Goal: Task Accomplishment & Management: Manage account settings

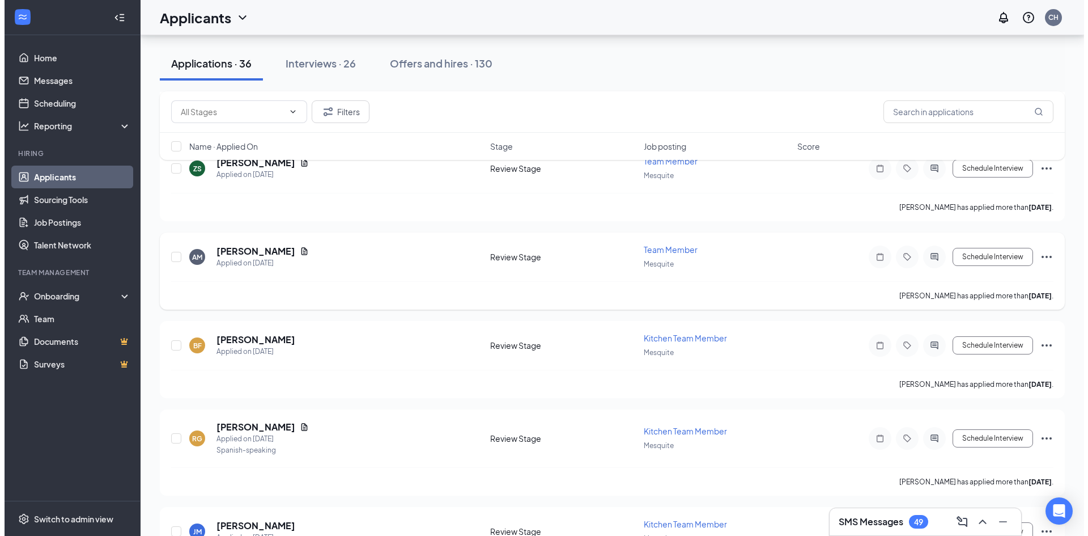
scroll to position [1590, 0]
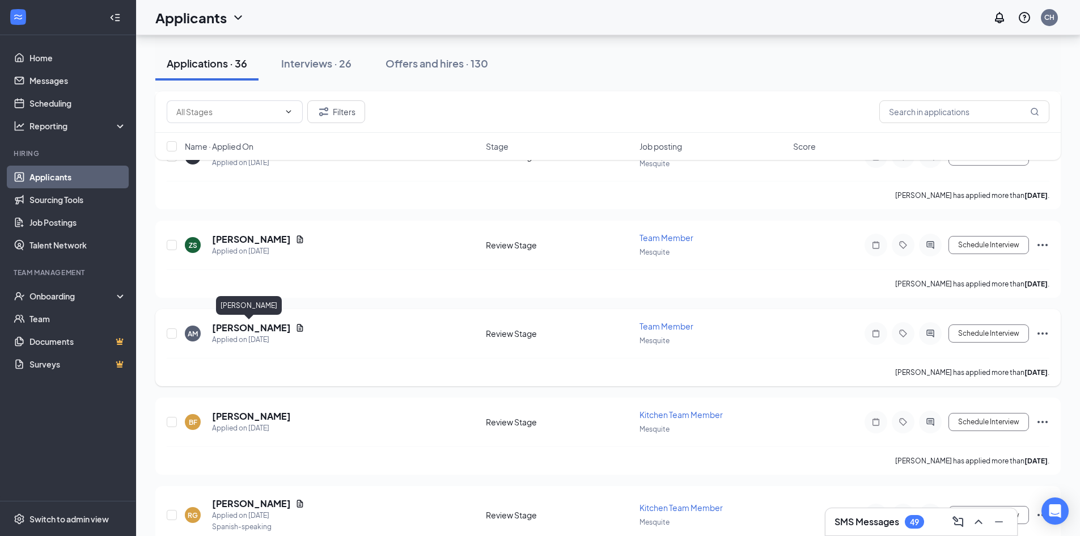
click at [254, 326] on h5 "[PERSON_NAME]" at bounding box center [251, 327] width 79 height 12
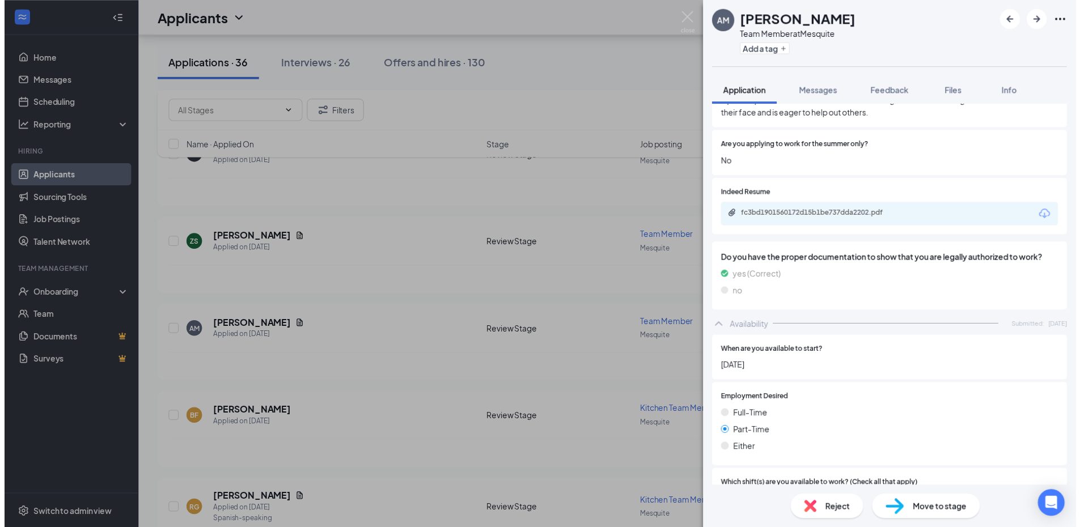
scroll to position [1142, 0]
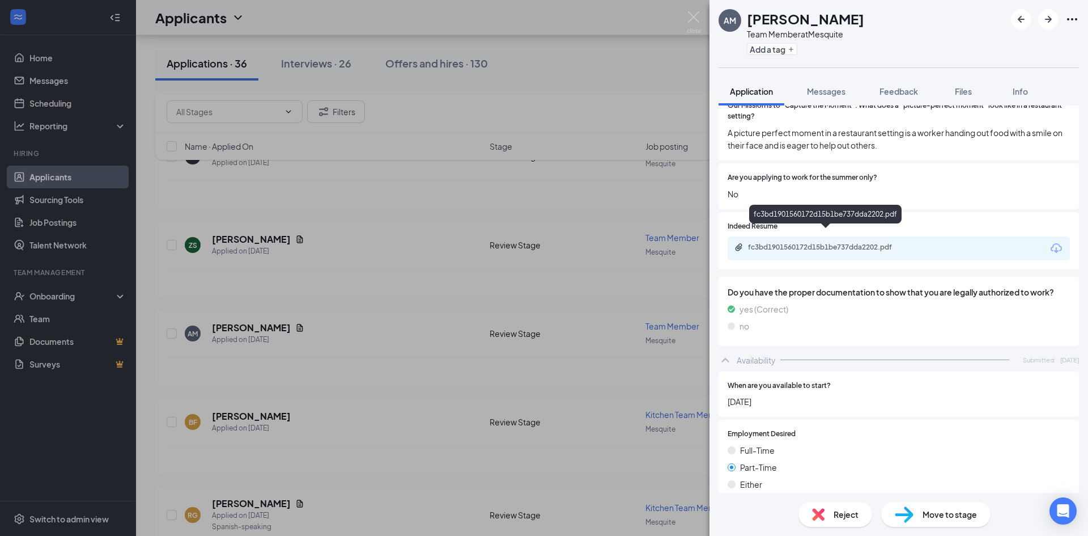
click at [889, 243] on div "fc3bd1901560172d15b1be737dda2202.pdf" at bounding box center [827, 247] width 159 height 9
click at [855, 517] on span "Reject" at bounding box center [846, 514] width 25 height 12
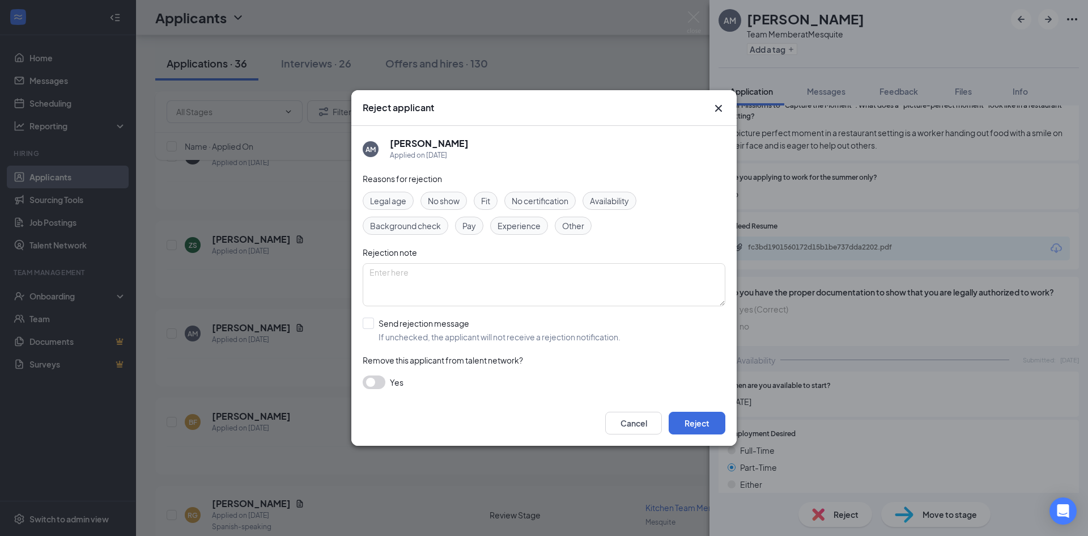
click at [362, 325] on div "AM [PERSON_NAME] Applied on [DATE] Reasons for rejection Legal age No show Fit …" at bounding box center [543, 263] width 385 height 274
click at [369, 323] on input "Send rejection message If unchecked, the applicant will not receive a rejection…" at bounding box center [492, 329] width 258 height 25
checkbox input "true"
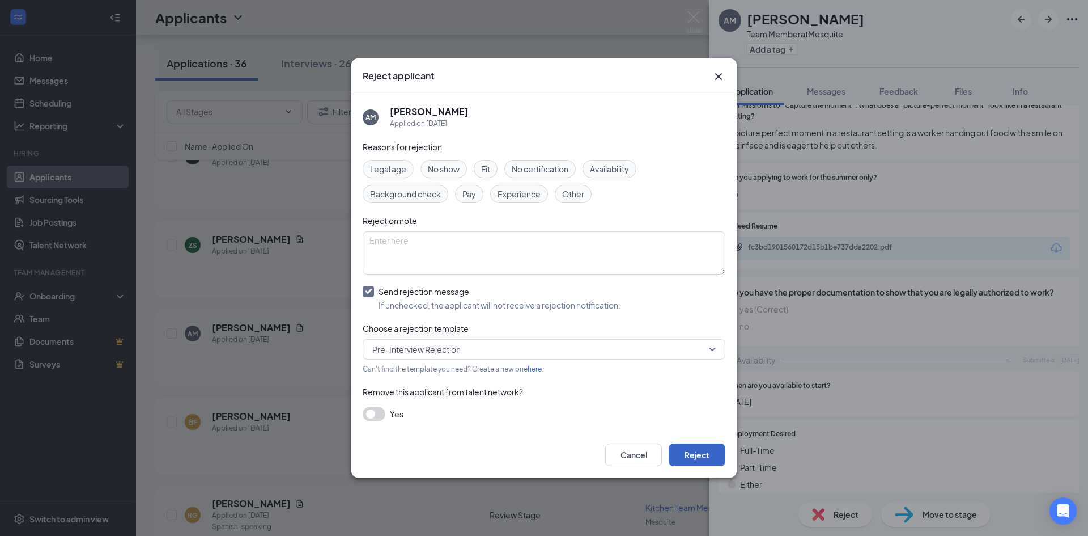
click at [703, 450] on button "Reject" at bounding box center [697, 454] width 57 height 23
click at [290, 371] on div "AM [PERSON_NAME] Team Member at Mesquite Add a tag Application Messages Feedbac…" at bounding box center [544, 268] width 1088 height 536
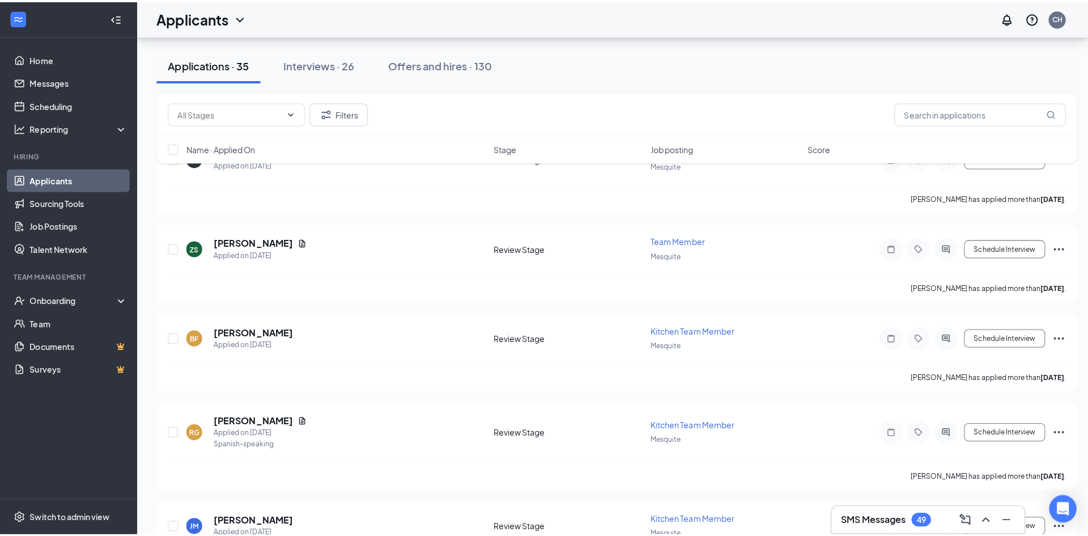
scroll to position [1534, 0]
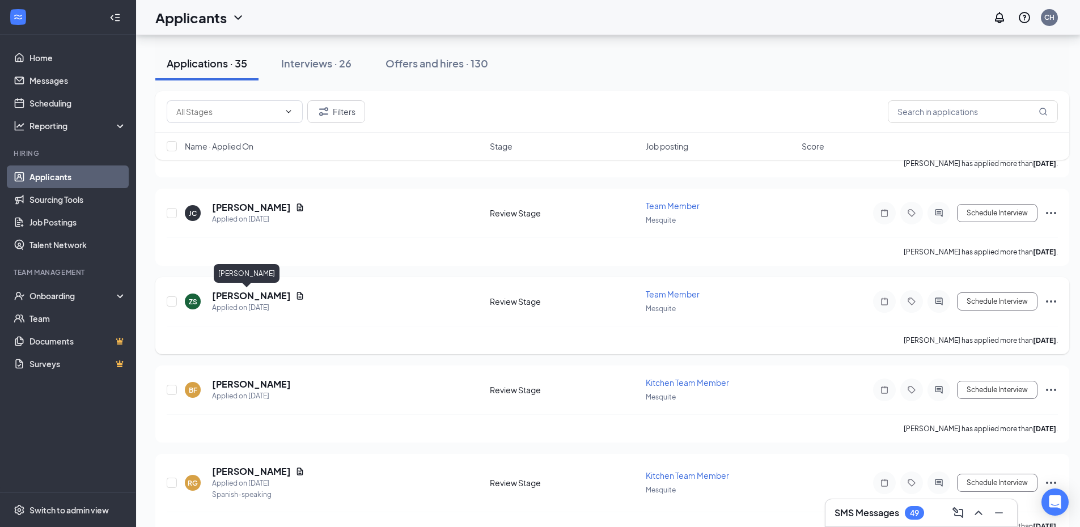
click at [219, 299] on h5 "[PERSON_NAME]" at bounding box center [251, 296] width 79 height 12
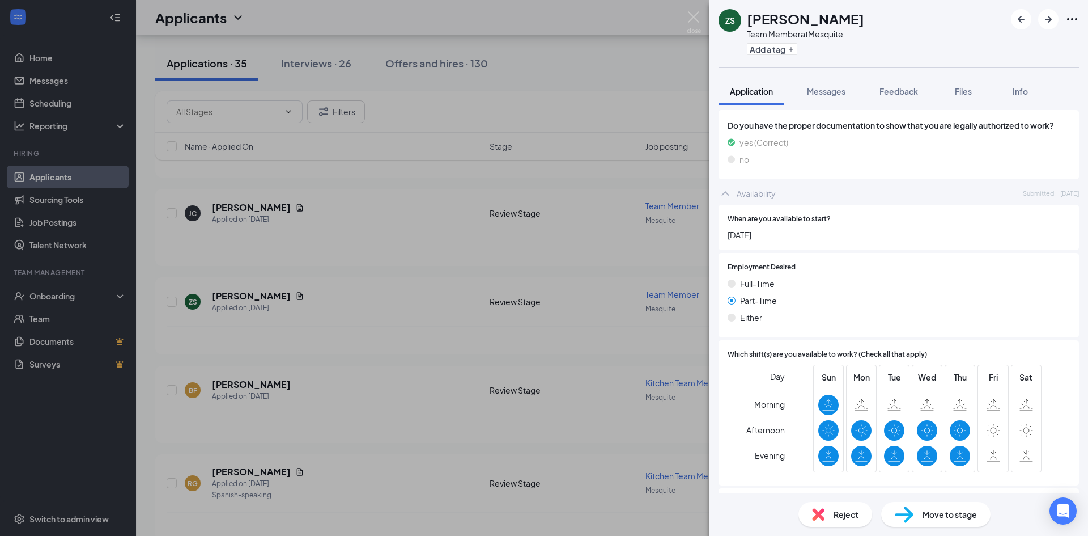
scroll to position [1247, 0]
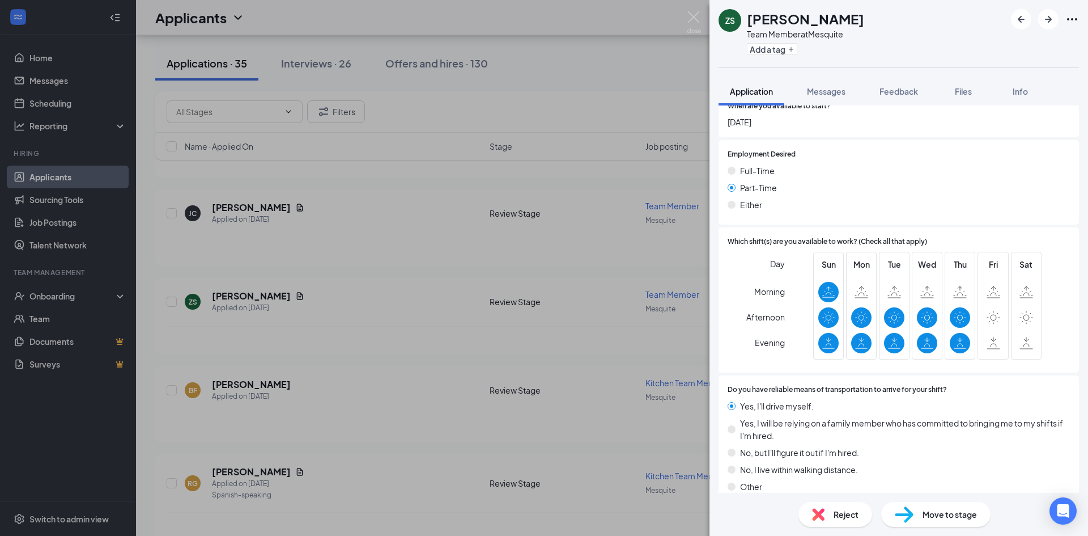
click at [853, 515] on span "Reject" at bounding box center [846, 514] width 25 height 12
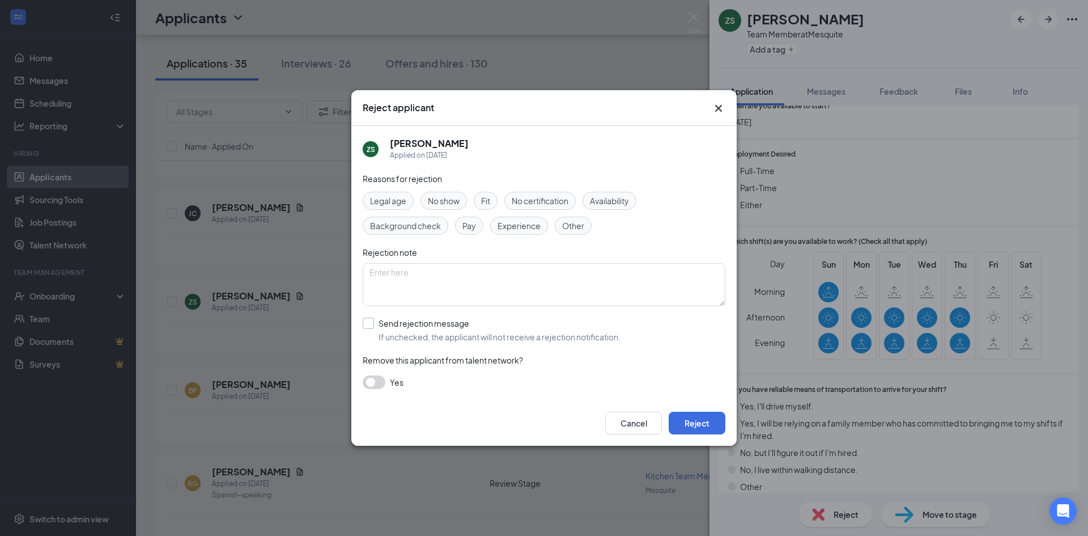
click at [369, 321] on input "Send rejection message If unchecked, the applicant will not receive a rejection…" at bounding box center [492, 329] width 258 height 25
checkbox input "true"
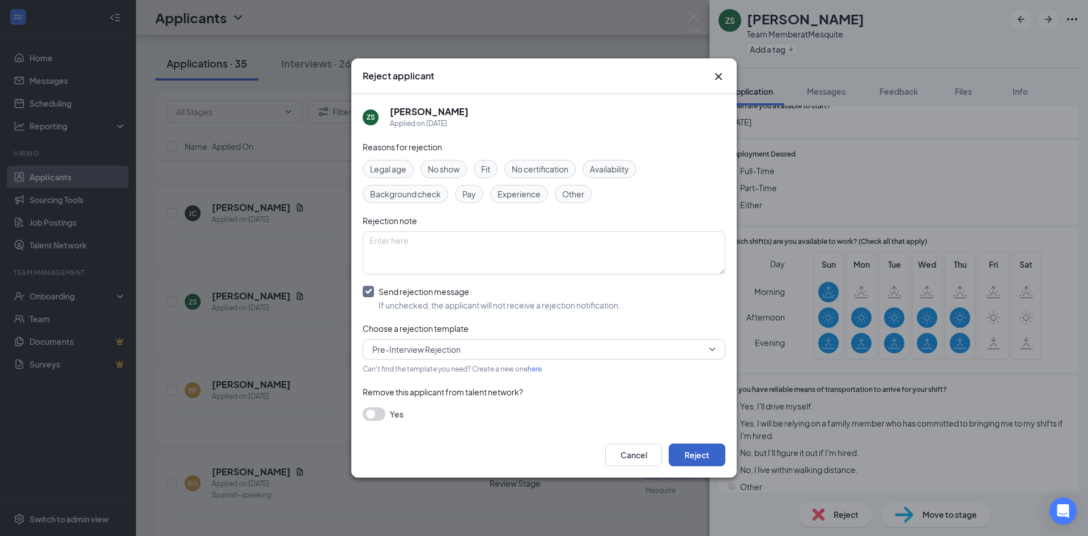
click at [689, 448] on button "Reject" at bounding box center [697, 454] width 57 height 23
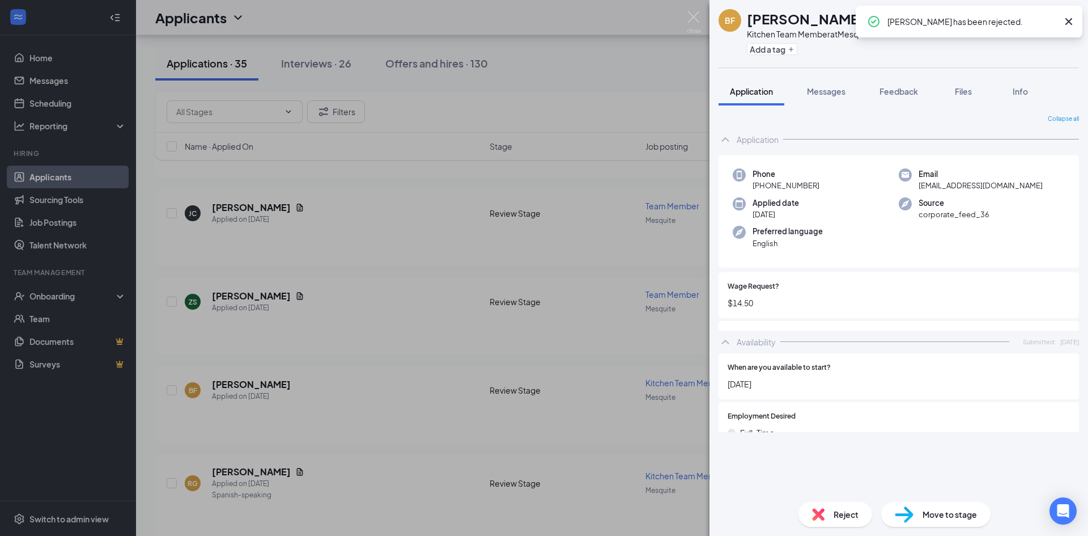
click at [249, 208] on div "BF [PERSON_NAME] Kitchen Team Member at Mesquite Add a tag Application Messages…" at bounding box center [544, 268] width 1088 height 536
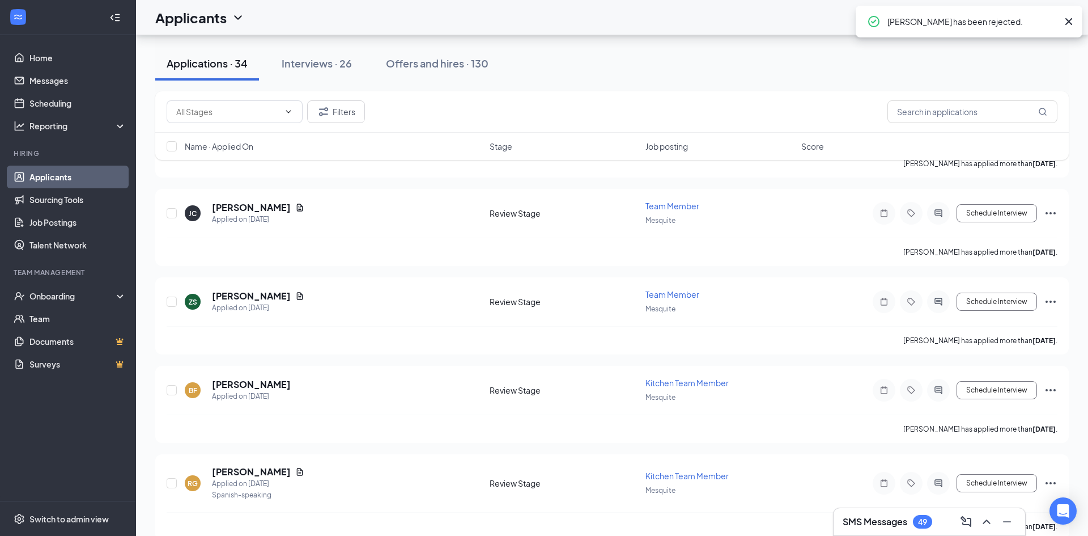
click at [249, 208] on h5 "[PERSON_NAME]" at bounding box center [251, 207] width 79 height 12
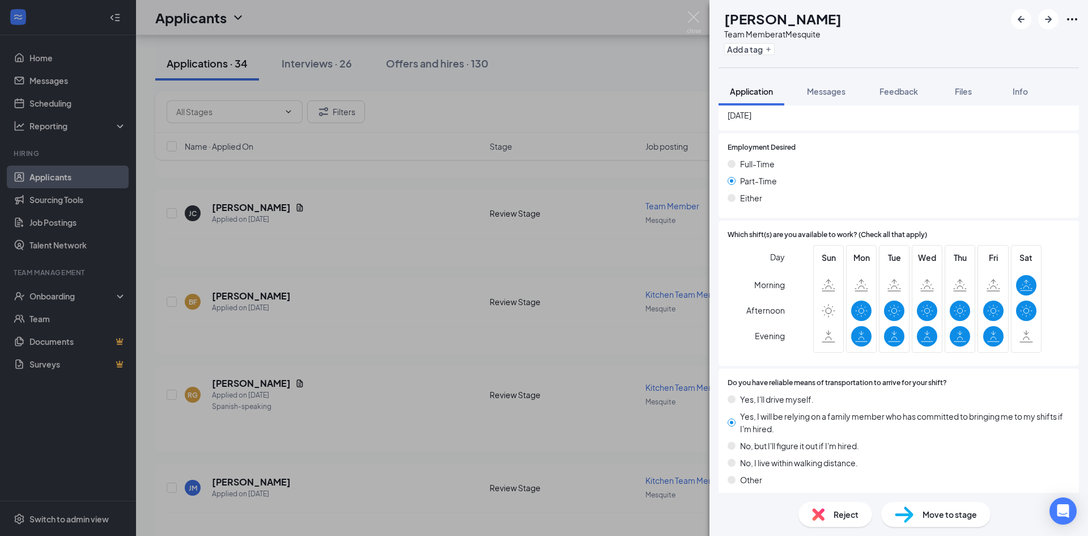
scroll to position [1313, 0]
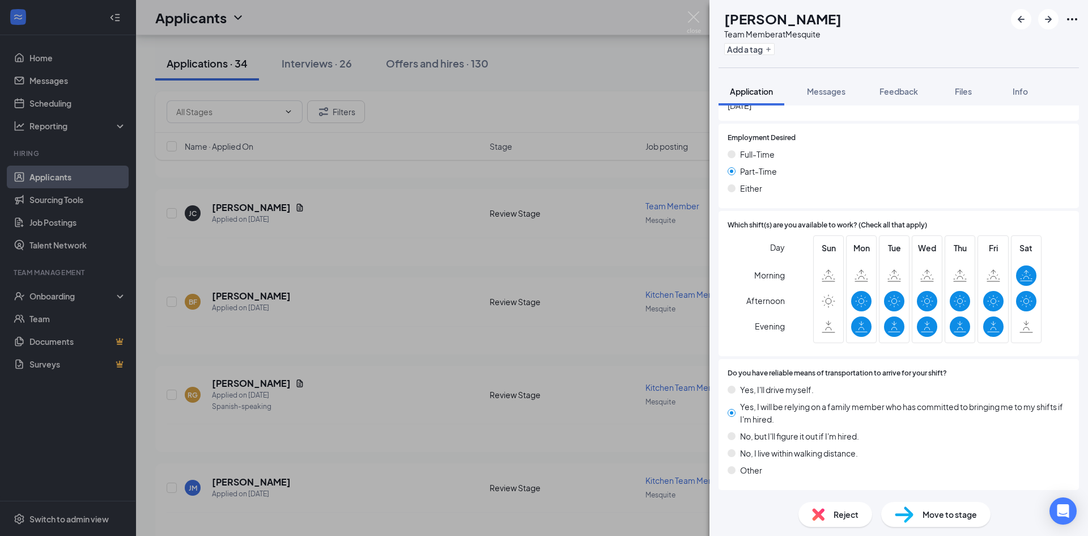
click at [834, 513] on span "Reject" at bounding box center [846, 514] width 25 height 12
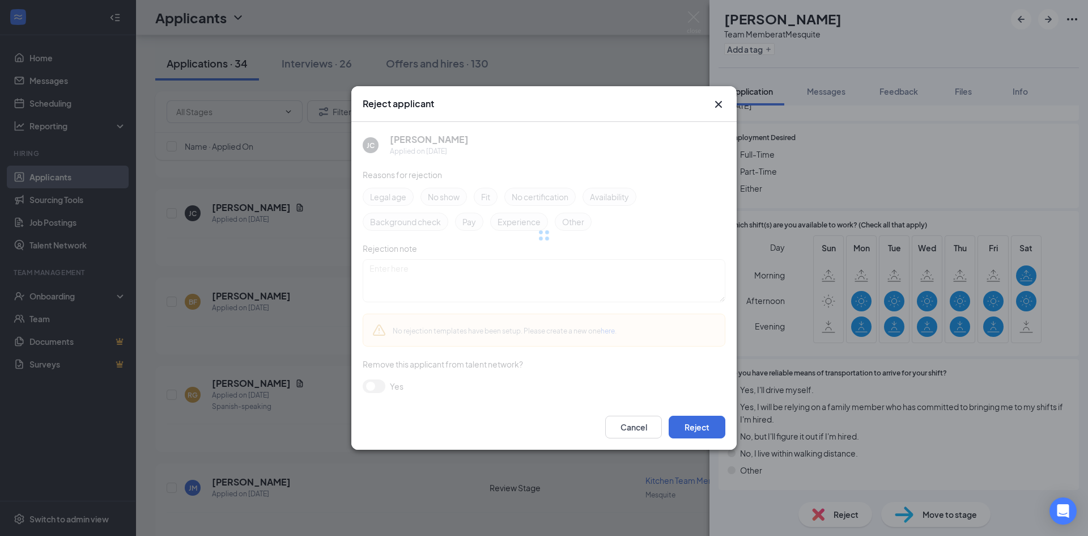
scroll to position [1309, 0]
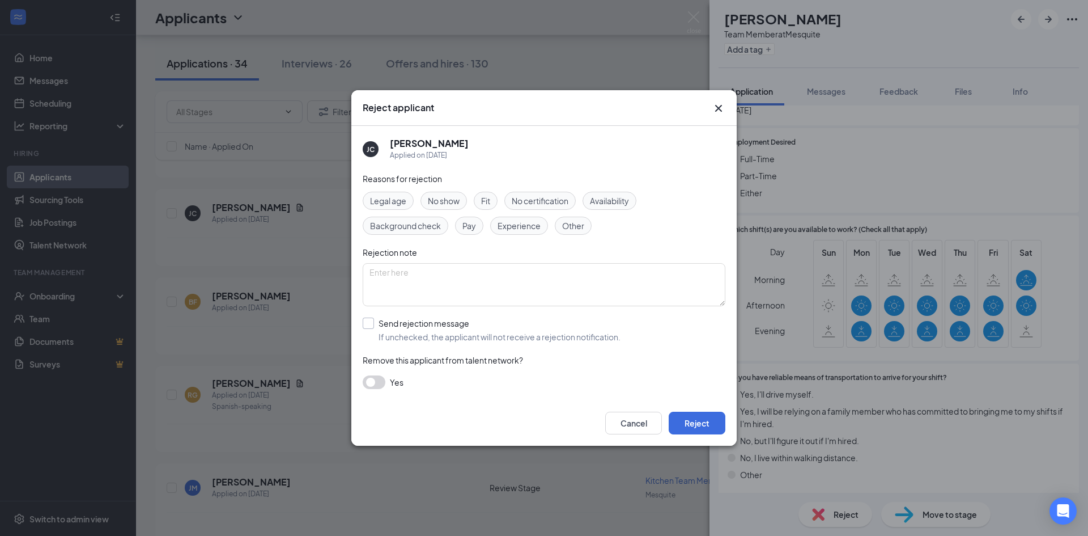
click at [372, 324] on input "Send rejection message If unchecked, the applicant will not receive a rejection…" at bounding box center [492, 329] width 258 height 25
checkbox input "true"
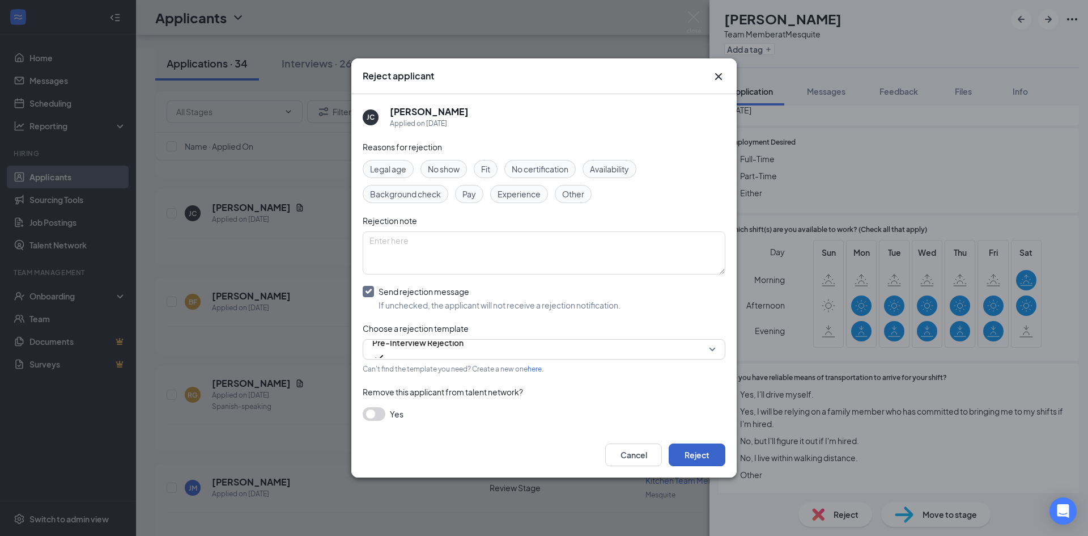
click at [682, 444] on button "Reject" at bounding box center [697, 454] width 57 height 23
click at [278, 272] on div "[PERSON_NAME] Team Member at Mesquite Add a tag Application Messages Feedback F…" at bounding box center [544, 268] width 1088 height 536
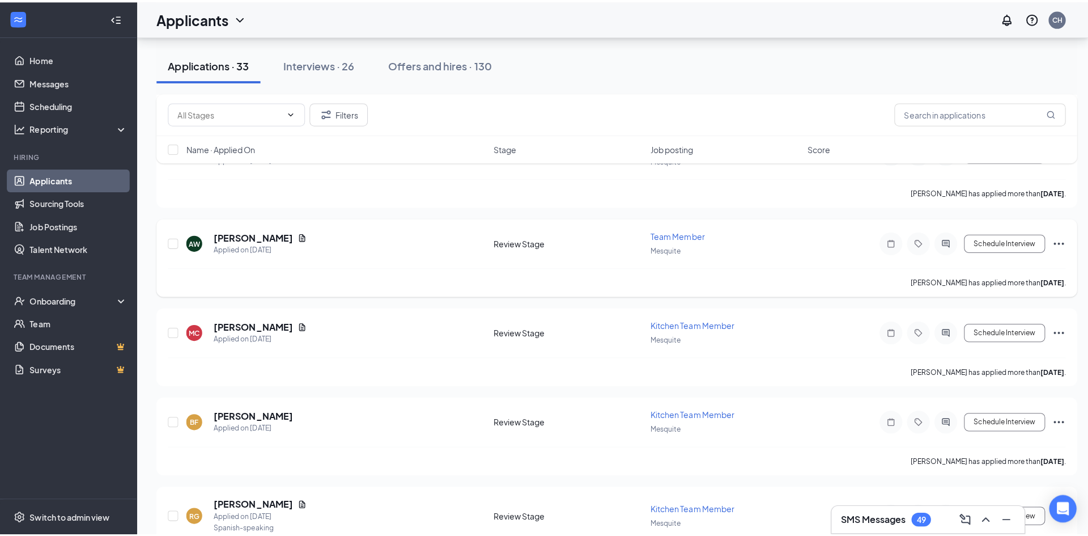
scroll to position [1307, 0]
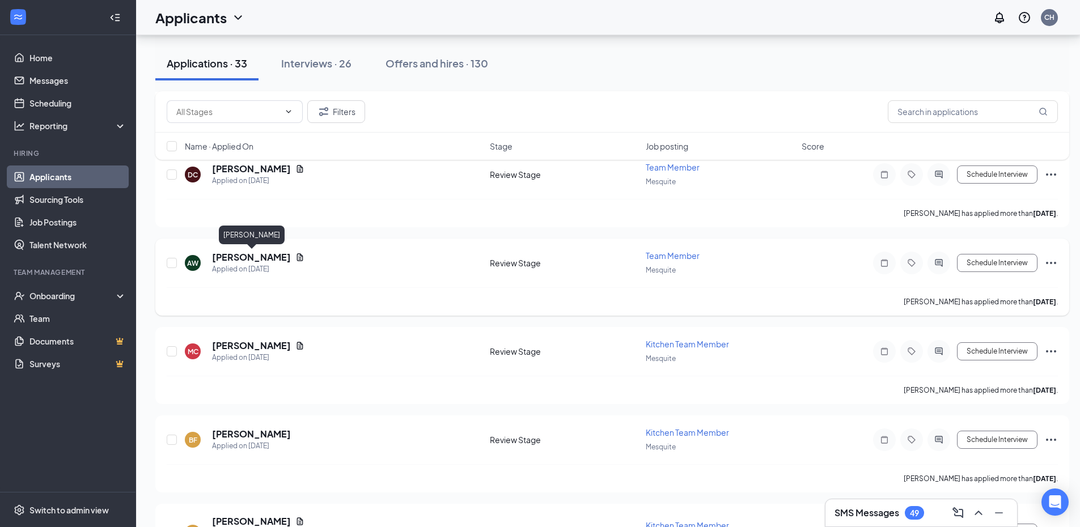
click at [279, 262] on h5 "[PERSON_NAME]" at bounding box center [251, 257] width 79 height 12
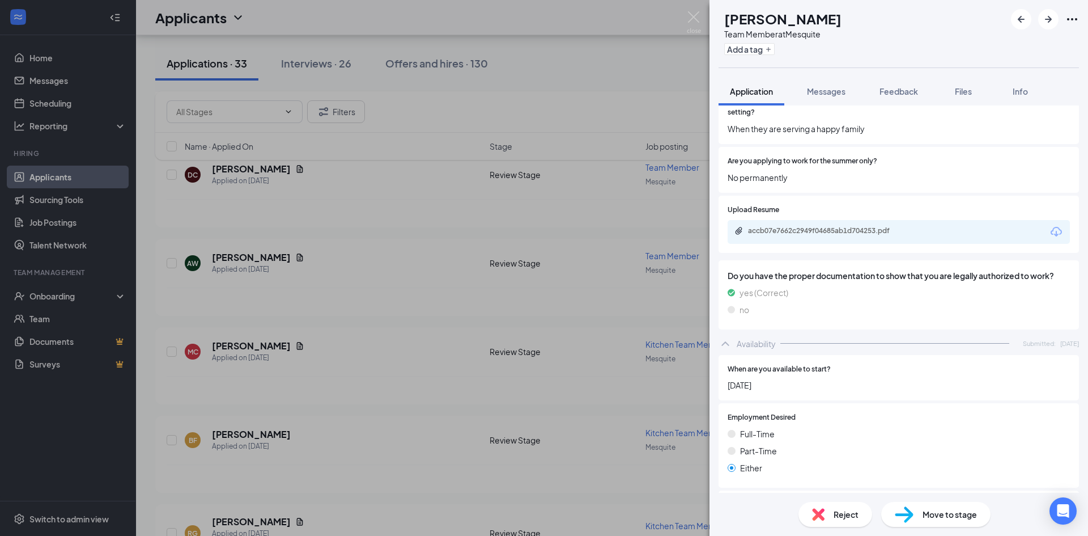
scroll to position [1133, 0]
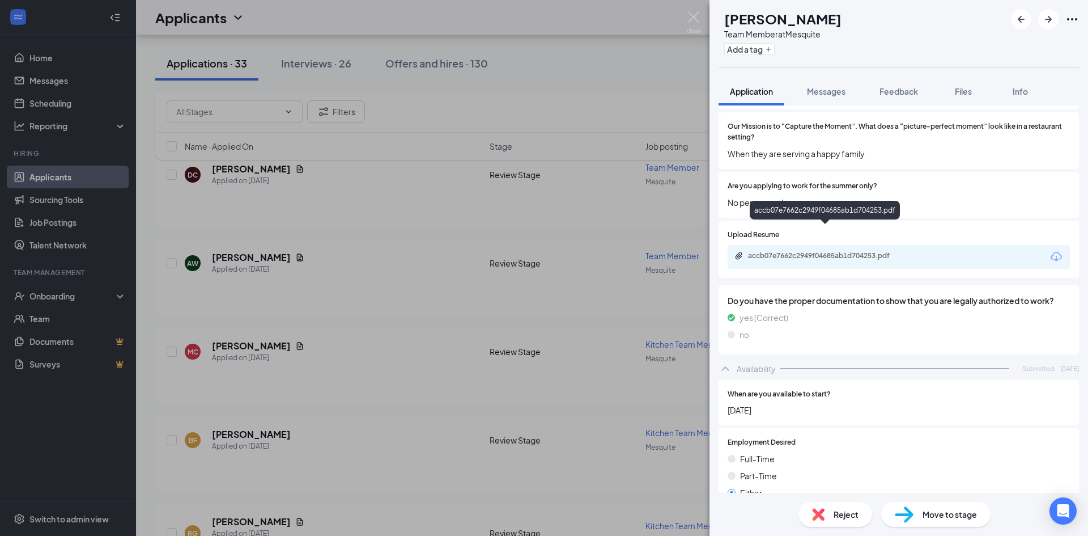
click at [851, 251] on div "accb07e7662c2949f04685ab1d704253.pdf" at bounding box center [827, 255] width 159 height 9
click at [926, 511] on span "Move to stage" at bounding box center [950, 514] width 54 height 12
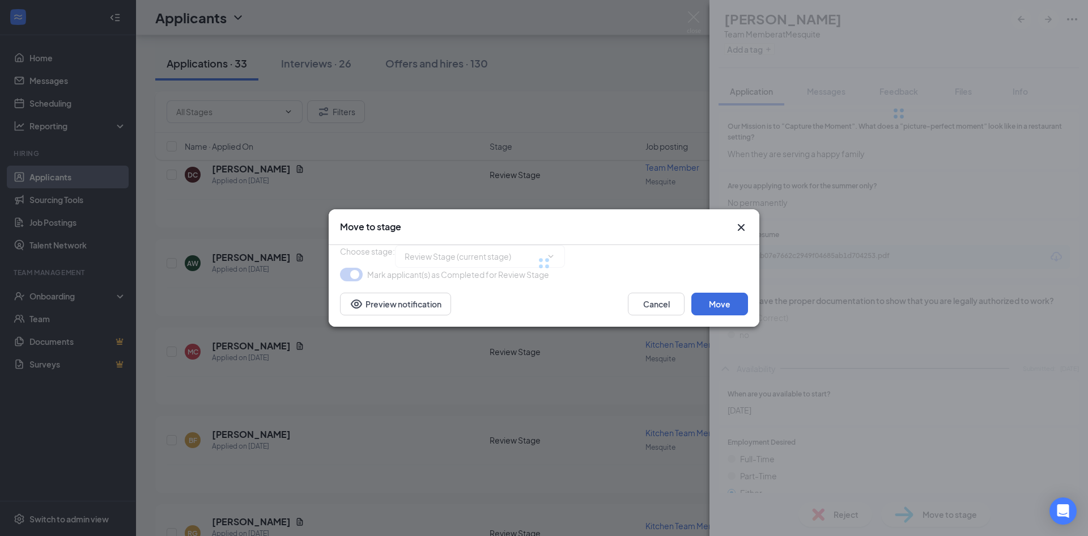
type input "Meet & Greet (next stage)"
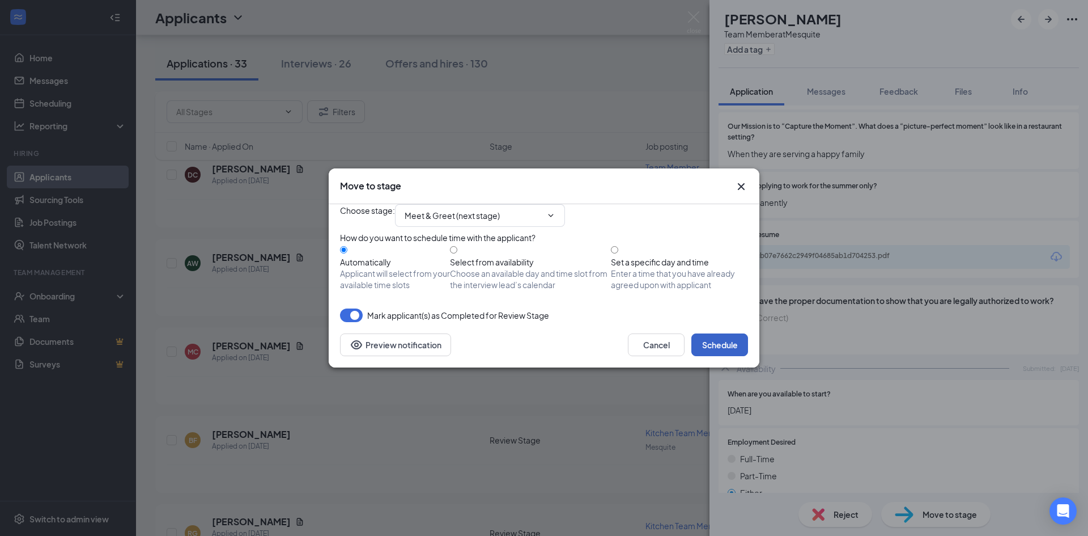
click at [723, 356] on button "Schedule" at bounding box center [719, 344] width 57 height 23
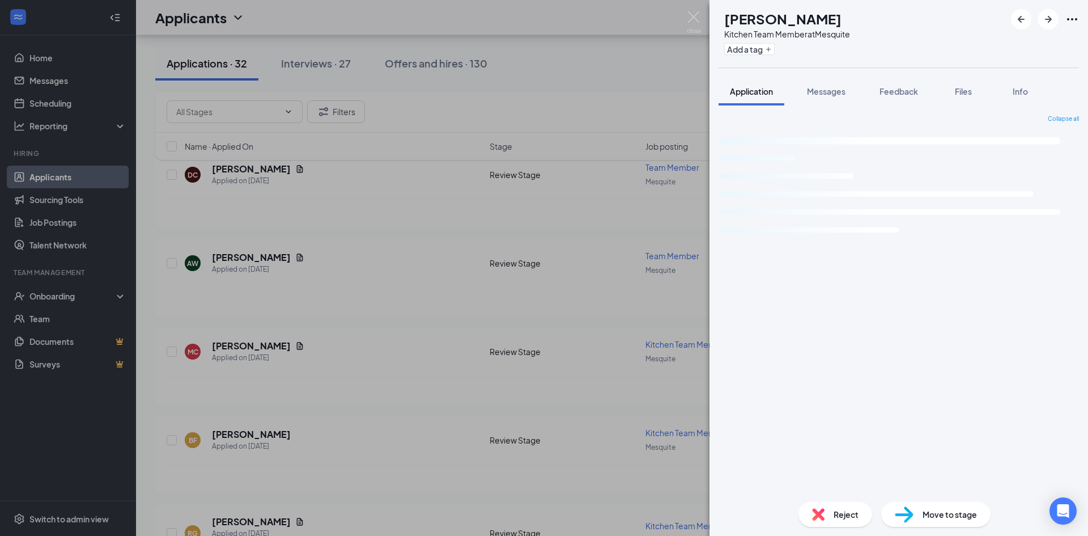
click at [430, 322] on div "MC [PERSON_NAME] Kitchen Team Member at Mesquite Add a tag Application Messages…" at bounding box center [544, 268] width 1088 height 536
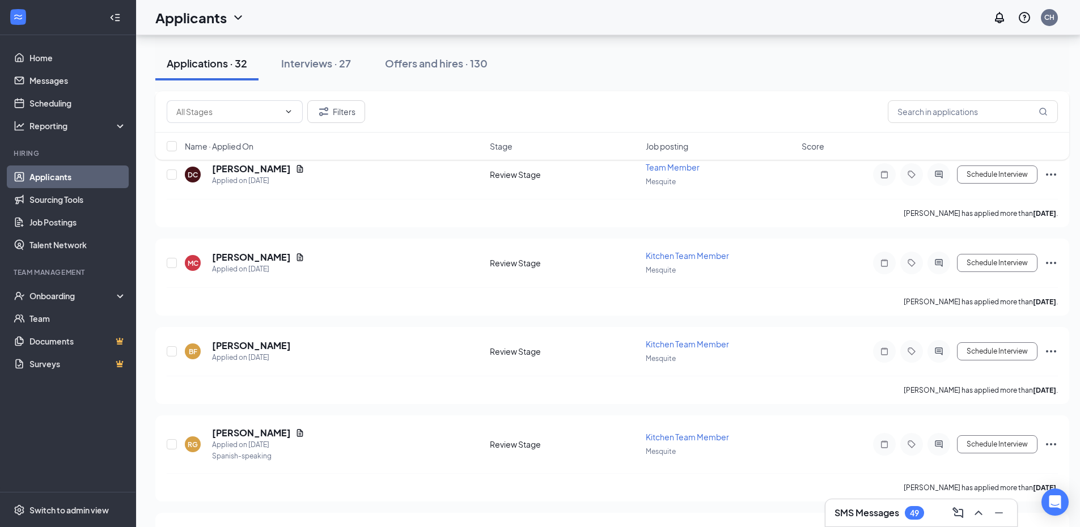
scroll to position [1250, 0]
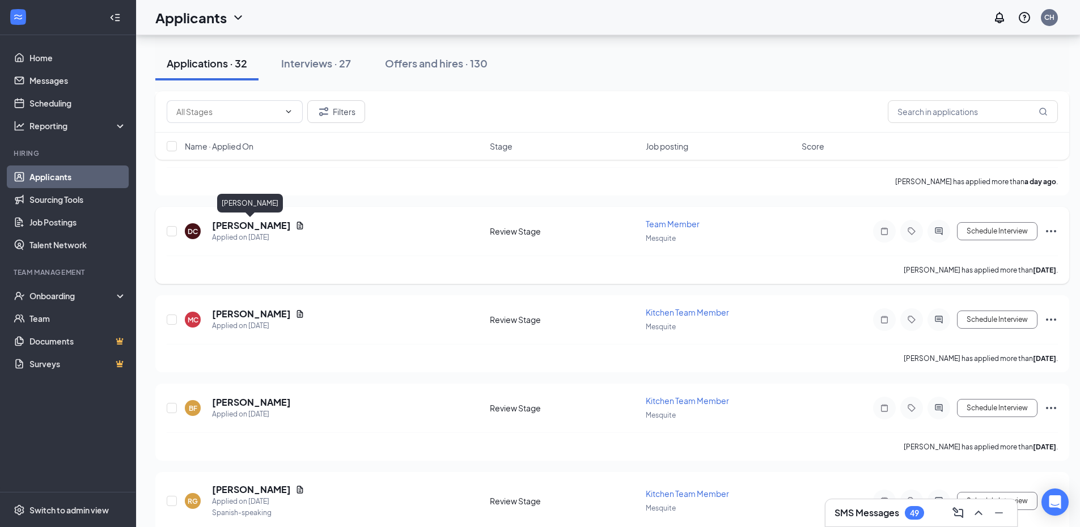
click at [269, 225] on h5 "[PERSON_NAME]" at bounding box center [251, 225] width 79 height 12
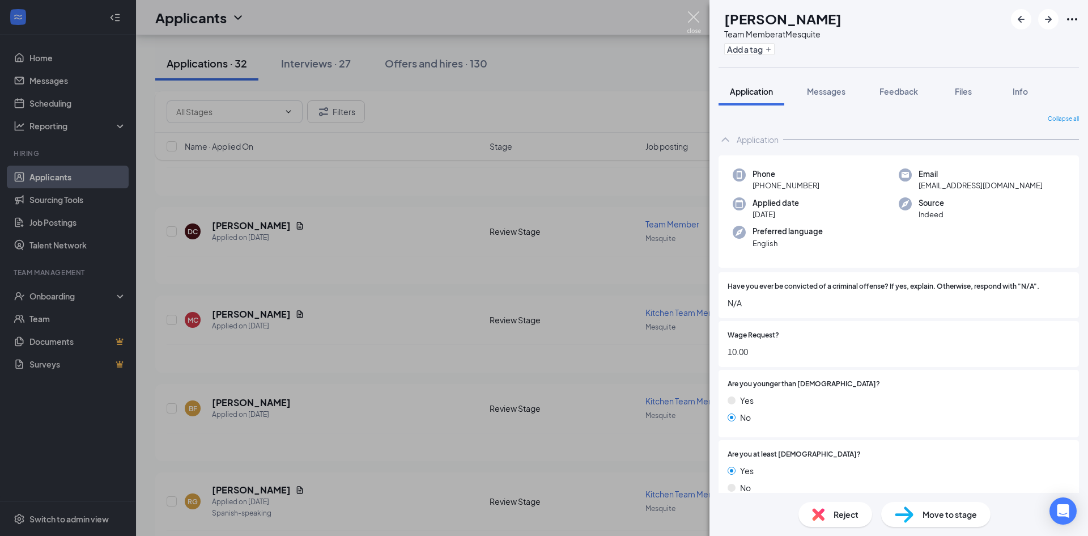
click at [694, 22] on img at bounding box center [694, 22] width 14 height 22
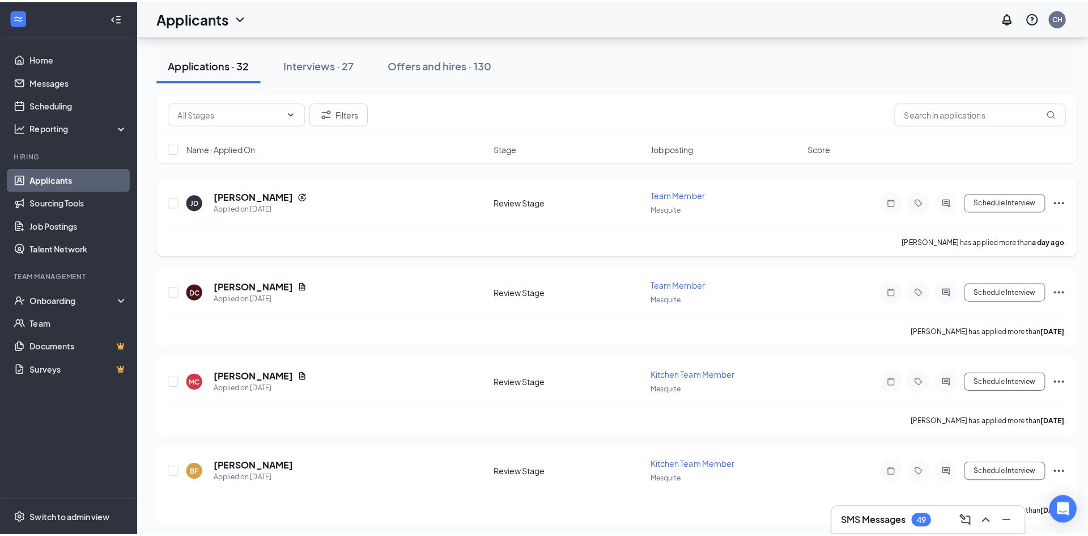
scroll to position [1137, 0]
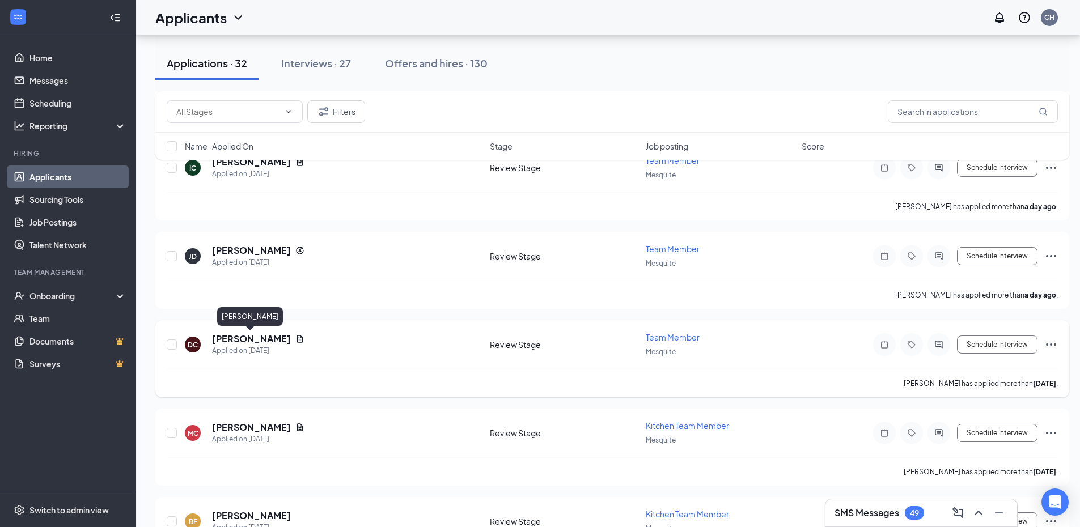
click at [257, 345] on h5 "[PERSON_NAME]" at bounding box center [251, 339] width 79 height 12
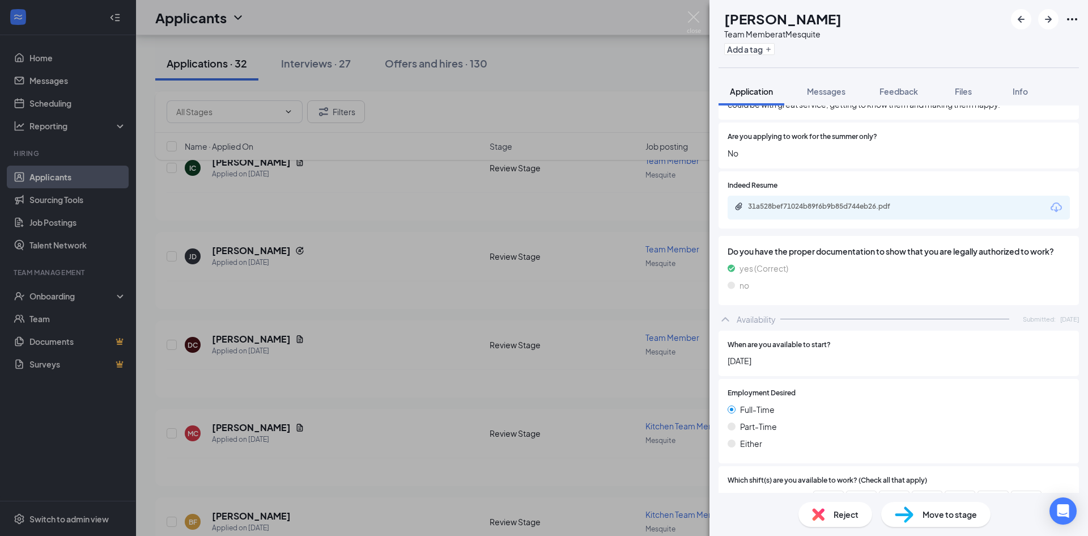
scroll to position [1077, 0]
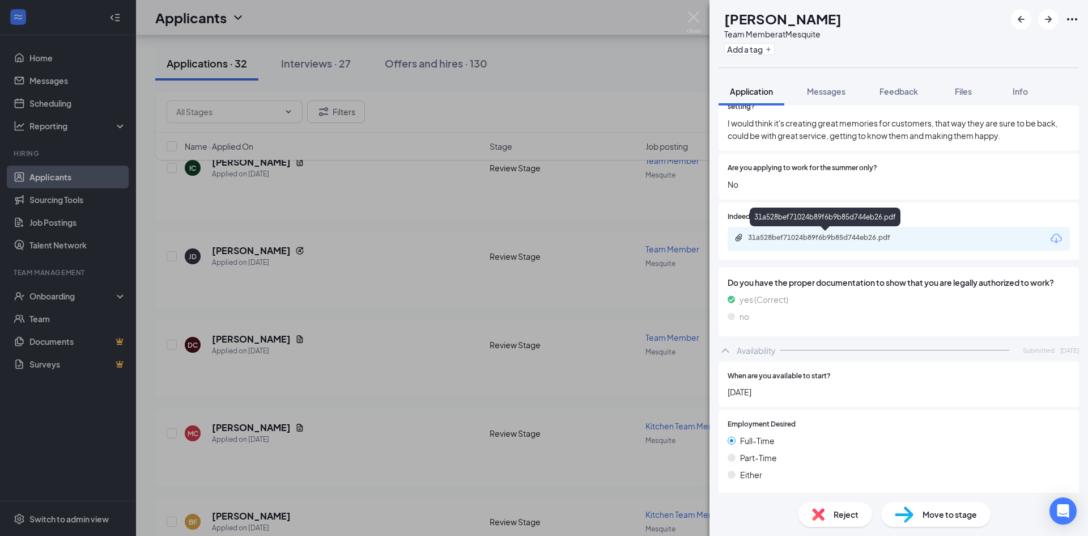
click at [868, 241] on div "31a528bef71024b89f6b9b85d744eb26.pdf" at bounding box center [827, 237] width 159 height 9
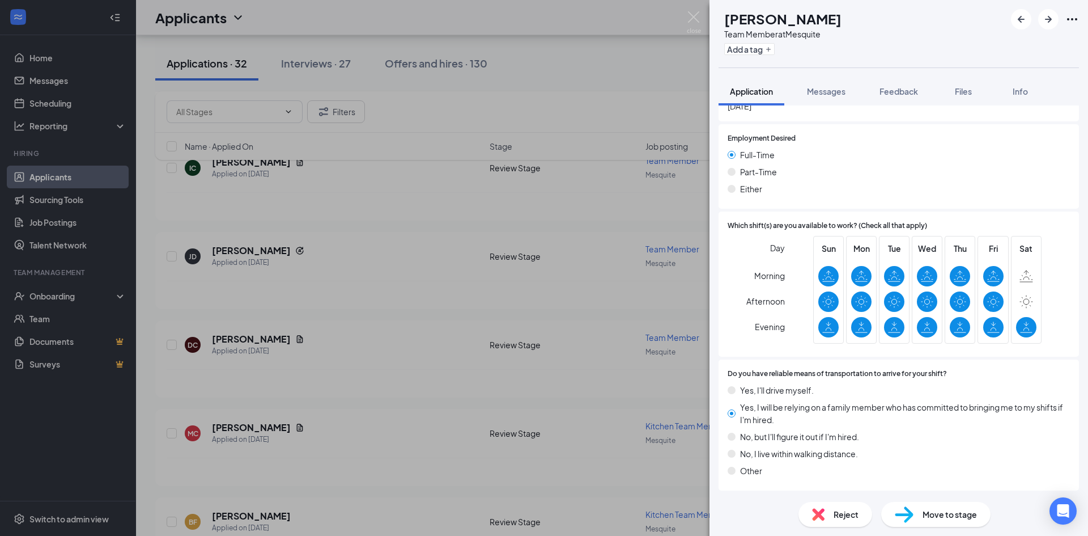
scroll to position [1363, 0]
click at [841, 505] on div "Reject" at bounding box center [836, 514] width 74 height 25
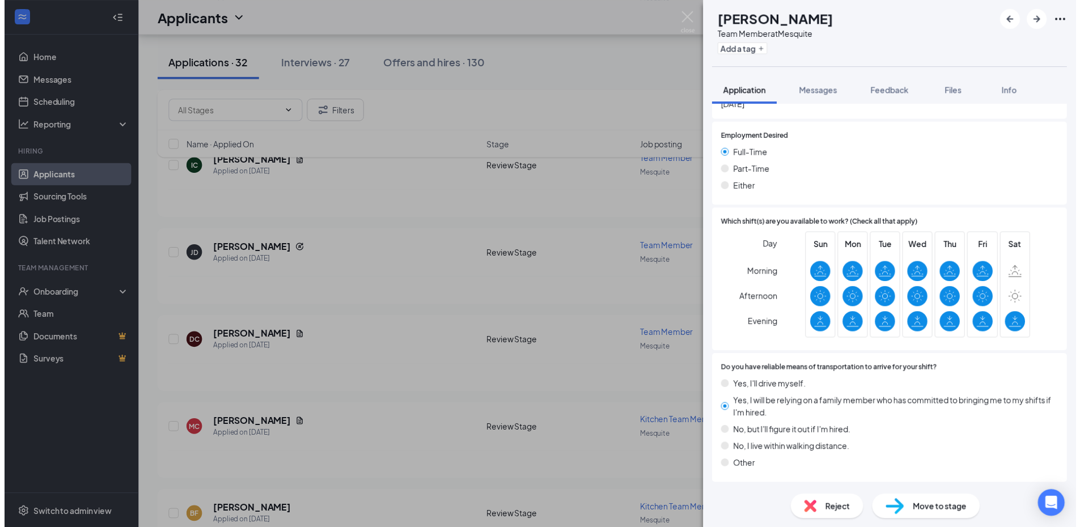
scroll to position [1358, 0]
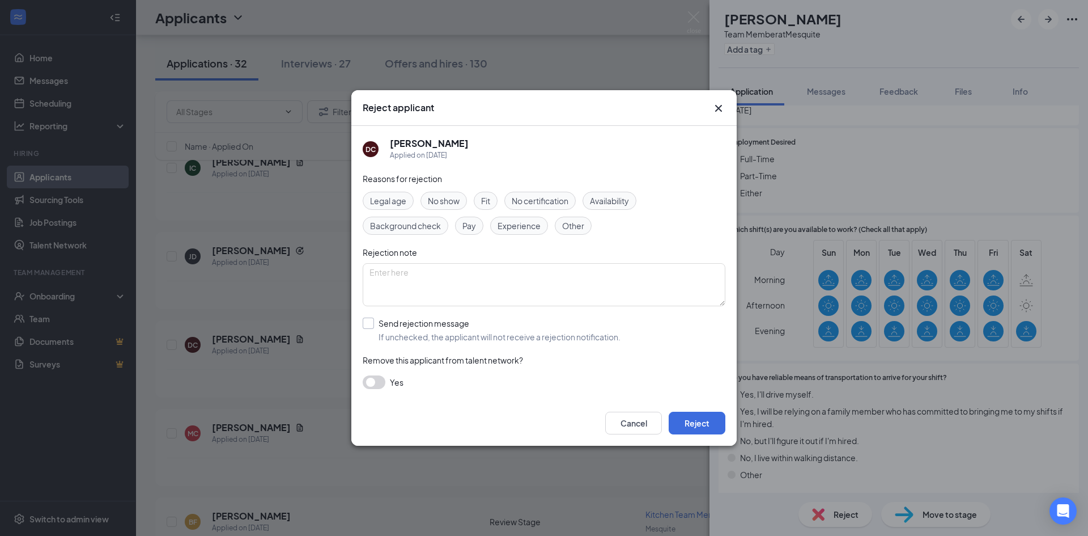
click at [375, 326] on input "Send rejection message If unchecked, the applicant will not receive a rejection…" at bounding box center [492, 329] width 258 height 25
checkbox input "true"
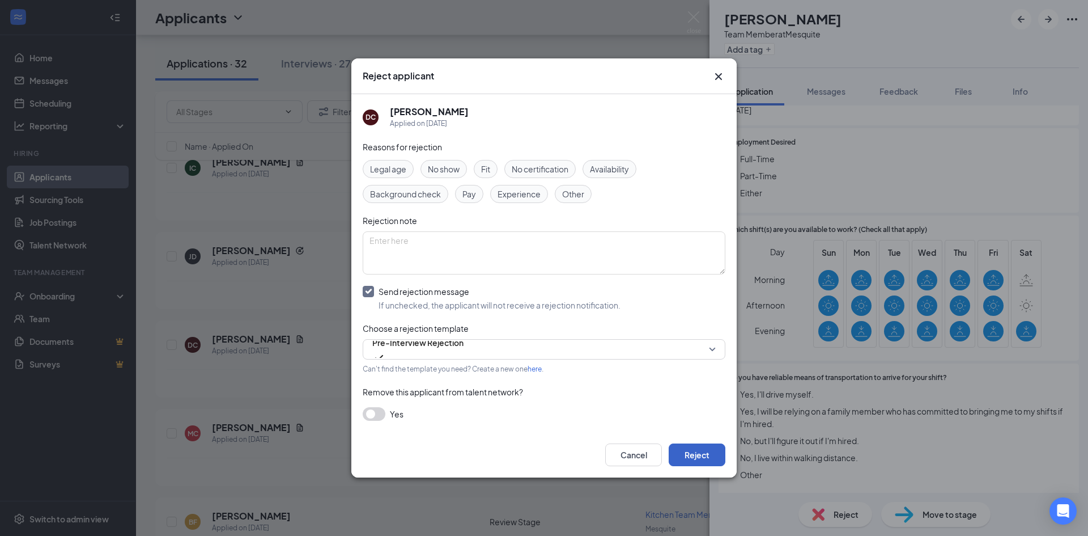
click at [711, 456] on button "Reject" at bounding box center [697, 454] width 57 height 23
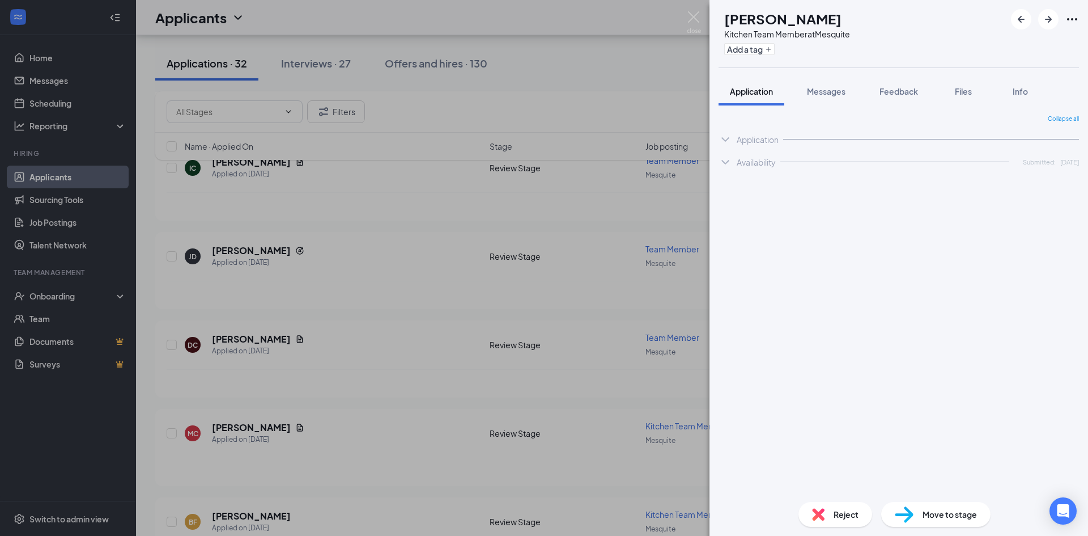
click at [332, 328] on div "MC [PERSON_NAME] Kitchen Team Member at [GEOGRAPHIC_DATA] Add a tag Application…" at bounding box center [544, 268] width 1088 height 536
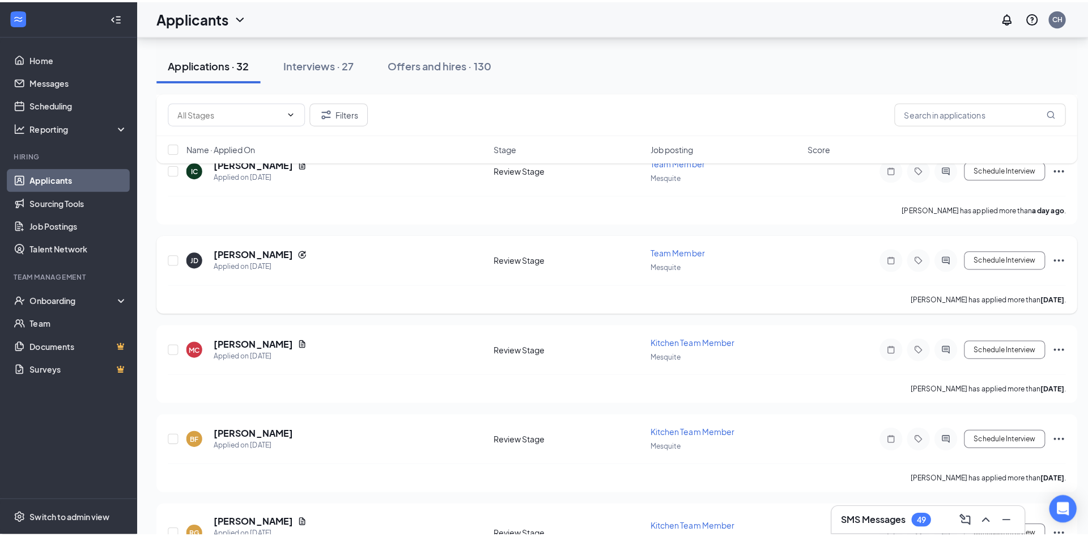
scroll to position [1080, 0]
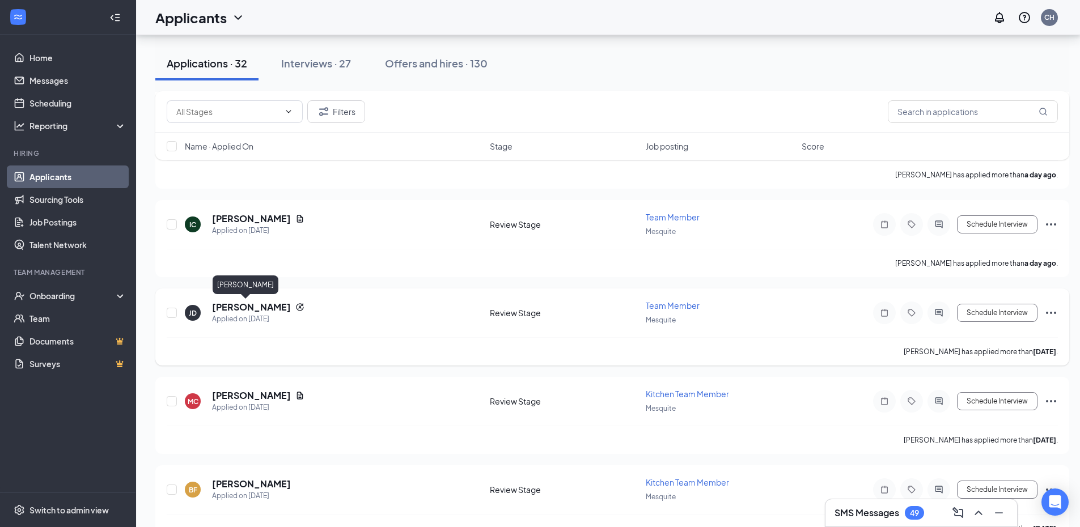
click at [245, 307] on h5 "[PERSON_NAME]" at bounding box center [251, 307] width 79 height 12
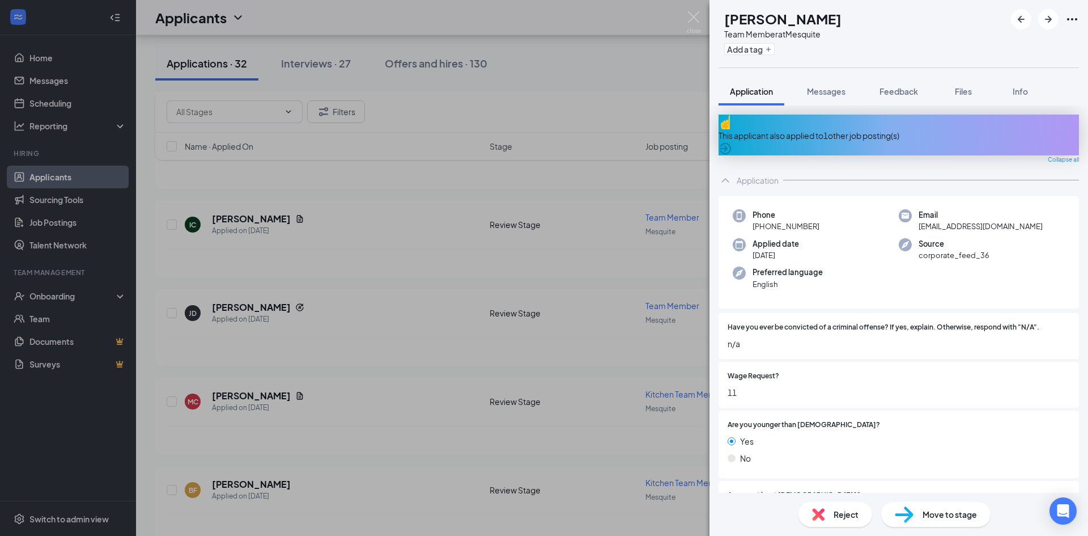
click at [891, 132] on div "This applicant also applied to 1 other job posting(s)" at bounding box center [899, 135] width 360 height 12
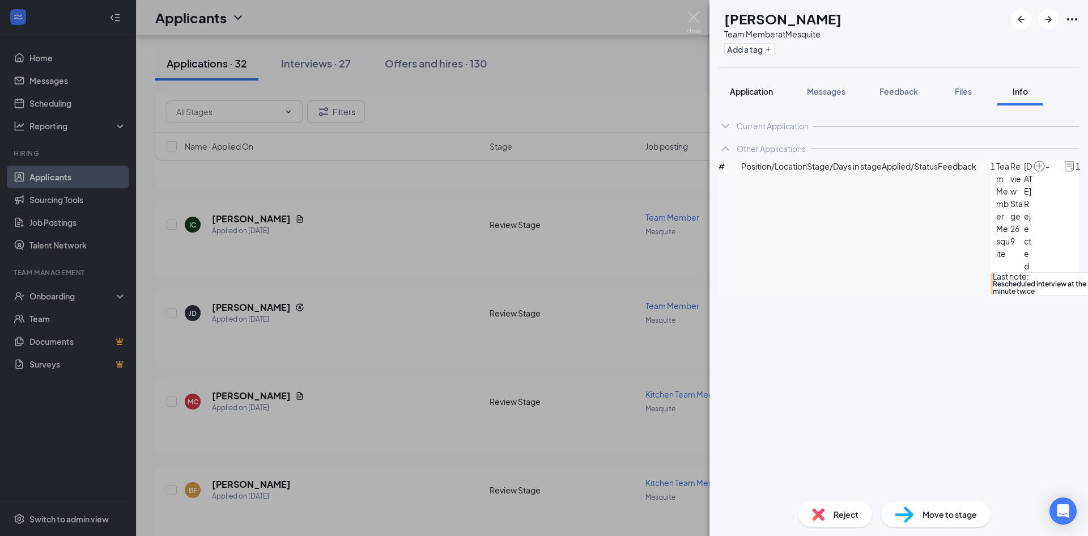
drag, startPoint x: 759, startPoint y: 99, endPoint x: 777, endPoint y: 98, distance: 17.6
click at [759, 99] on button "Application" at bounding box center [752, 91] width 66 height 28
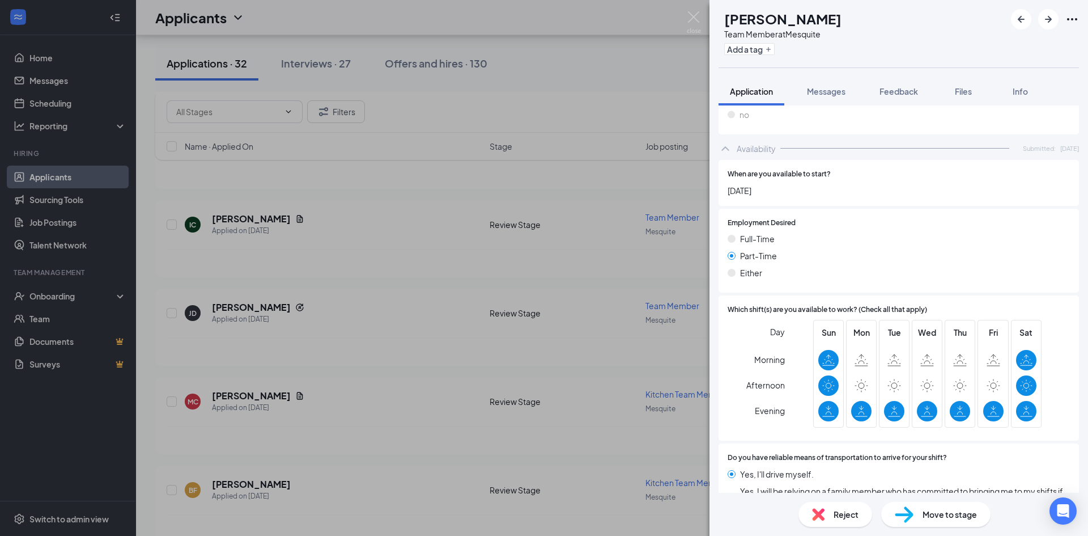
scroll to position [1283, 0]
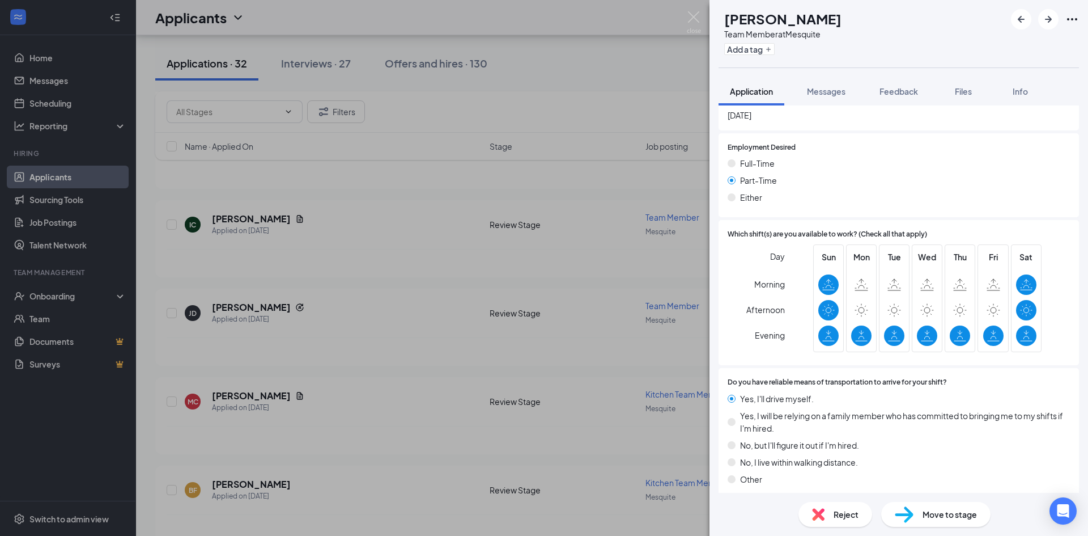
click at [838, 513] on span "Reject" at bounding box center [846, 514] width 25 height 12
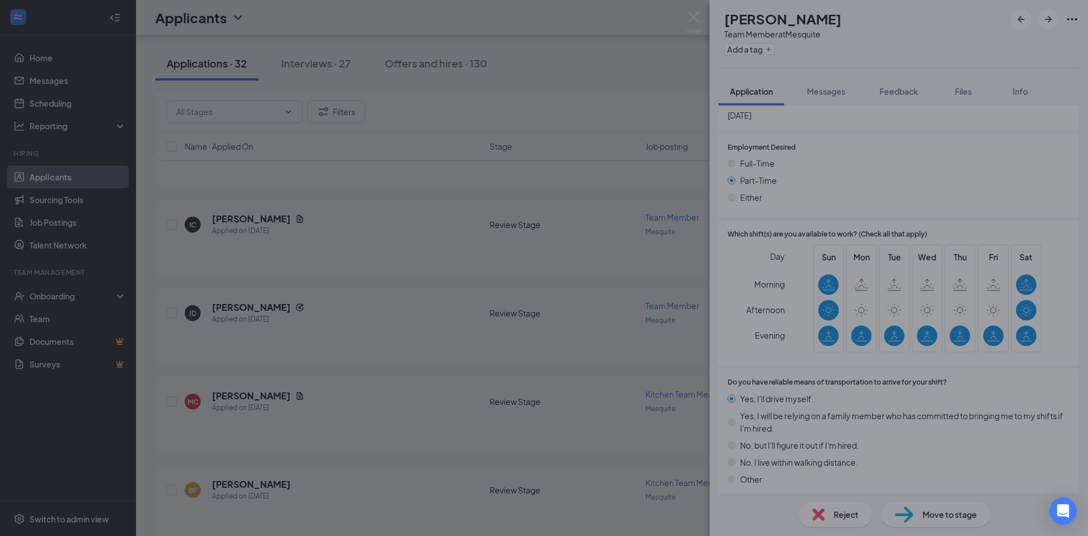
scroll to position [1279, 0]
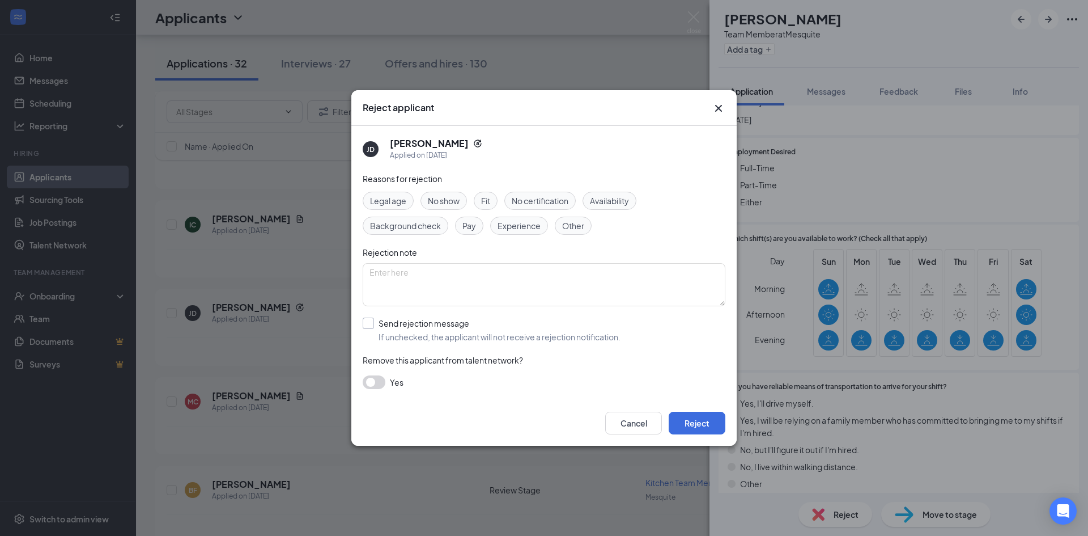
click at [373, 328] on input "Send rejection message If unchecked, the applicant will not receive a rejection…" at bounding box center [492, 329] width 258 height 25
checkbox input "true"
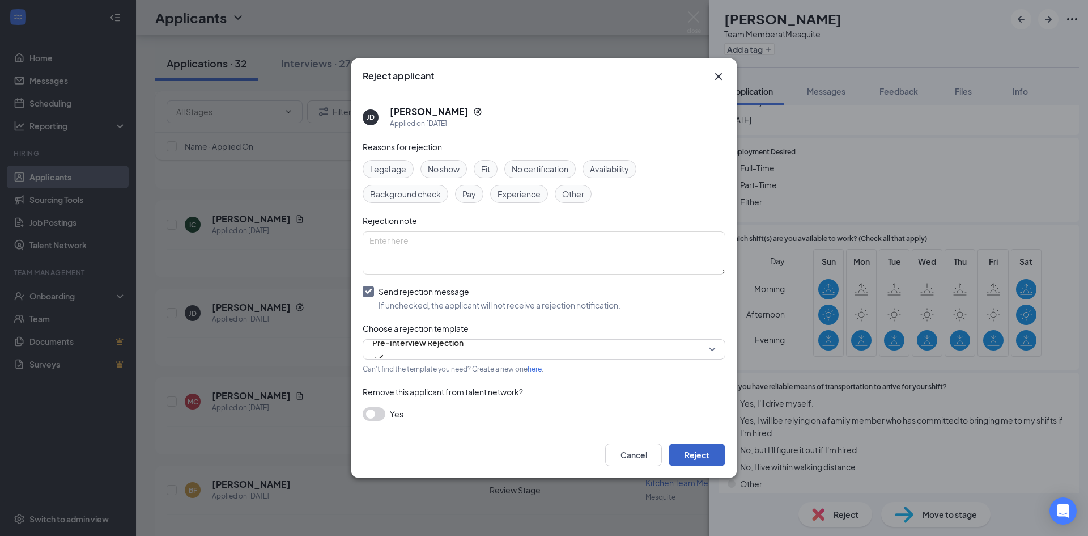
click at [702, 450] on button "Reject" at bounding box center [697, 454] width 57 height 23
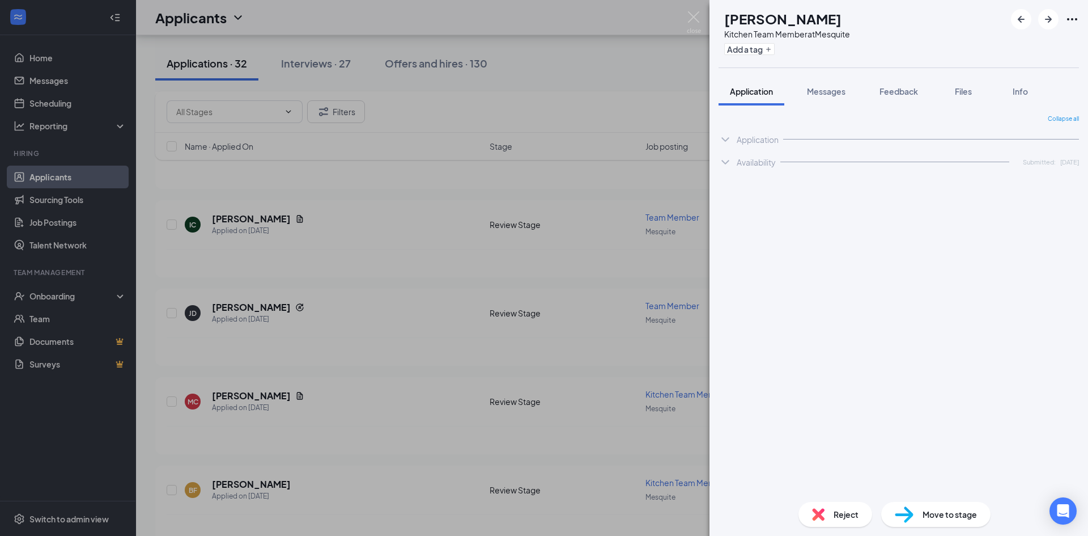
click at [296, 291] on div "MC [PERSON_NAME] Kitchen Team Member at [GEOGRAPHIC_DATA] Add a tag Application…" at bounding box center [544, 268] width 1088 height 536
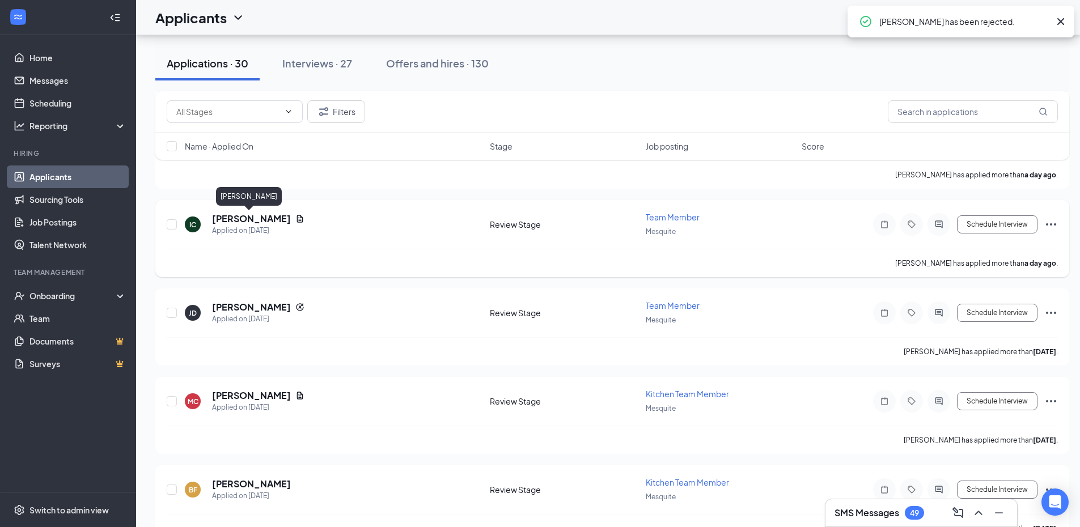
click at [248, 220] on h5 "[PERSON_NAME]" at bounding box center [251, 219] width 79 height 12
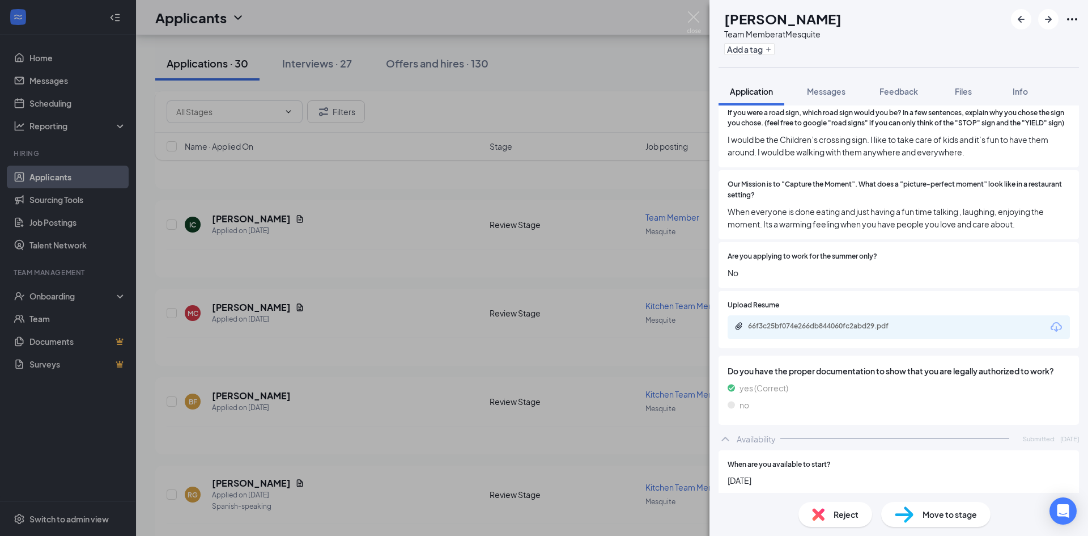
scroll to position [1303, 0]
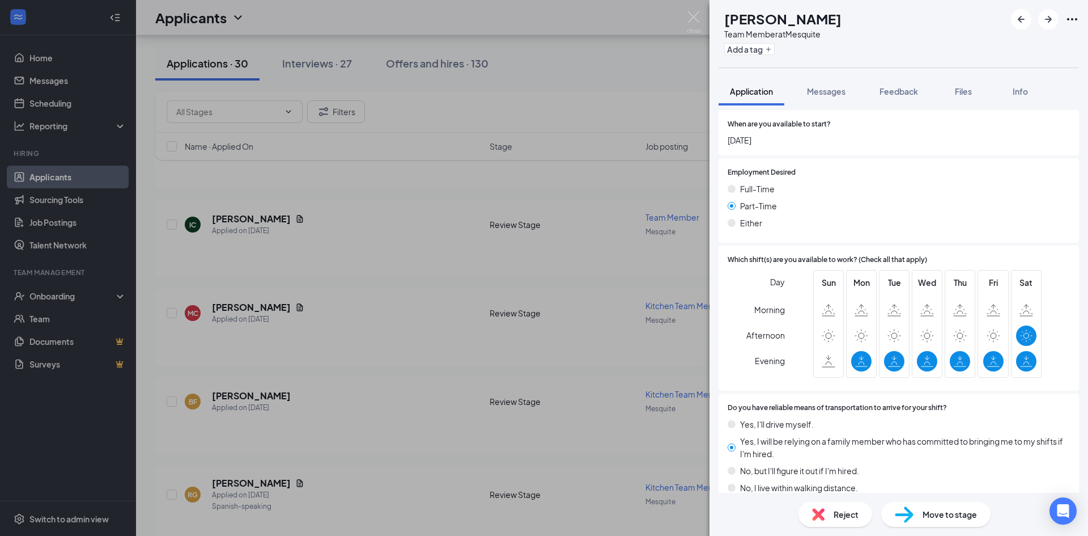
click at [842, 517] on span "Reject" at bounding box center [846, 514] width 25 height 12
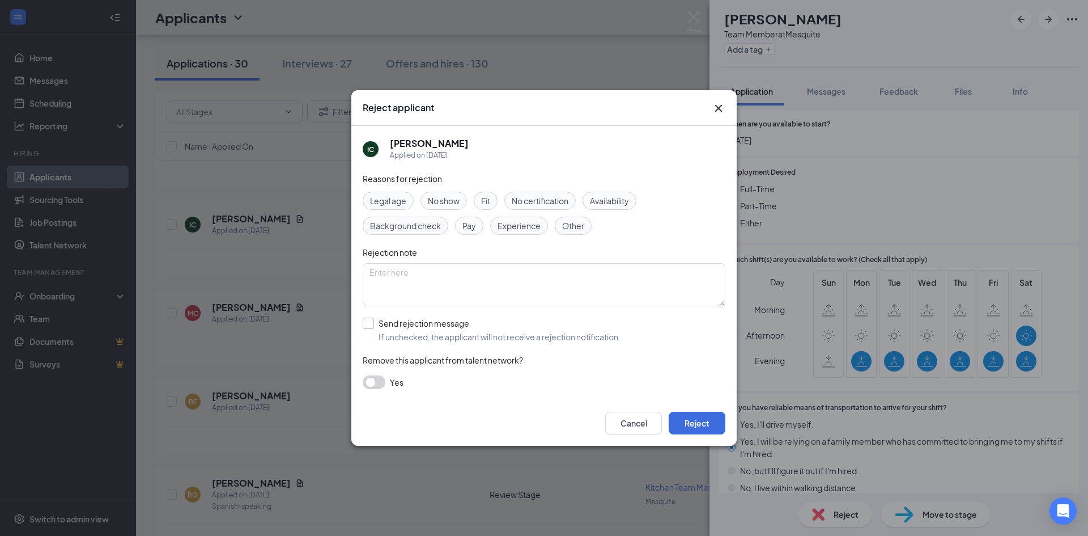
click at [375, 326] on input "Send rejection message If unchecked, the applicant will not receive a rejection…" at bounding box center [492, 329] width 258 height 25
checkbox input "true"
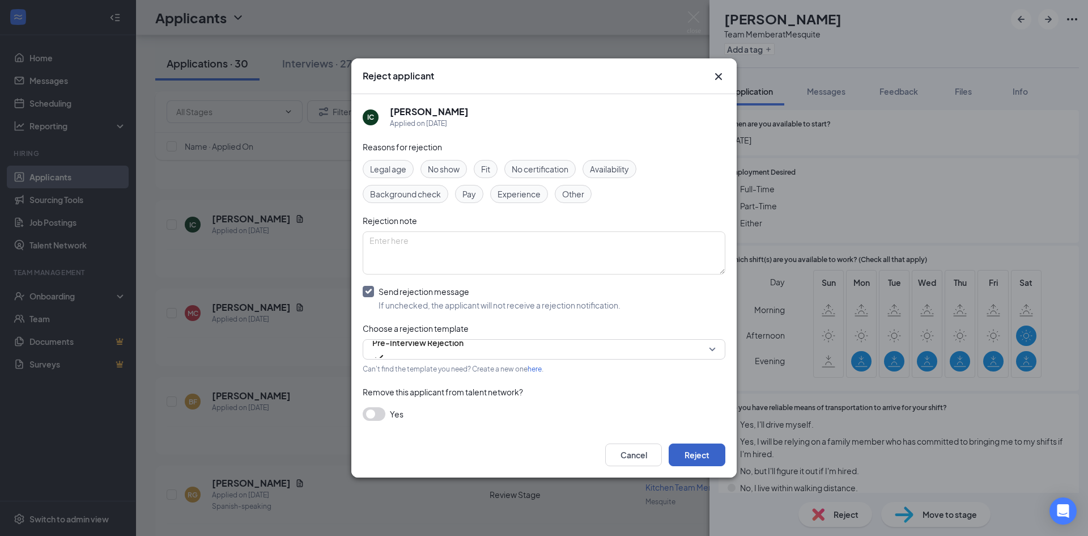
click at [694, 452] on button "Reject" at bounding box center [697, 454] width 57 height 23
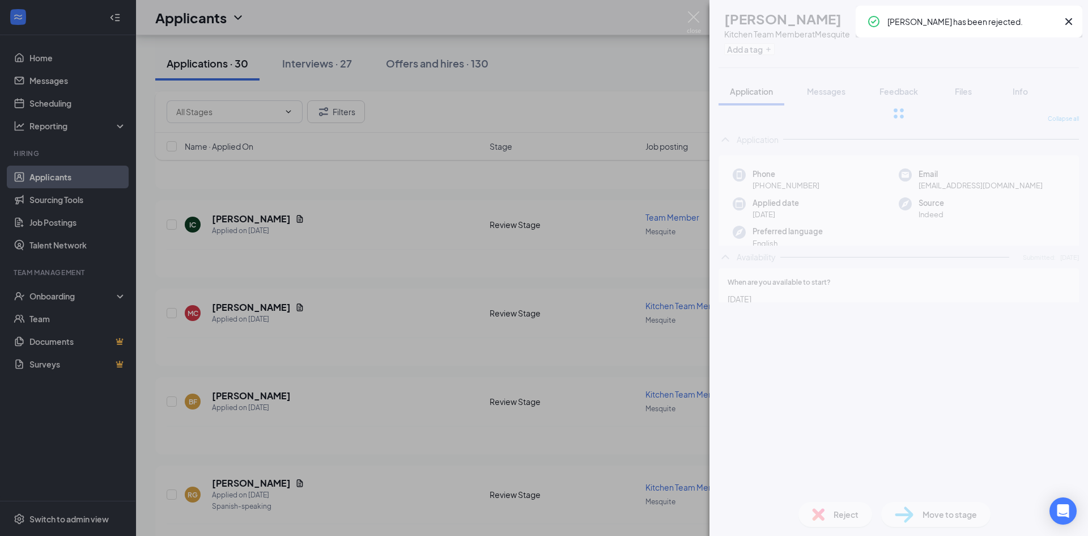
click at [314, 271] on div "MC [PERSON_NAME] Kitchen Team Member at [GEOGRAPHIC_DATA] Add a tag Application…" at bounding box center [544, 268] width 1088 height 536
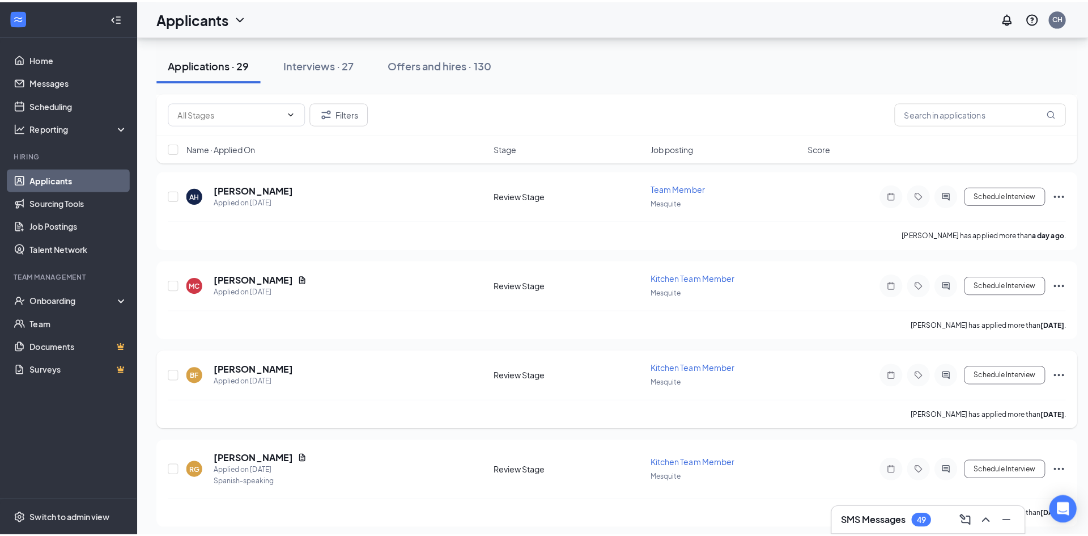
scroll to position [967, 0]
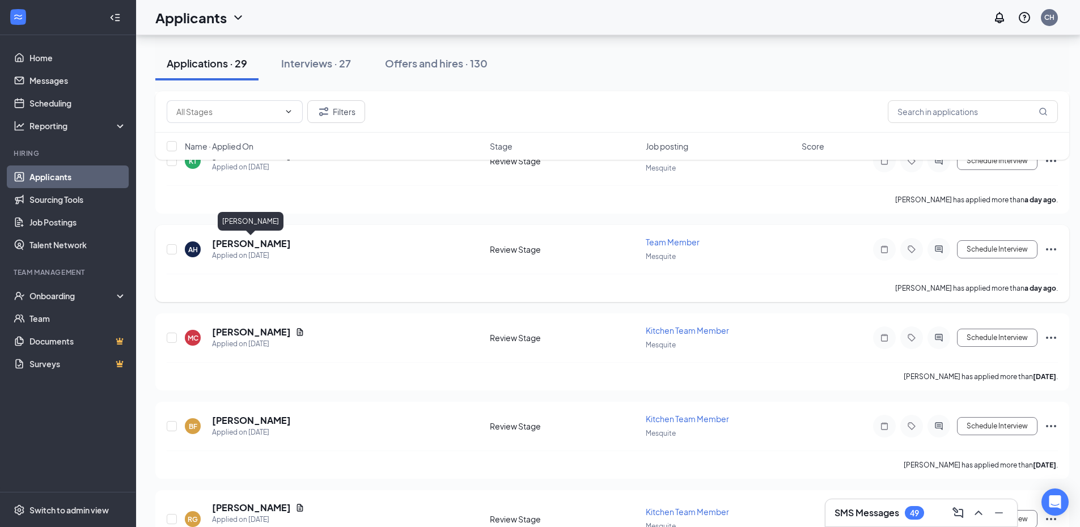
click at [272, 244] on h5 "[PERSON_NAME]" at bounding box center [251, 243] width 79 height 12
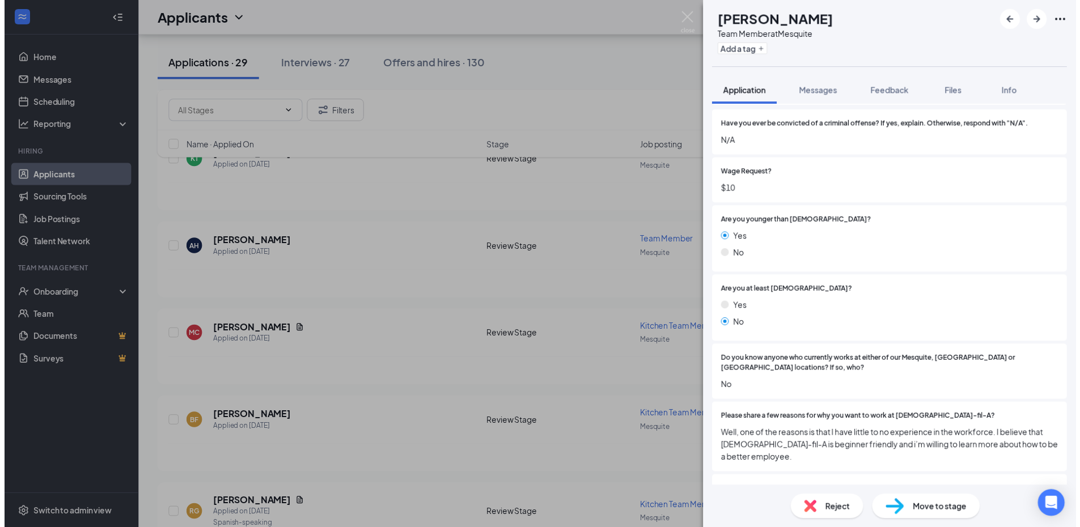
scroll to position [227, 0]
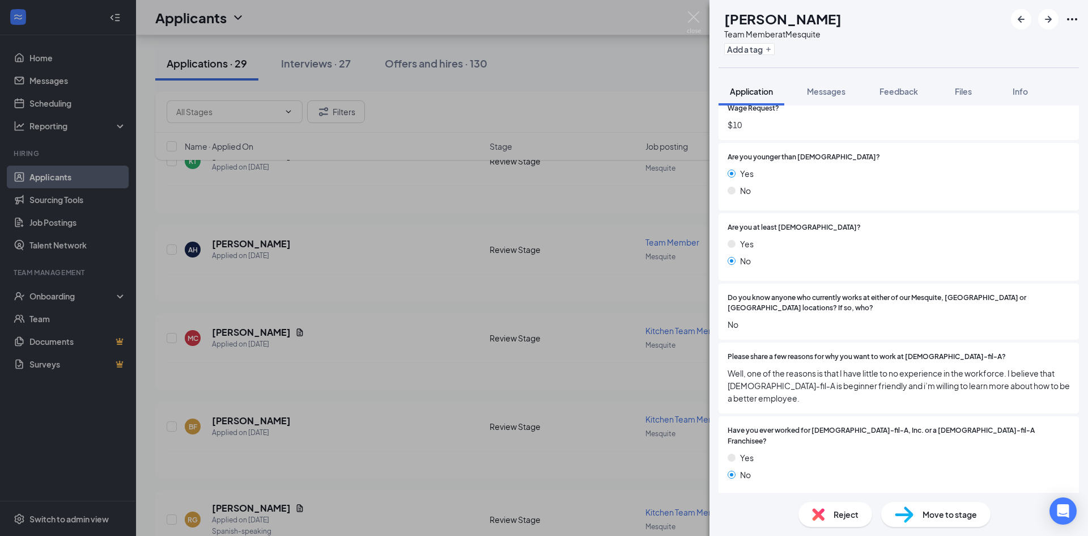
click at [852, 512] on span "Reject" at bounding box center [846, 514] width 25 height 12
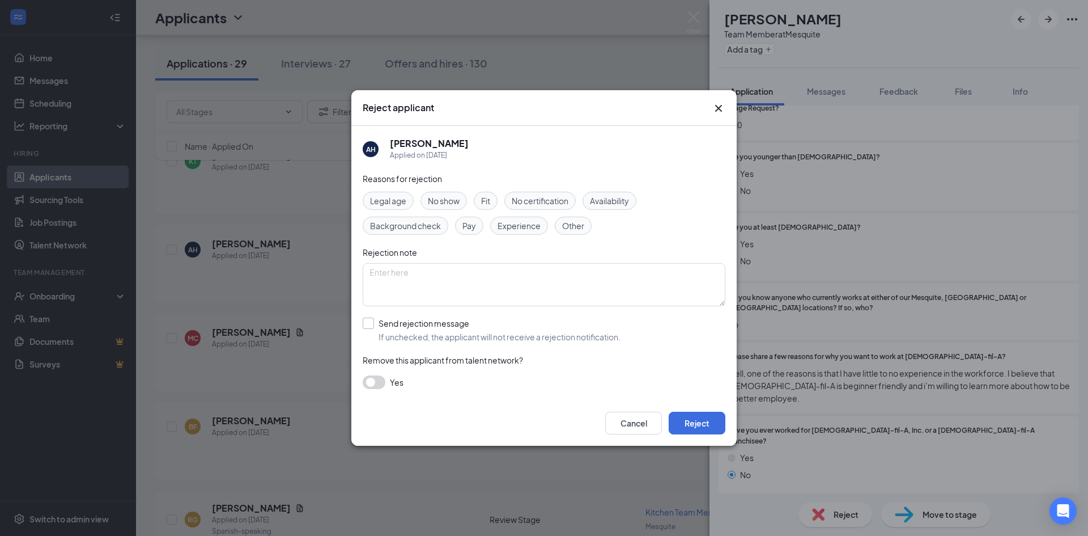
click at [375, 319] on input "Send rejection message If unchecked, the applicant will not receive a rejection…" at bounding box center [492, 329] width 258 height 25
checkbox input "true"
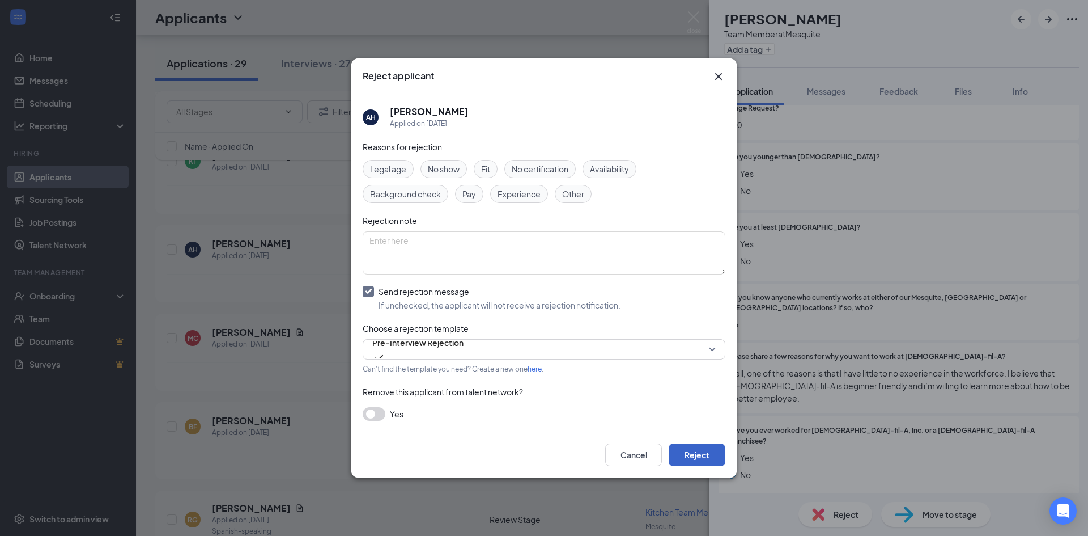
click at [688, 453] on button "Reject" at bounding box center [697, 454] width 57 height 23
click at [314, 387] on div "AH [PERSON_NAME] Team Member at Mesquite Add a tag Application Messages Feedbac…" at bounding box center [544, 268] width 1088 height 536
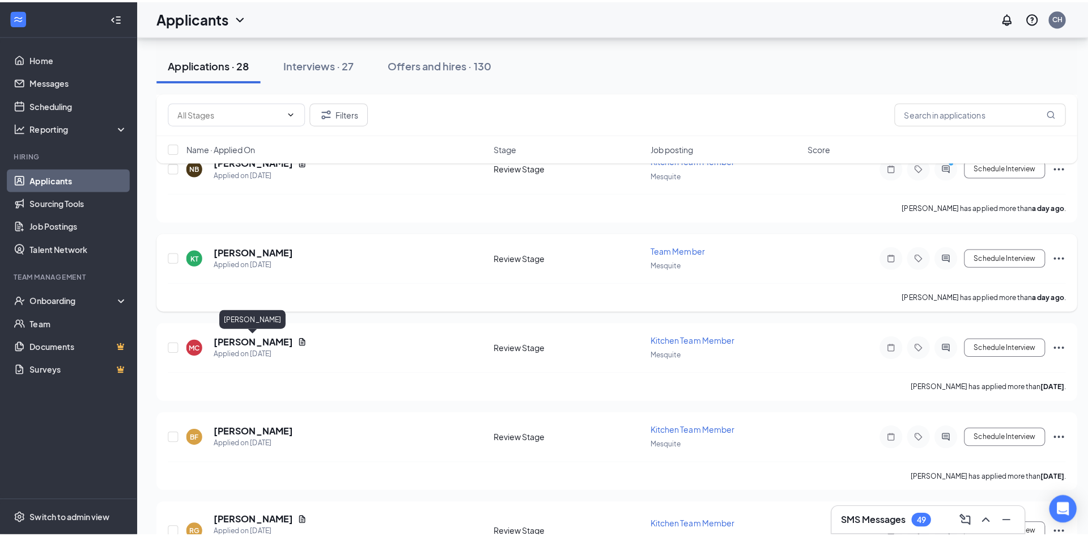
scroll to position [853, 0]
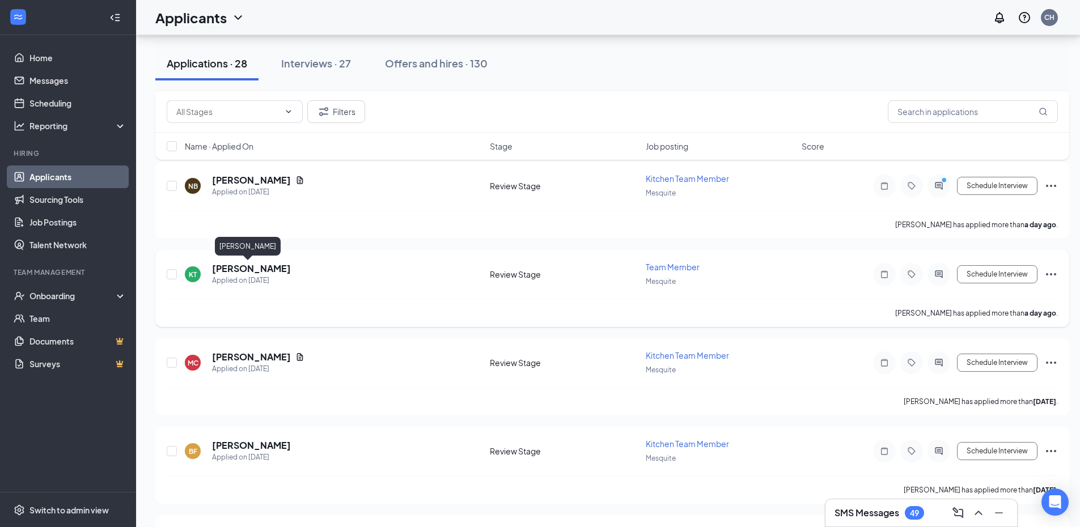
click at [258, 272] on h5 "[PERSON_NAME]" at bounding box center [251, 268] width 79 height 12
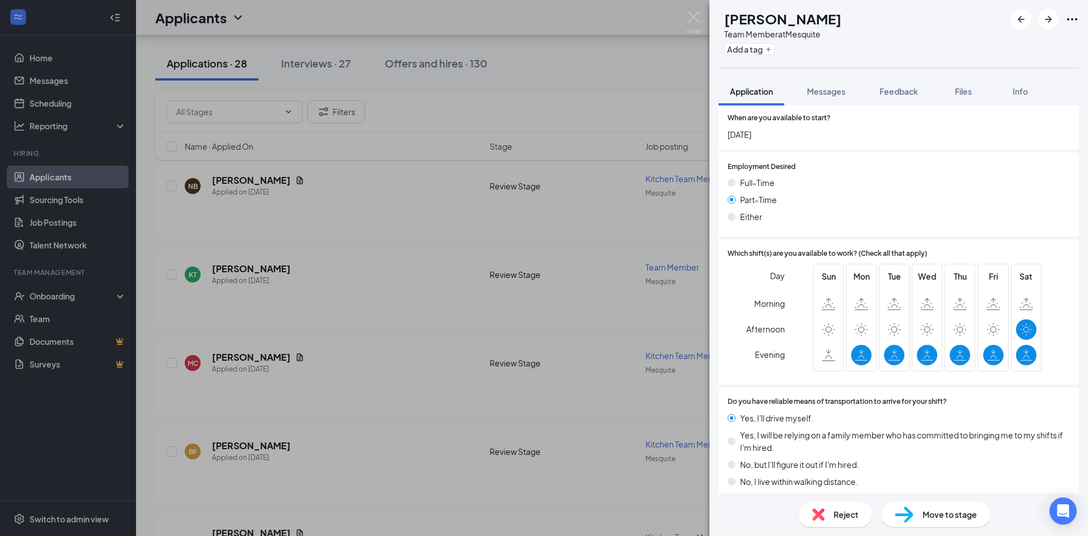
scroll to position [1314, 0]
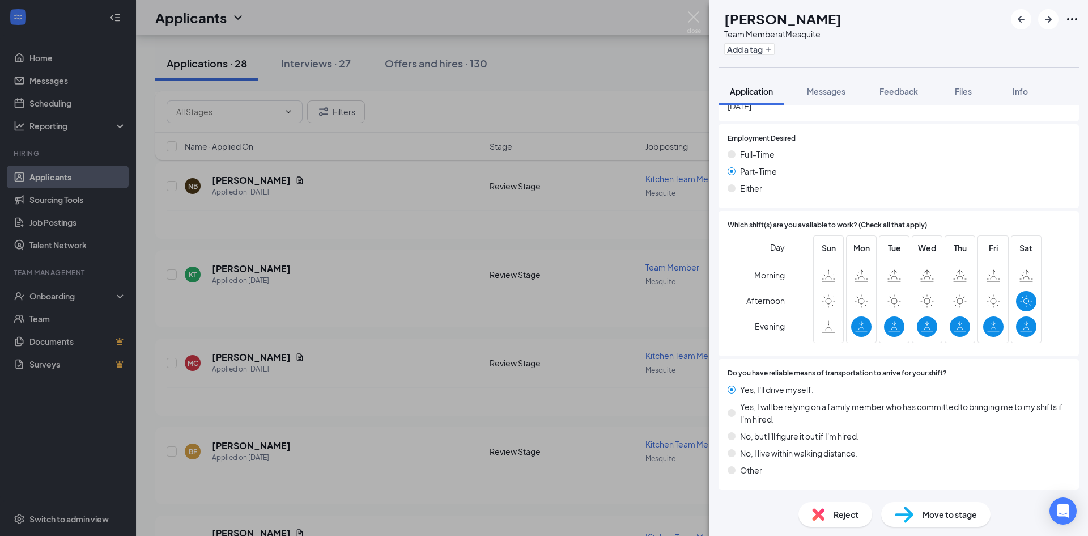
click at [839, 523] on div "Reject" at bounding box center [836, 514] width 74 height 25
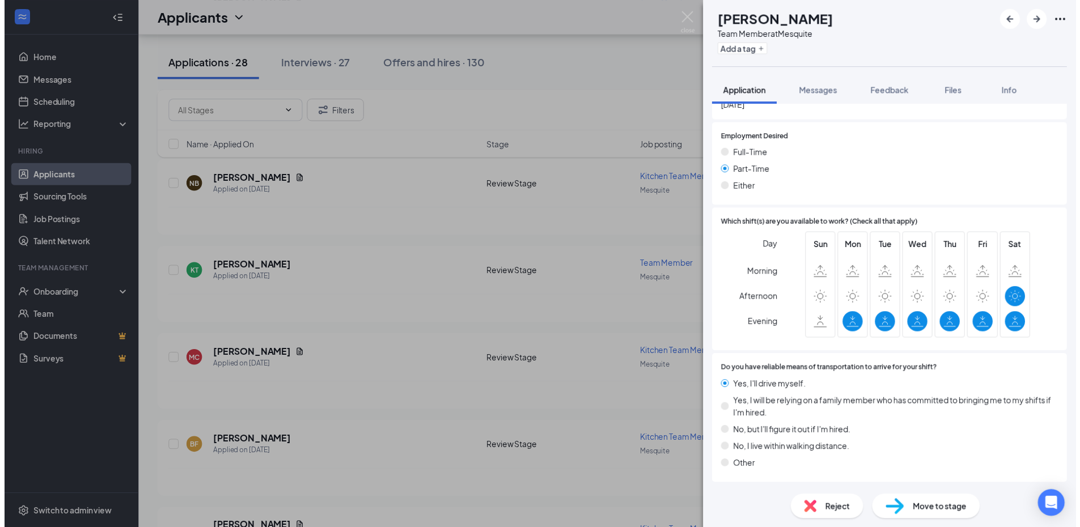
scroll to position [1309, 0]
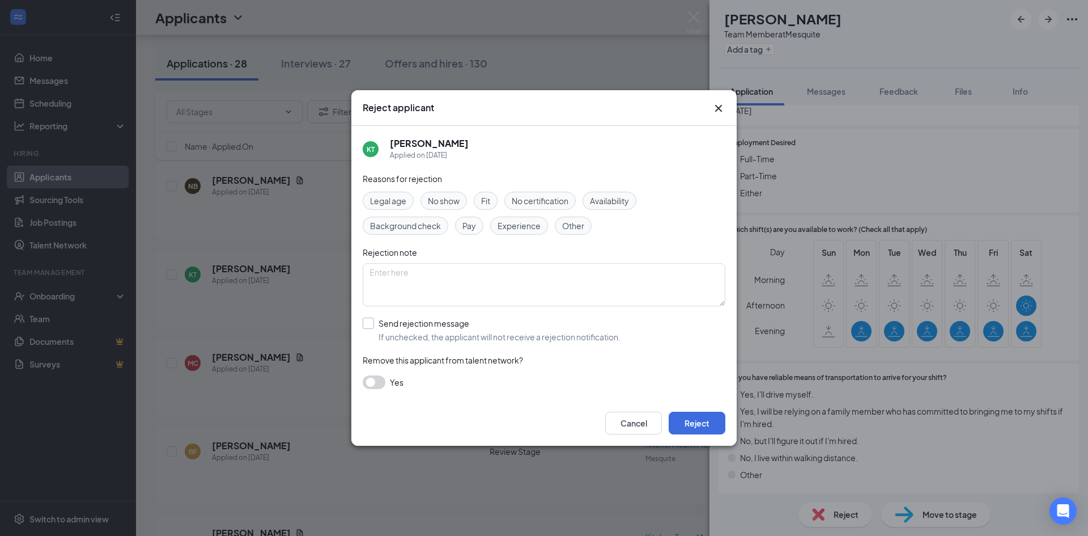
click at [376, 330] on input "Send rejection message If unchecked, the applicant will not receive a rejection…" at bounding box center [492, 329] width 258 height 25
checkbox input "true"
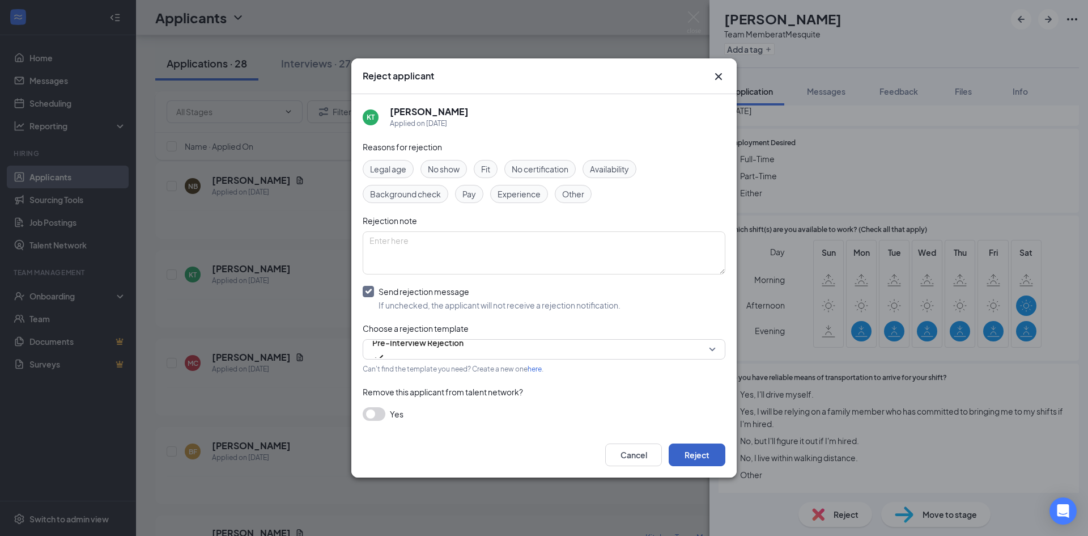
click at [688, 456] on button "Reject" at bounding box center [697, 454] width 57 height 23
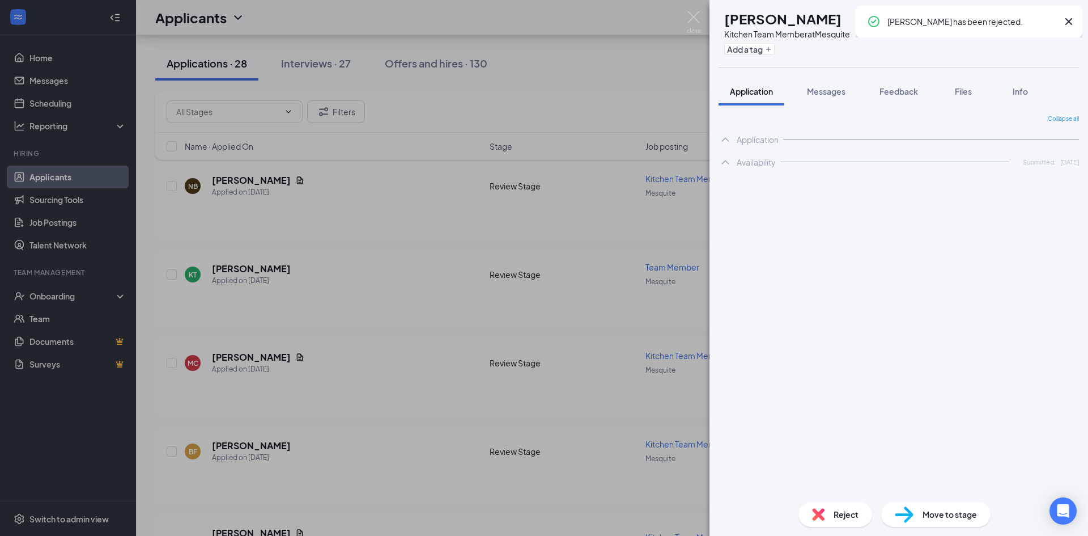
click at [351, 233] on div "MC [PERSON_NAME] Kitchen Team Member at [GEOGRAPHIC_DATA] Add a tag Application…" at bounding box center [544, 268] width 1088 height 536
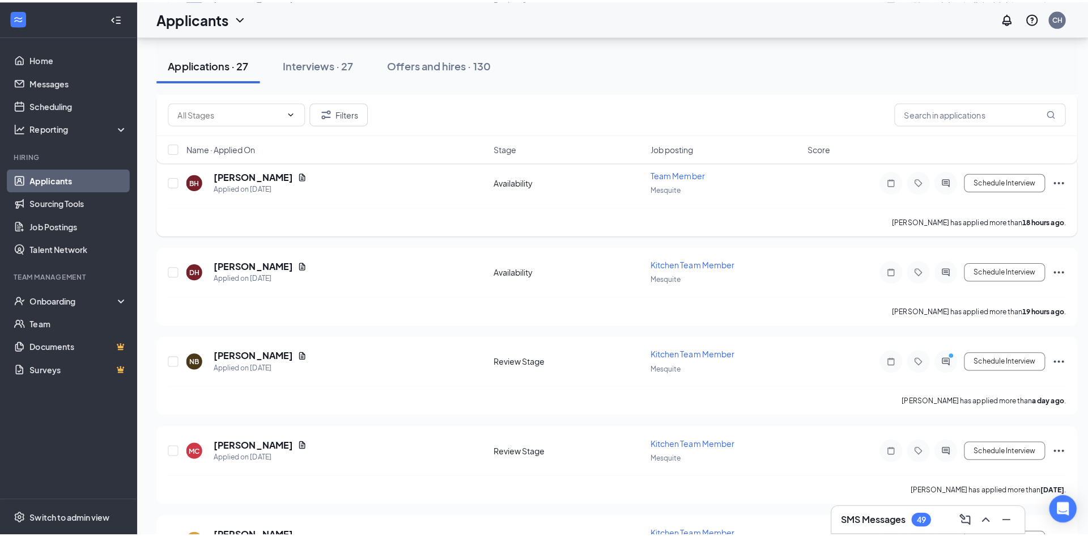
scroll to position [627, 0]
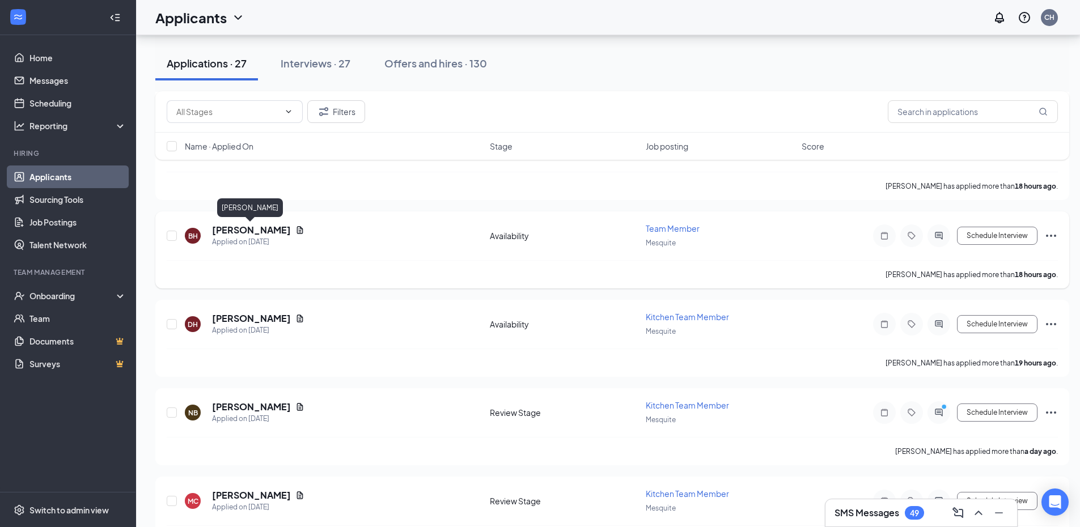
click at [273, 234] on h5 "[PERSON_NAME]" at bounding box center [251, 230] width 79 height 12
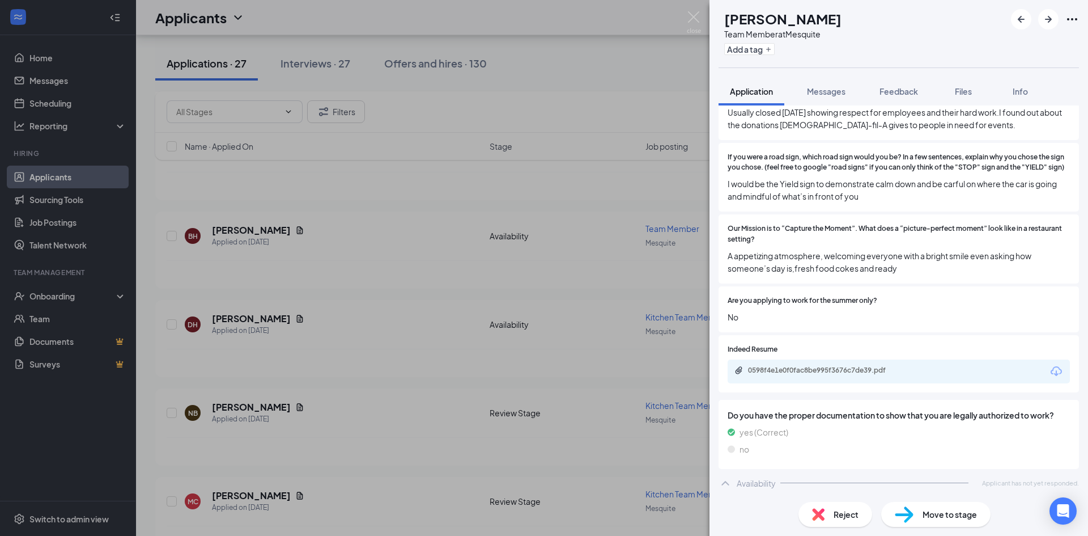
scroll to position [958, 0]
click at [843, 521] on div "Reject" at bounding box center [836, 514] width 74 height 25
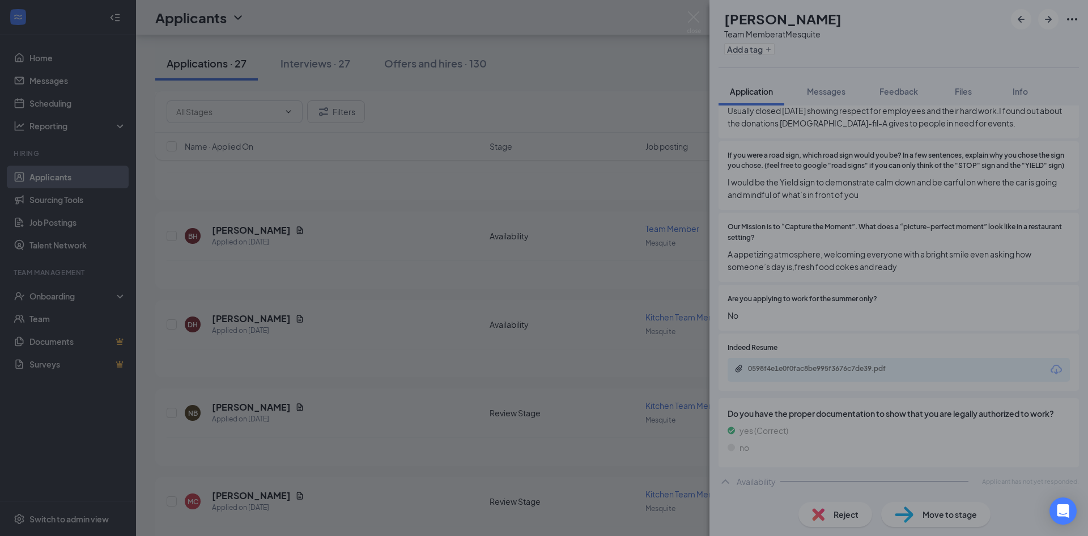
scroll to position [954, 0]
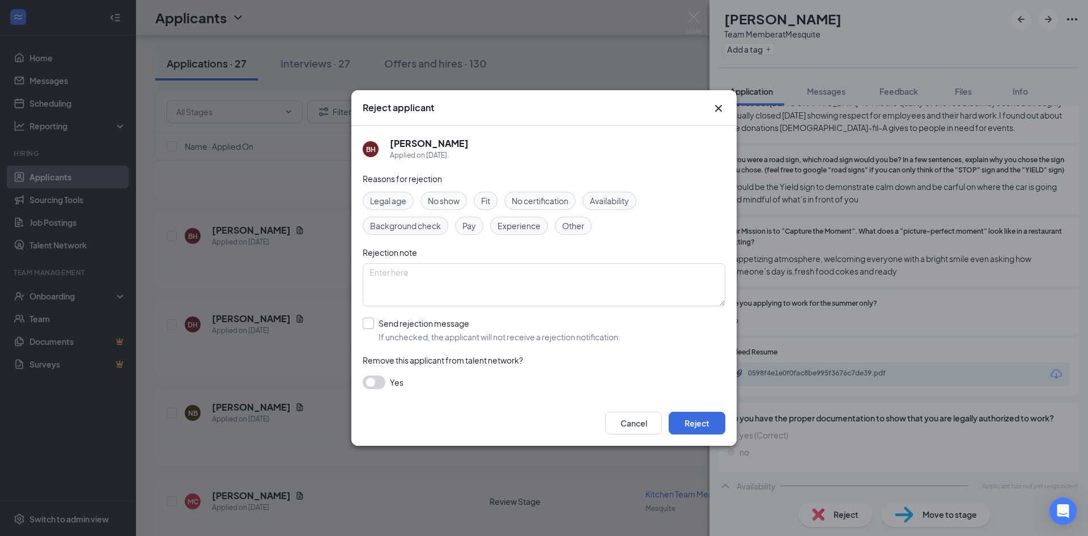
click at [373, 319] on input "Send rejection message If unchecked, the applicant will not receive a rejection…" at bounding box center [492, 329] width 258 height 25
checkbox input "true"
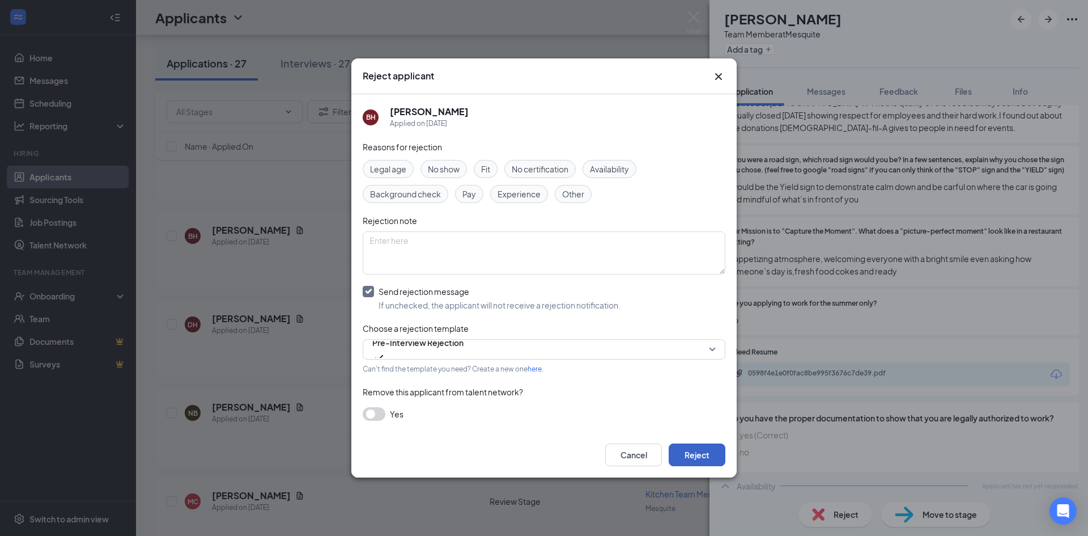
click at [708, 450] on button "Reject" at bounding box center [697, 454] width 57 height 23
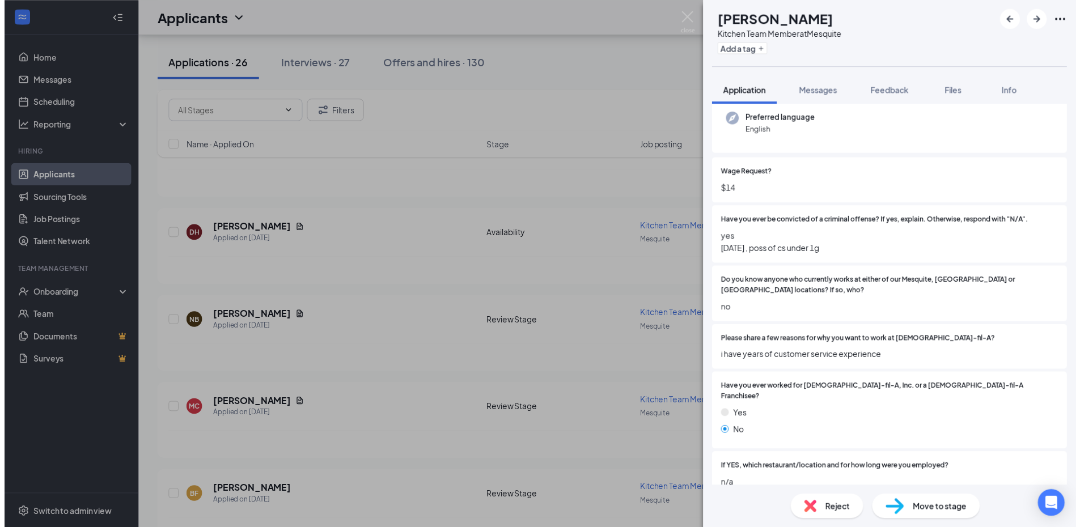
scroll to position [113, 0]
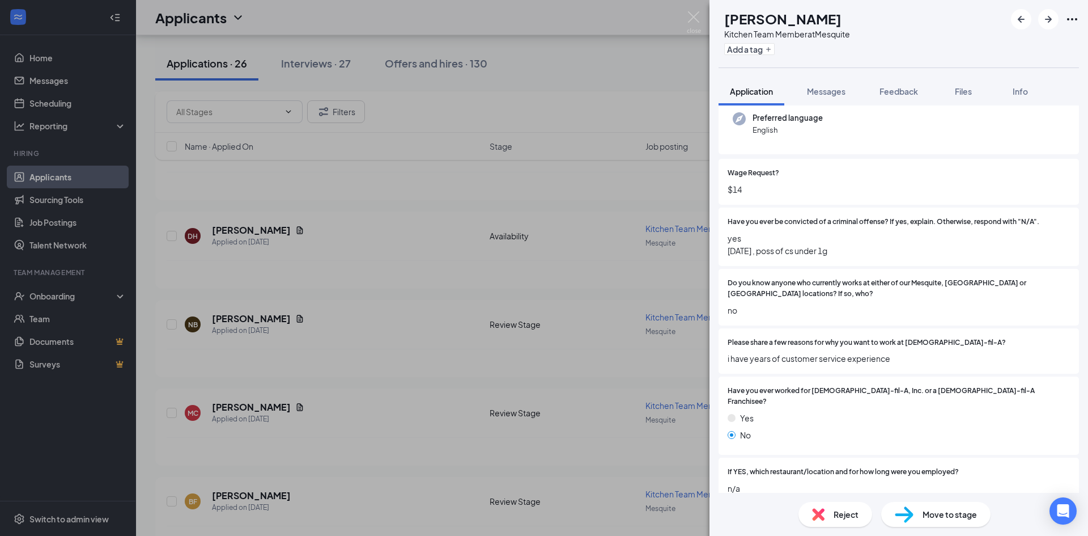
drag, startPoint x: 857, startPoint y: 255, endPoint x: 729, endPoint y: 254, distance: 128.1
click at [729, 254] on span "yes [DATE] , poss of cs under 1g" at bounding box center [899, 244] width 342 height 25
click at [858, 253] on span "yes [DATE] , poss of cs under 1g" at bounding box center [899, 244] width 342 height 25
drag, startPoint x: 858, startPoint y: 253, endPoint x: 797, endPoint y: 257, distance: 60.8
click at [797, 257] on div "Have you ever be convicted of a criminal offense? If yes, explain. Otherwise, r…" at bounding box center [899, 236] width 360 height 58
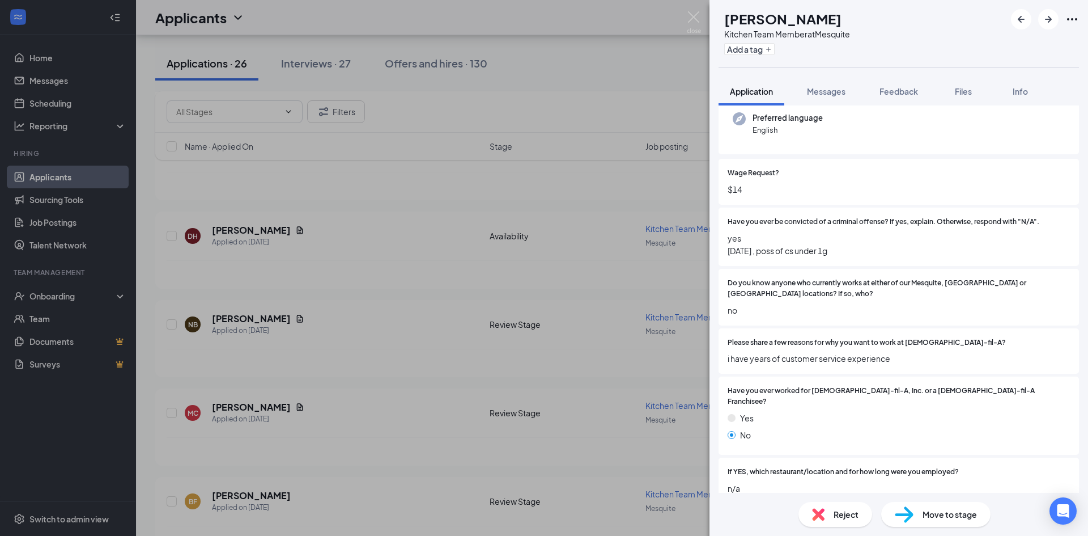
click at [797, 257] on div "Have you ever be convicted of a criminal offense? If yes, explain. Otherwise, r…" at bounding box center [899, 236] width 360 height 58
drag, startPoint x: 796, startPoint y: 253, endPoint x: 809, endPoint y: 250, distance: 13.2
click at [809, 250] on span "yes [DATE] , poss of cs under 1g" at bounding box center [899, 244] width 342 height 25
drag, startPoint x: 860, startPoint y: 252, endPoint x: 726, endPoint y: 253, distance: 134.3
click at [726, 253] on div "Have you ever be convicted of a criminal offense? If yes, explain. Otherwise, r…" at bounding box center [899, 236] width 360 height 58
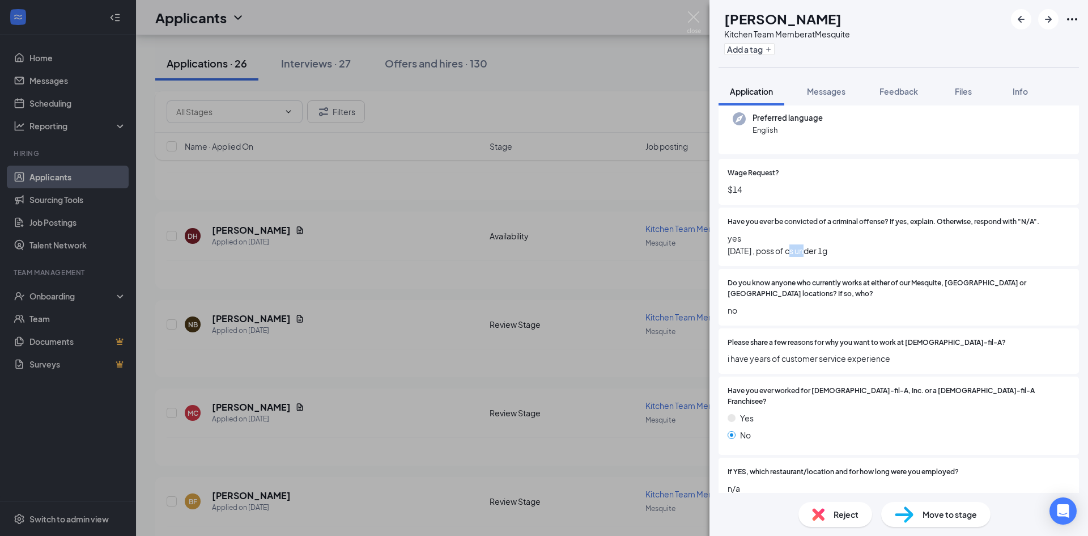
click at [776, 260] on div "Have you ever be convicted of a criminal offense? If yes, explain. Otherwise, r…" at bounding box center [899, 236] width 360 height 58
click at [791, 251] on span "yes [DATE] , poss of cs under 1g" at bounding box center [899, 244] width 342 height 25
drag, startPoint x: 794, startPoint y: 251, endPoint x: 806, endPoint y: 253, distance: 12.0
click at [806, 253] on span "yes [DATE] , poss of cs under 1g" at bounding box center [899, 244] width 342 height 25
drag, startPoint x: 850, startPoint y: 246, endPoint x: 727, endPoint y: 260, distance: 123.7
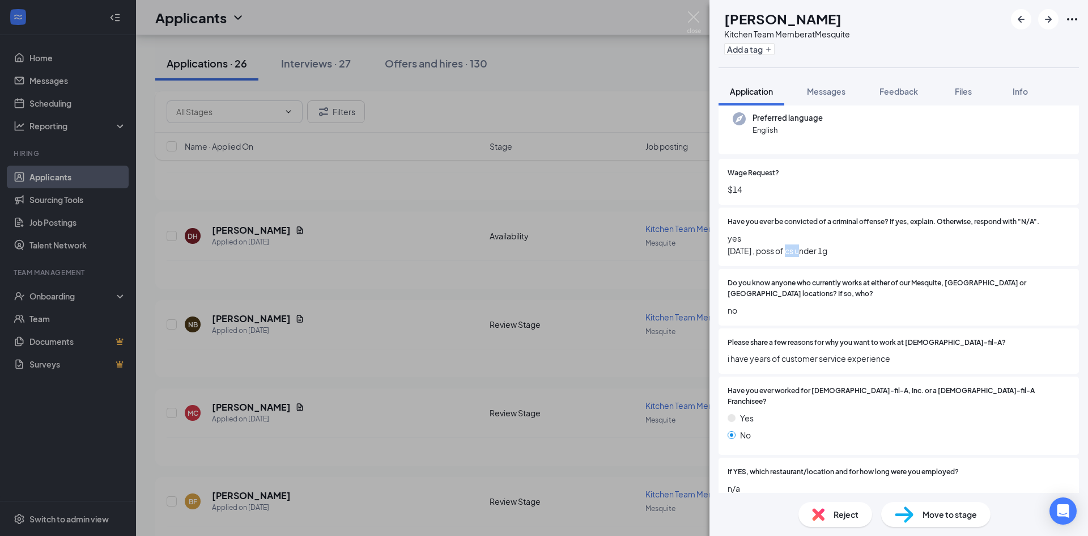
click at [727, 260] on div "Have you ever be convicted of a criminal offense? If yes, explain. Otherwise, r…" at bounding box center [899, 236] width 360 height 58
click at [897, 248] on span "yes [DATE] , poss of cs under 1g" at bounding box center [899, 244] width 342 height 25
click at [843, 514] on span "Reject" at bounding box center [846, 514] width 25 height 12
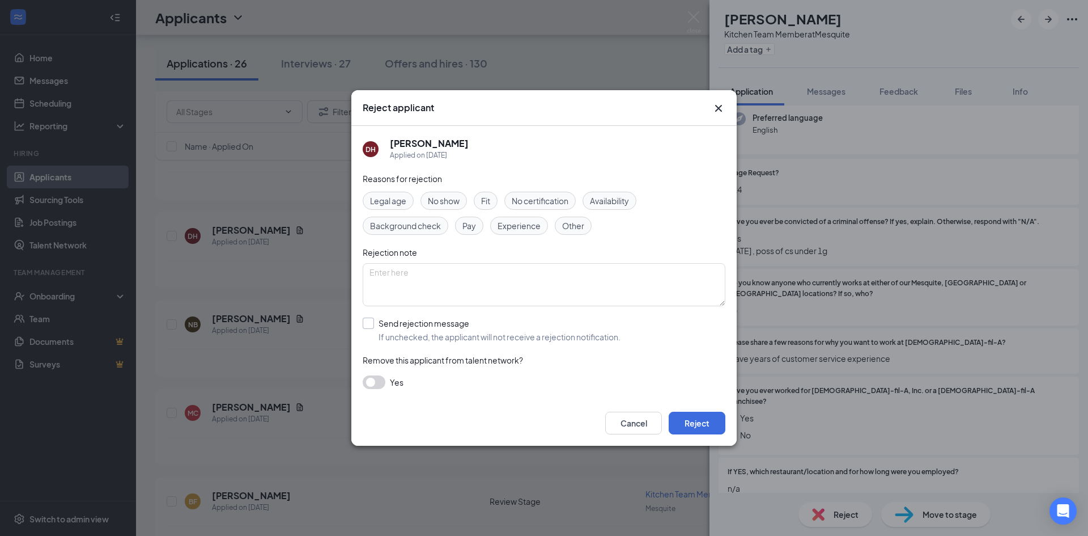
click at [365, 321] on input "Send rejection message If unchecked, the applicant will not receive a rejection…" at bounding box center [492, 329] width 258 height 25
checkbox input "true"
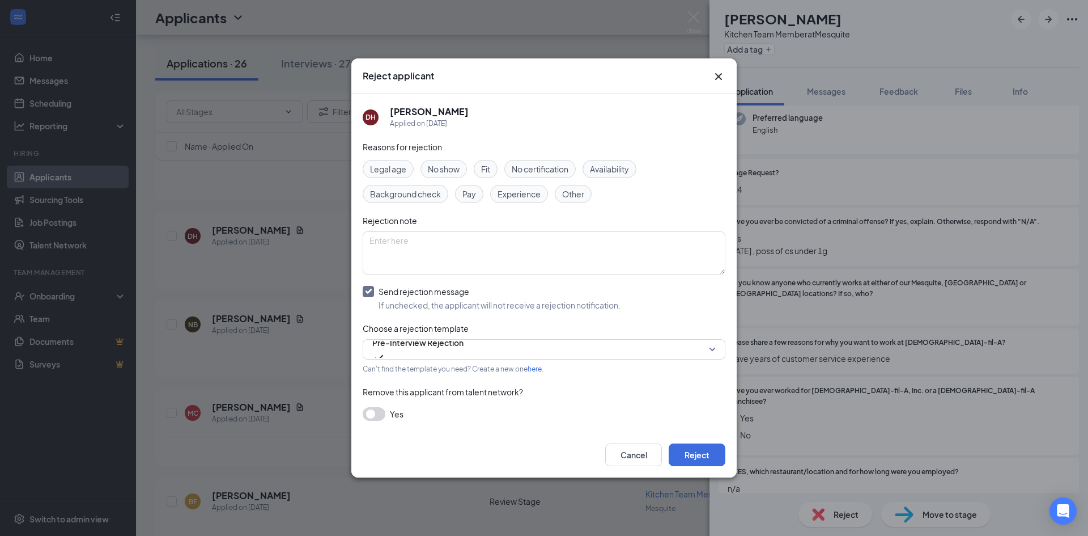
click at [813, 248] on div "Reject applicant DH [PERSON_NAME] Applied on [DATE] Reasons for rejection Legal…" at bounding box center [544, 268] width 1088 height 536
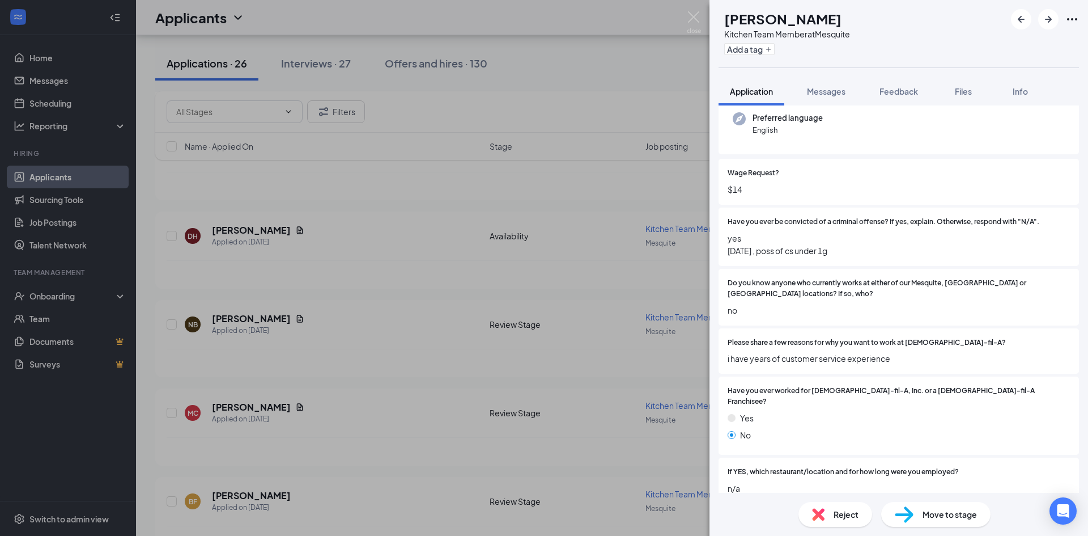
drag, startPoint x: 816, startPoint y: 235, endPoint x: 931, endPoint y: 231, distance: 115.7
click at [931, 232] on span "yes [DATE] , poss of cs under 1g" at bounding box center [899, 244] width 342 height 25
click at [895, 241] on span "yes [DATE] , poss of cs under 1g" at bounding box center [899, 244] width 342 height 25
drag, startPoint x: 775, startPoint y: 252, endPoint x: 815, endPoint y: 257, distance: 40.0
click at [815, 257] on div "Have you ever be convicted of a criminal offense? If yes, explain. Otherwise, r…" at bounding box center [899, 236] width 360 height 58
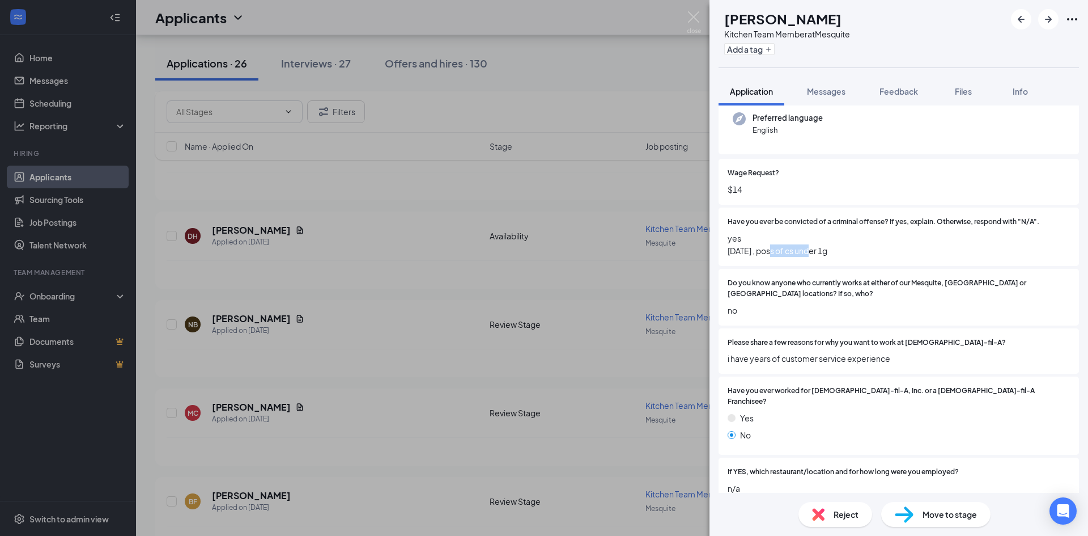
click at [801, 254] on span "yes [DATE] , poss of cs under 1g" at bounding box center [899, 244] width 342 height 25
drag, startPoint x: 795, startPoint y: 252, endPoint x: 802, endPoint y: 253, distance: 6.9
click at [802, 253] on span "yes [DATE] , poss of cs under 1g" at bounding box center [899, 244] width 342 height 25
click at [915, 510] on div "Move to stage" at bounding box center [935, 514] width 109 height 25
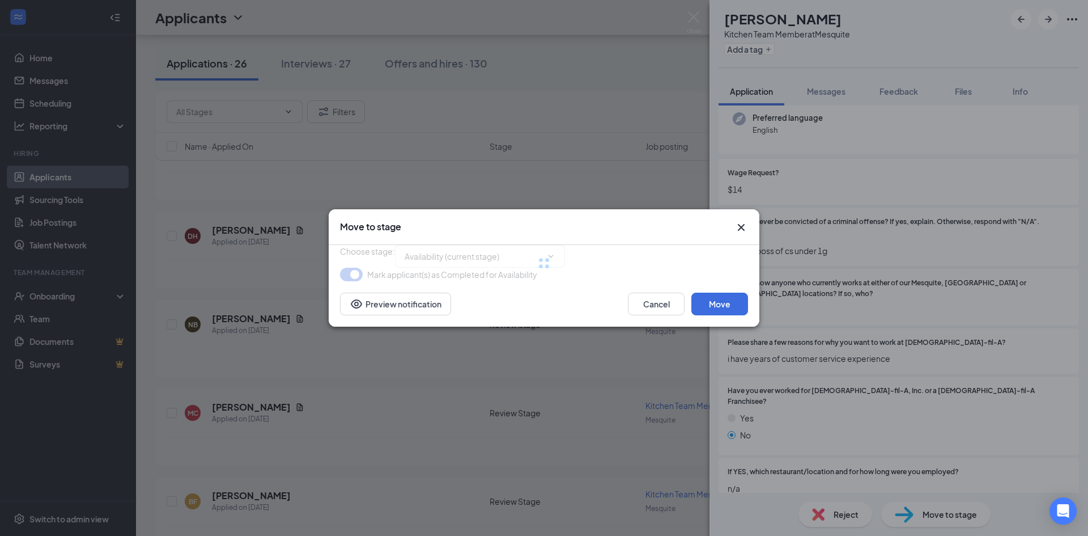
type input "Review Stage (next stage)"
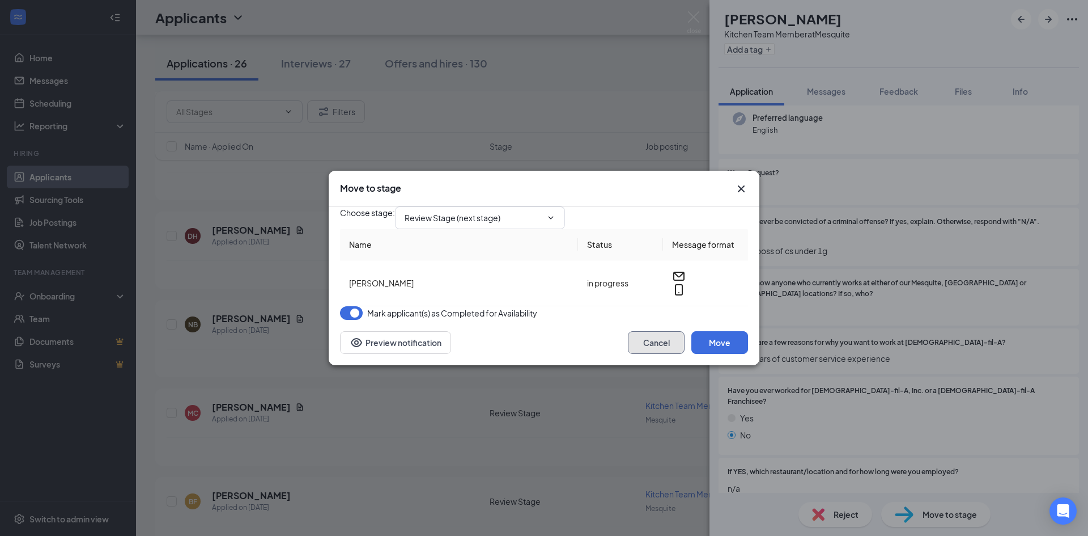
click at [670, 354] on button "Cancel" at bounding box center [656, 342] width 57 height 23
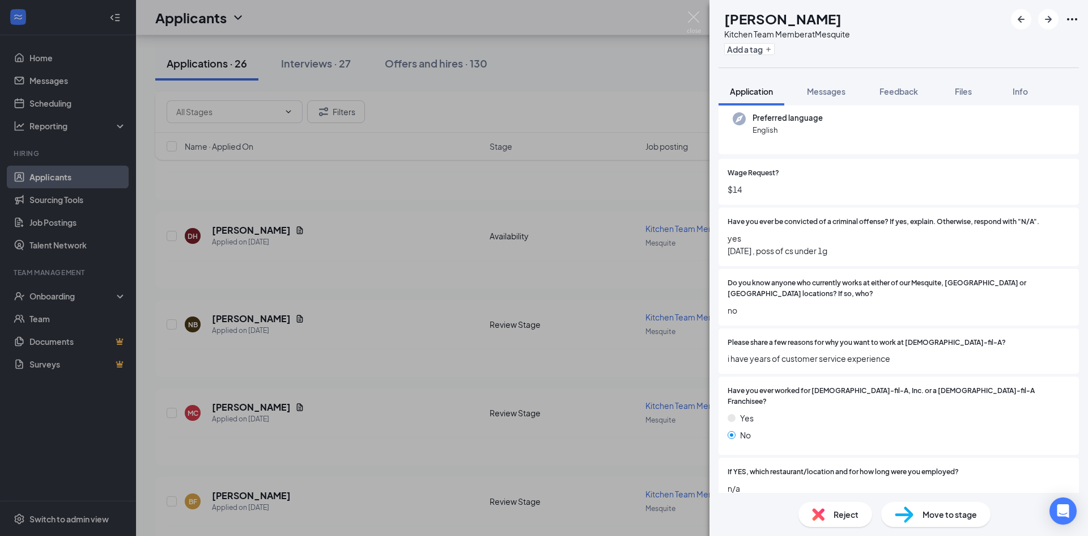
click at [846, 520] on div "Reject" at bounding box center [836, 514] width 74 height 25
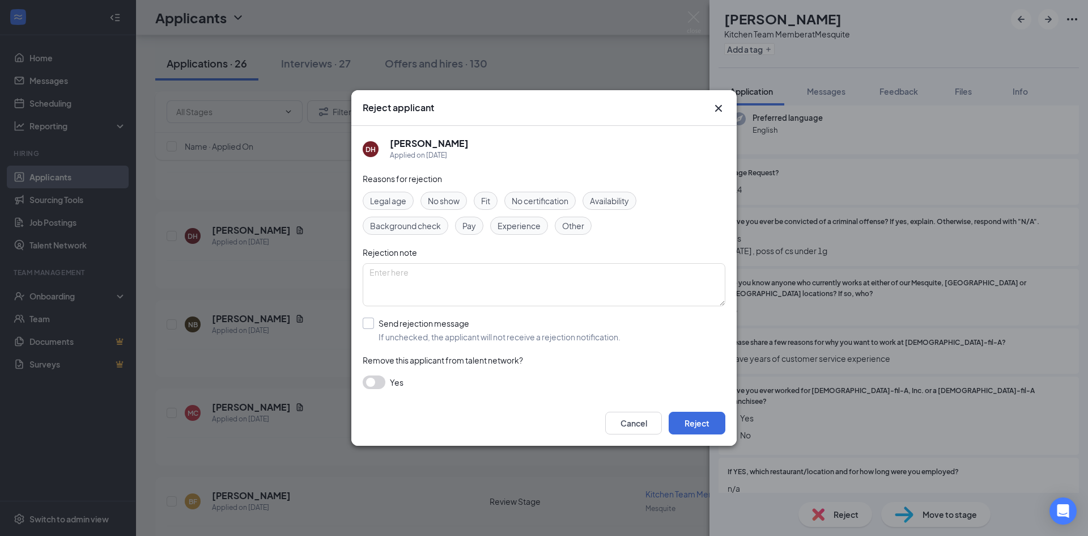
click at [375, 318] on input "Send rejection message If unchecked, the applicant will not receive a rejection…" at bounding box center [492, 329] width 258 height 25
checkbox input "true"
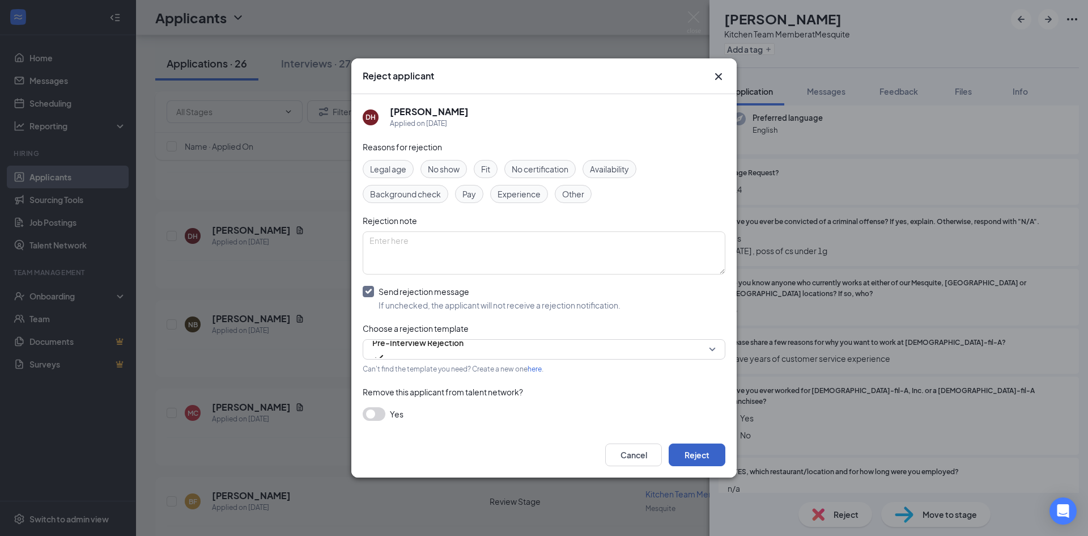
click at [702, 452] on button "Reject" at bounding box center [697, 454] width 57 height 23
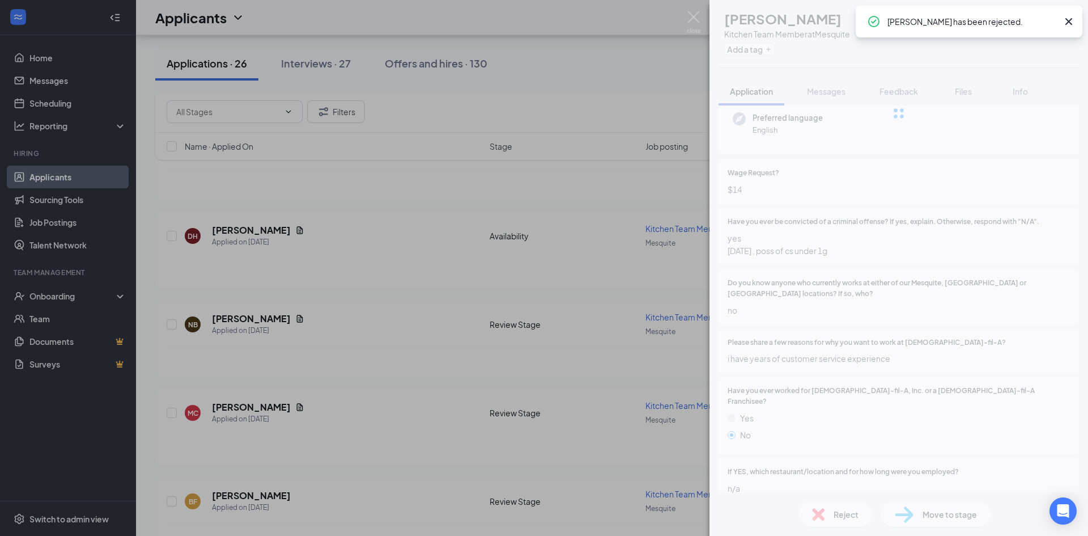
click at [360, 358] on div "DH [PERSON_NAME] Kitchen Team Member at Mesquite Add a tag Application Messages…" at bounding box center [544, 268] width 1088 height 536
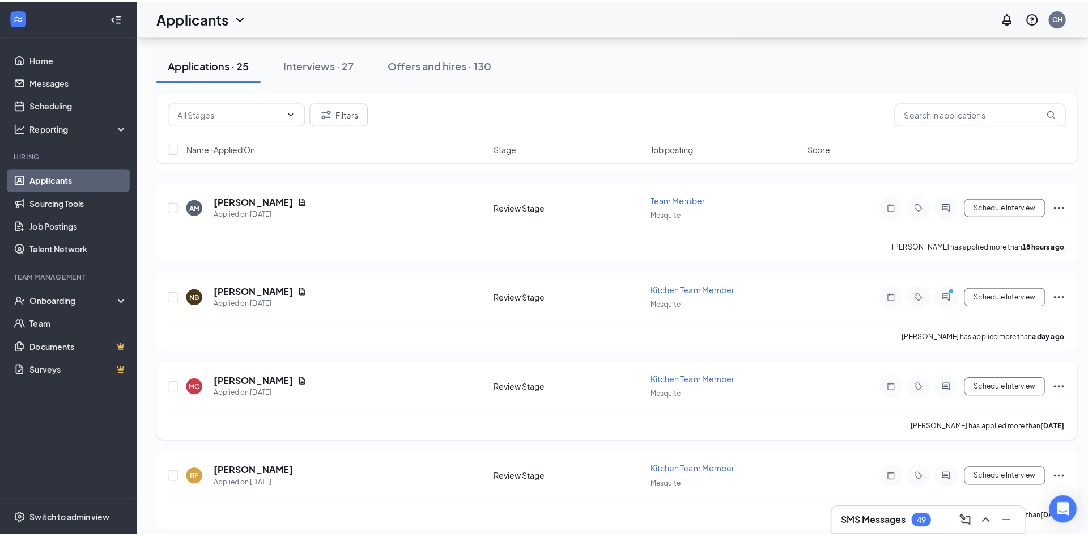
scroll to position [513, 0]
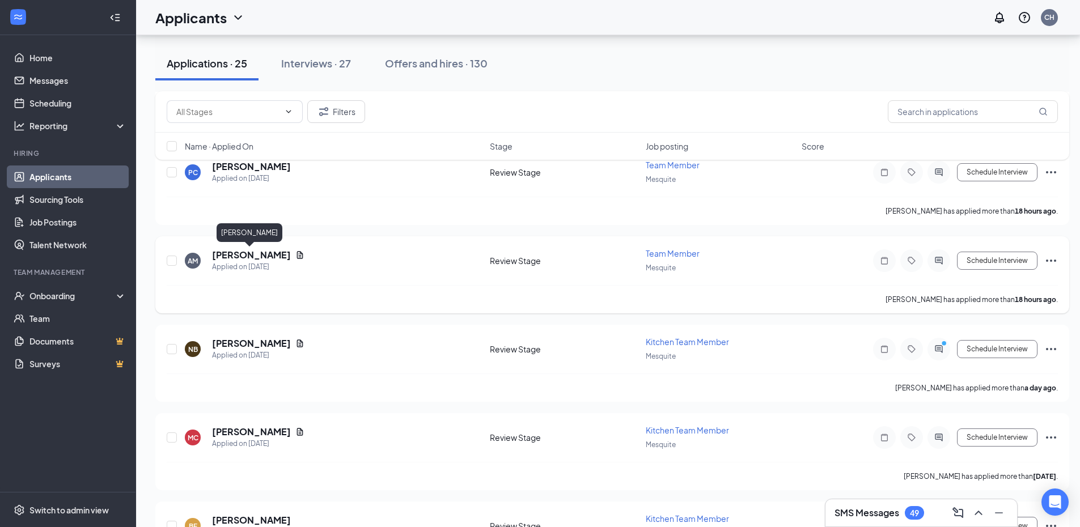
click at [258, 254] on h5 "[PERSON_NAME]" at bounding box center [251, 255] width 79 height 12
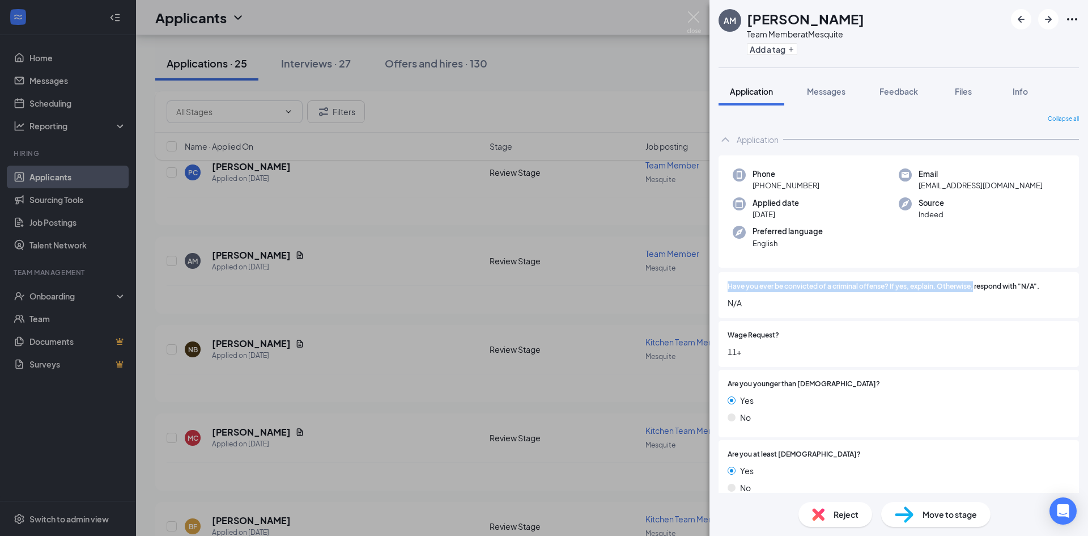
drag, startPoint x: 727, startPoint y: 285, endPoint x: 974, endPoint y: 290, distance: 247.7
click at [974, 290] on div "Have you ever be convicted of a criminal offense? If yes, explain. Otherwise, r…" at bounding box center [899, 295] width 360 height 46
click at [944, 307] on span "N/A" at bounding box center [899, 302] width 342 height 12
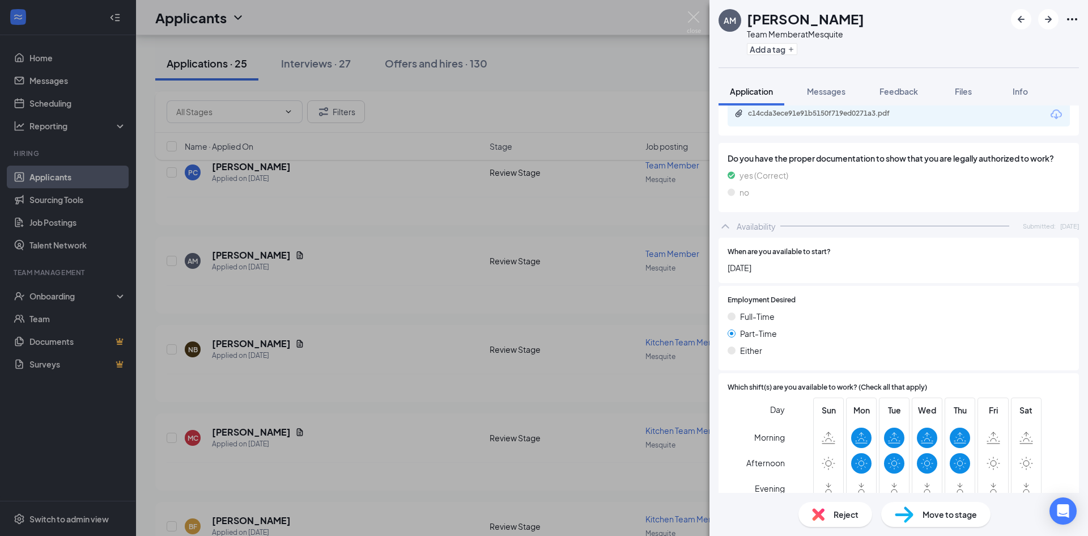
scroll to position [1190, 0]
click at [820, 519] on img at bounding box center [818, 514] width 12 height 12
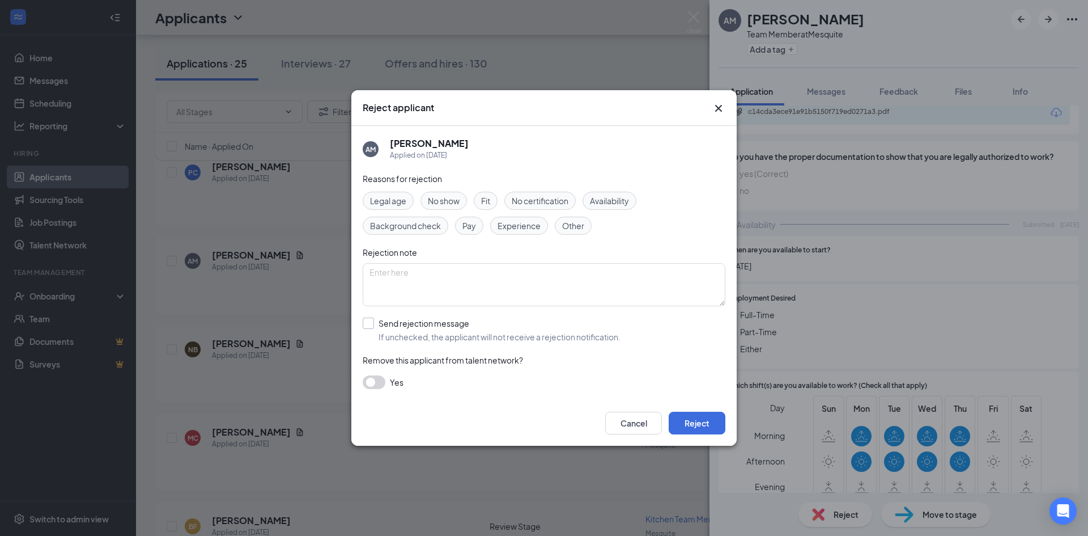
click at [369, 330] on input "Send rejection message If unchecked, the applicant will not receive a rejection…" at bounding box center [492, 329] width 258 height 25
checkbox input "true"
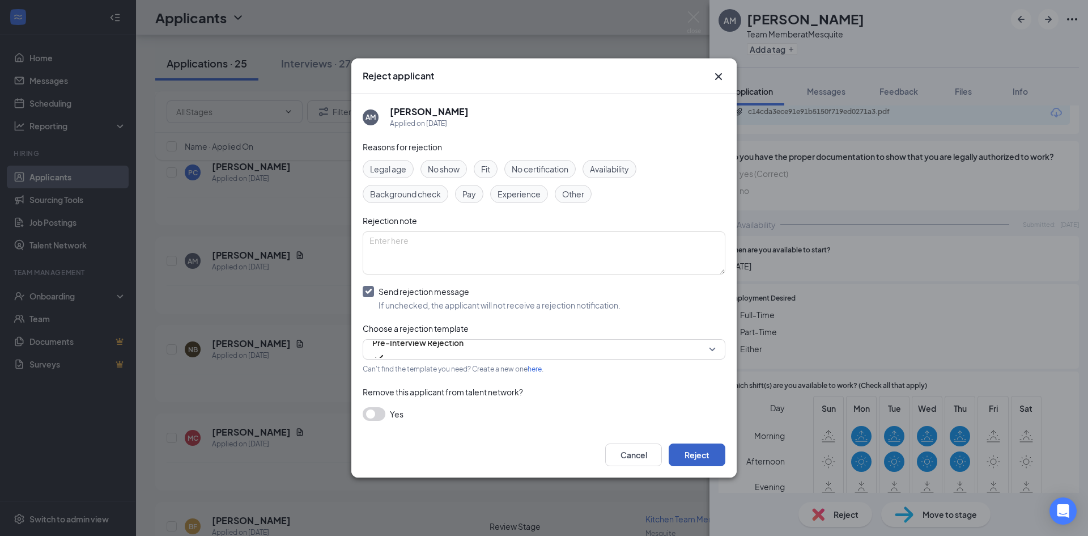
click at [714, 456] on button "Reject" at bounding box center [697, 454] width 57 height 23
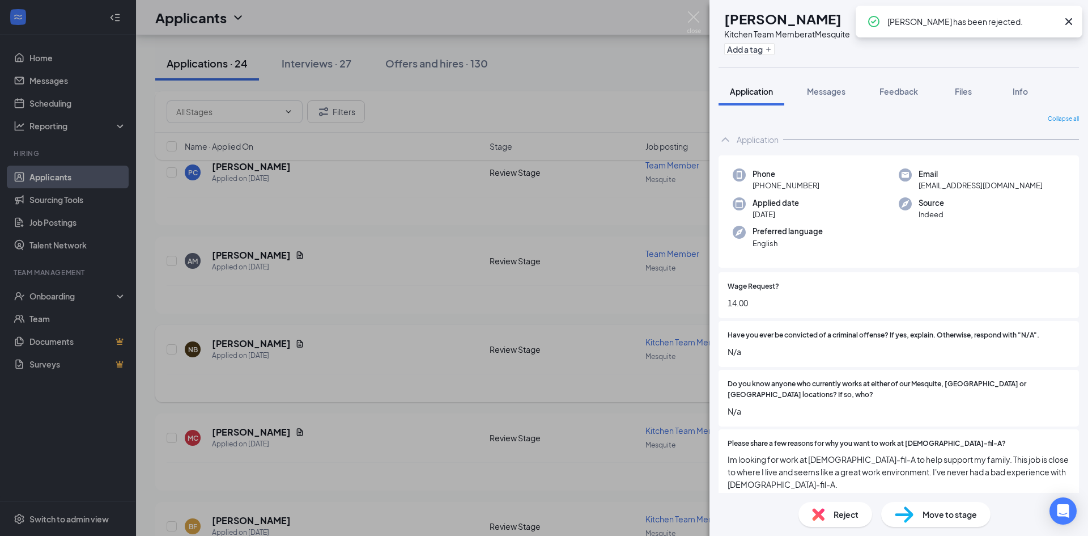
drag, startPoint x: 520, startPoint y: 366, endPoint x: 367, endPoint y: 340, distance: 155.2
click at [520, 368] on div "NB [PERSON_NAME] Kitchen Team Member at Mesquite Add a tag Application Messages…" at bounding box center [544, 268] width 1088 height 536
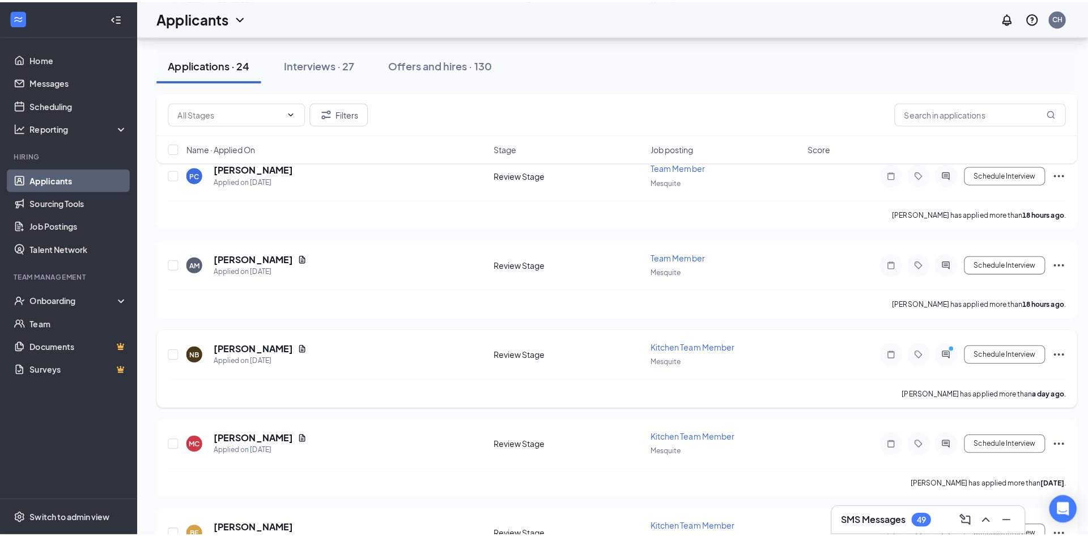
scroll to position [457, 0]
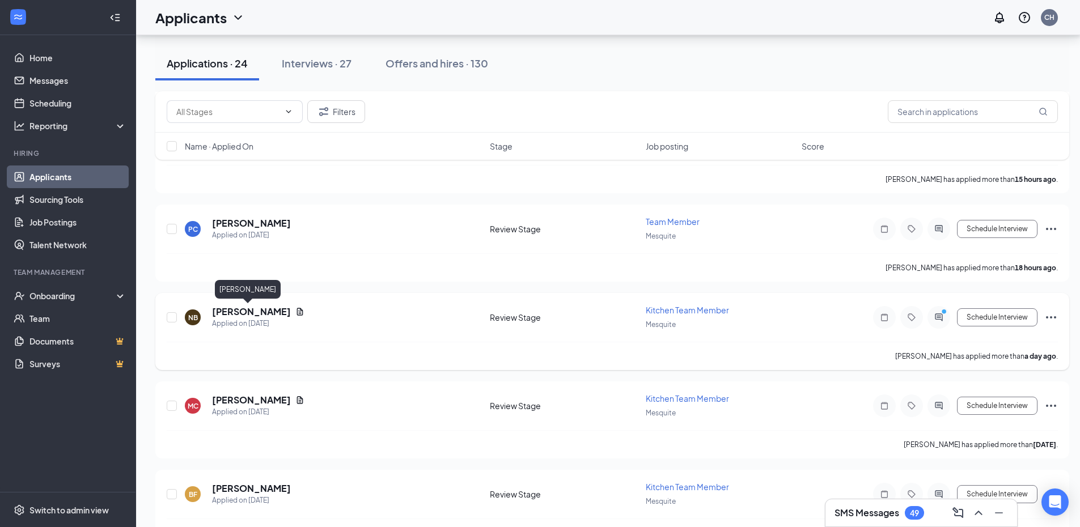
click at [257, 313] on h5 "[PERSON_NAME]" at bounding box center [251, 311] width 79 height 12
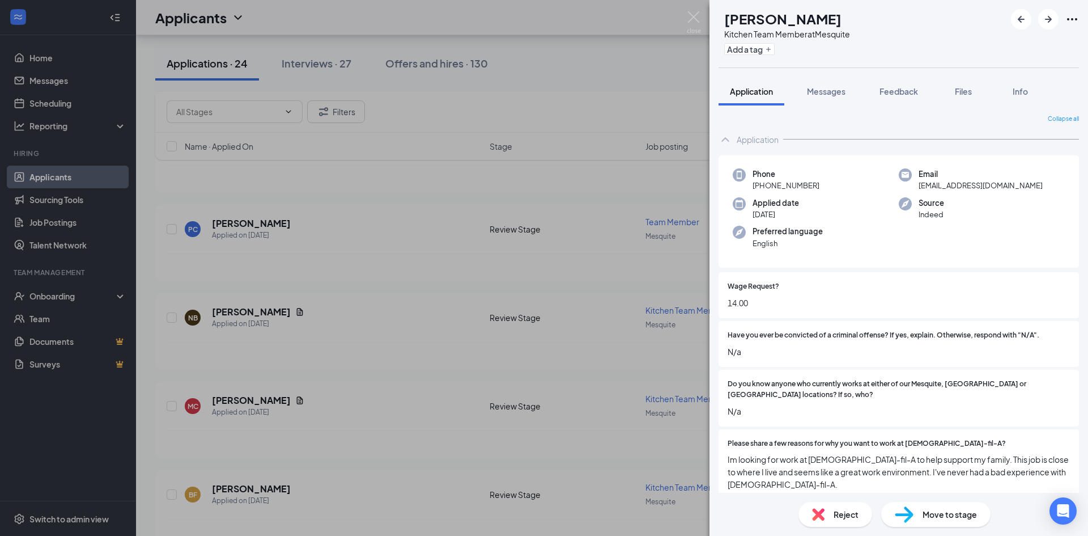
click at [634, 263] on div "NB [PERSON_NAME] Kitchen Team Member at Mesquite Add a tag Application Messages…" at bounding box center [544, 268] width 1088 height 536
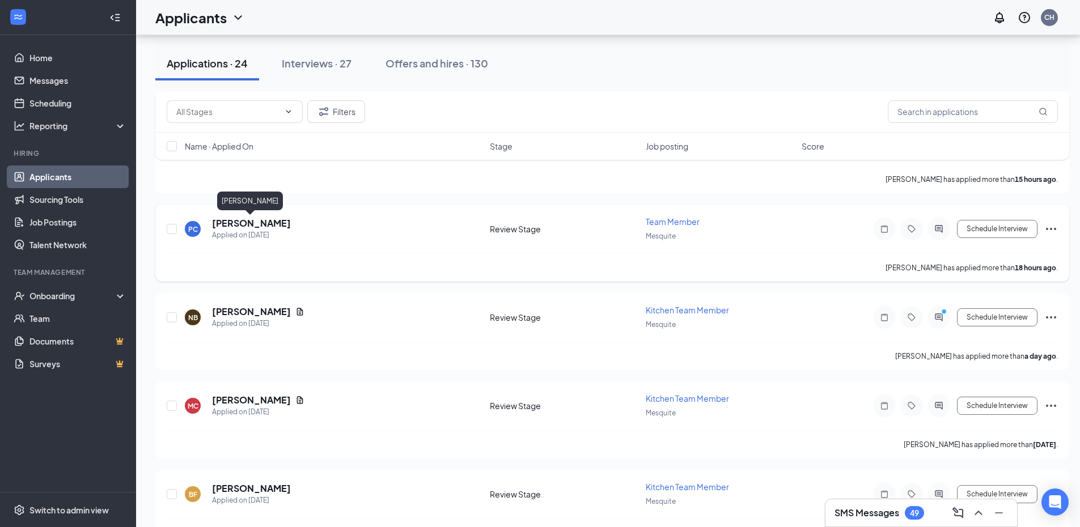
click at [260, 226] on h5 "[PERSON_NAME]" at bounding box center [251, 223] width 79 height 12
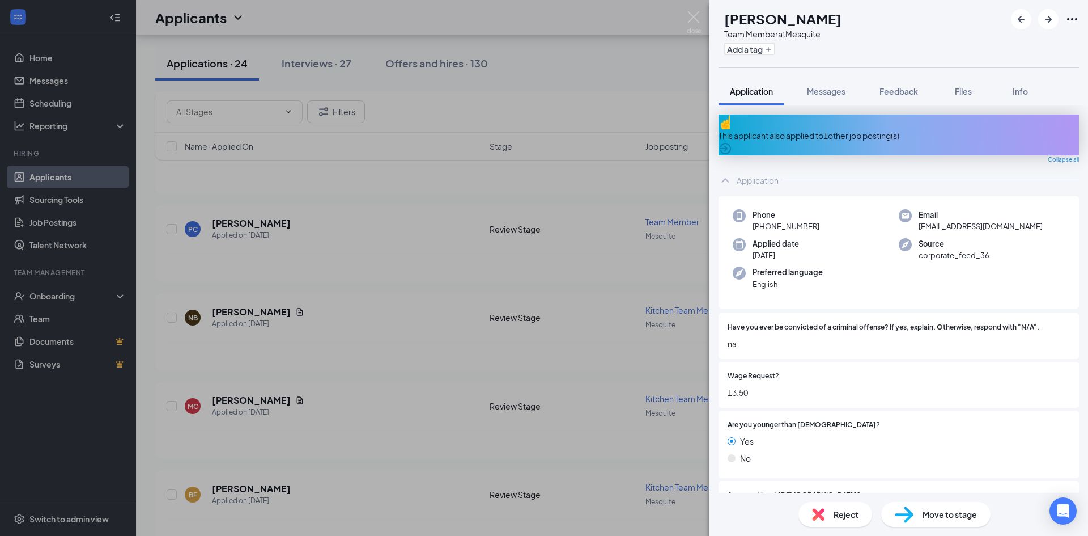
click at [852, 129] on div "This applicant also applied to 1 other job posting(s)" at bounding box center [899, 135] width 360 height 12
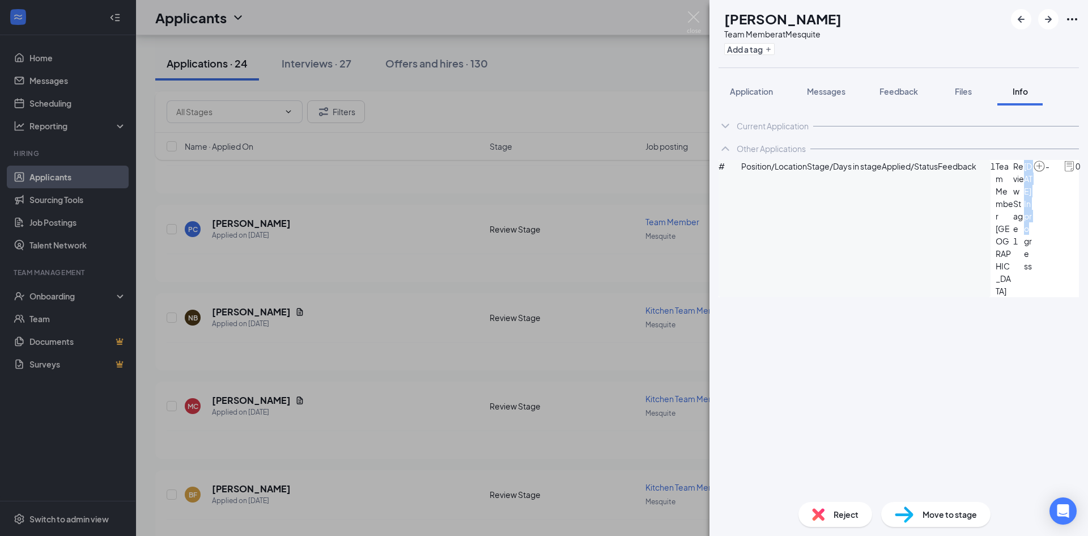
drag, startPoint x: 922, startPoint y: 210, endPoint x: 881, endPoint y: 210, distance: 40.8
click at [991, 210] on div "1 Team Member Sunnyvale Centre Review Stage [DATE] In progress - 0" at bounding box center [1046, 228] width 110 height 137
click at [920, 244] on div "Current Application Phone [PHONE_NUMBER] Email [EMAIL_ADDRESS][DOMAIN_NAME] App…" at bounding box center [899, 298] width 379 height 387
drag, startPoint x: 940, startPoint y: 217, endPoint x: 790, endPoint y: 263, distance: 157.0
click at [991, 213] on div "1 Team Member Sunnyvale Centre Review Stage [DATE] In progress - 0" at bounding box center [1046, 228] width 110 height 137
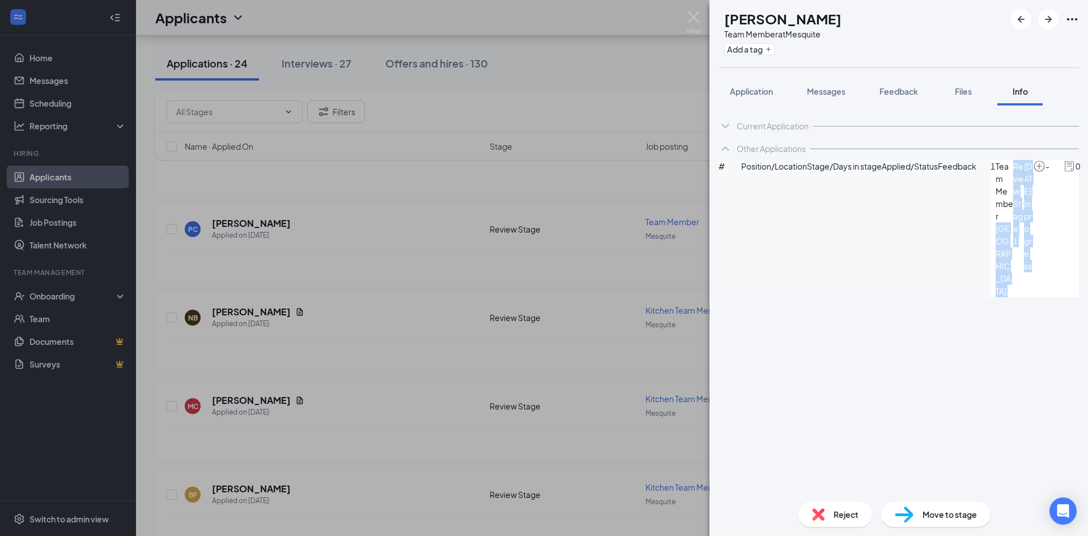
click at [794, 271] on div "Current Application Phone [PHONE_NUMBER] Email [EMAIL_ADDRESS][DOMAIN_NAME] App…" at bounding box center [899, 298] width 379 height 387
click at [364, 229] on div "PC [PERSON_NAME] Team Member at Mesquite Add a tag Application Messages Feedbac…" at bounding box center [544, 268] width 1088 height 536
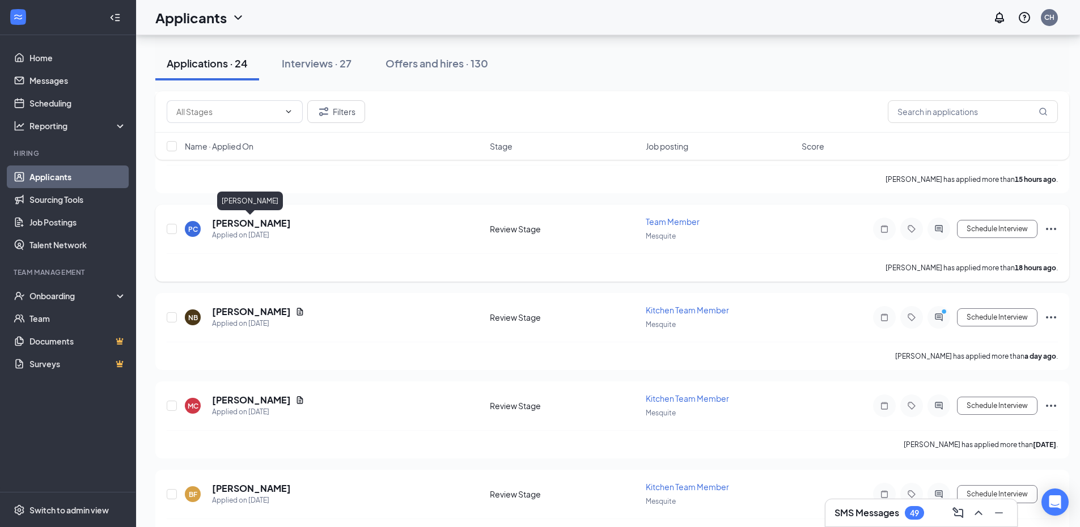
click at [252, 222] on h5 "[PERSON_NAME]" at bounding box center [251, 223] width 79 height 12
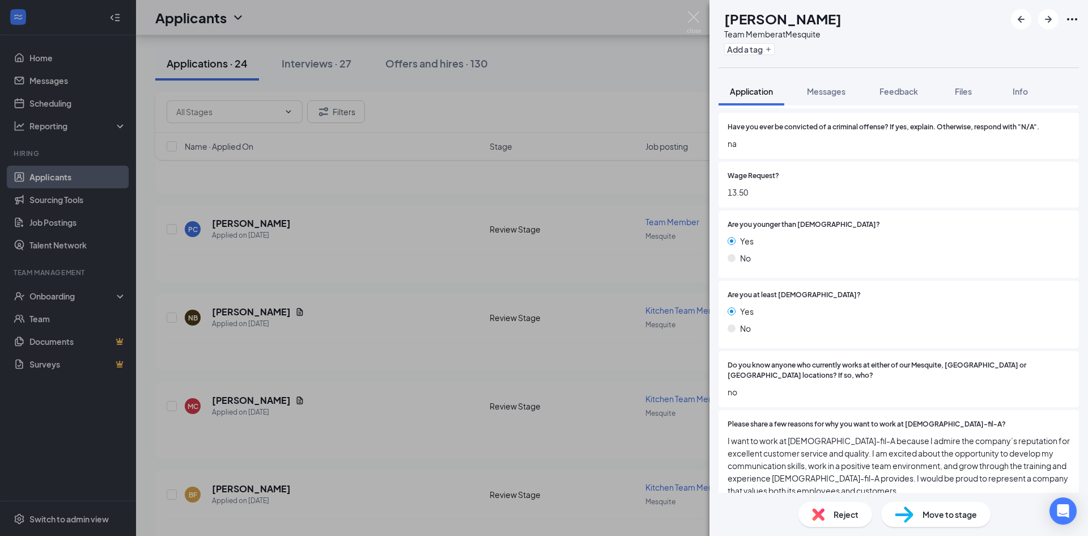
scroll to position [179, 0]
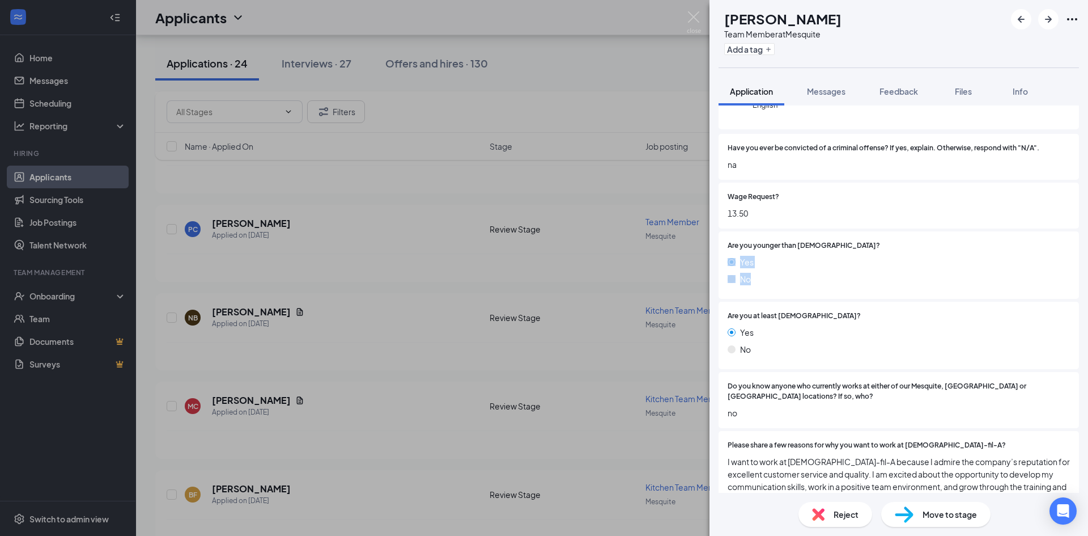
drag, startPoint x: 725, startPoint y: 251, endPoint x: 792, endPoint y: 262, distance: 67.7
click at [792, 262] on div "Are you younger than [DEMOGRAPHIC_DATA]? Yes No" at bounding box center [899, 264] width 360 height 67
click at [792, 262] on div "Yes No" at bounding box center [899, 273] width 342 height 34
drag, startPoint x: 765, startPoint y: 205, endPoint x: 759, endPoint y: 224, distance: 20.1
click at [723, 206] on div "Wage Request? 13.50" at bounding box center [899, 205] width 360 height 46
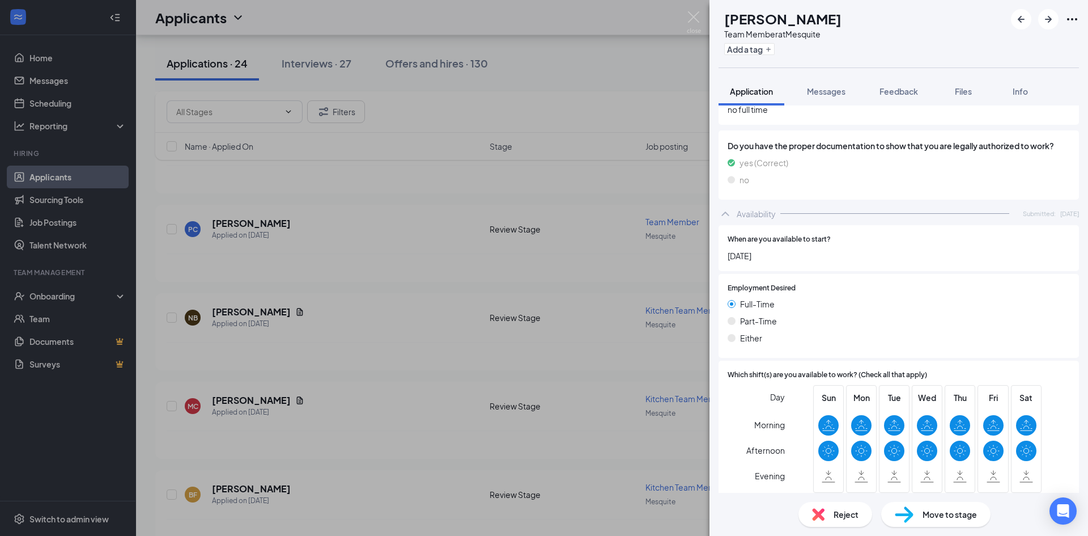
scroll to position [1483, 0]
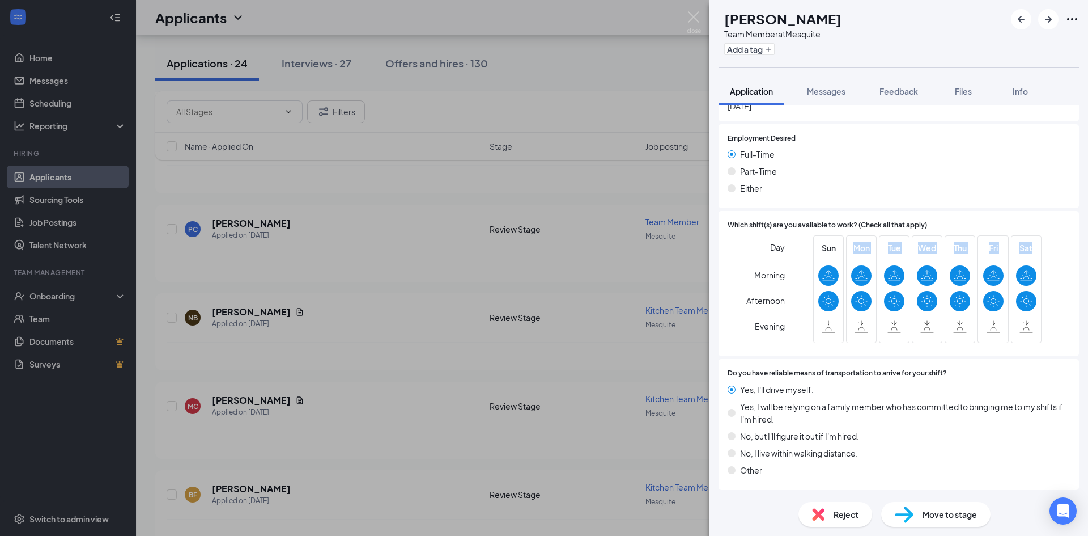
drag, startPoint x: 824, startPoint y: 267, endPoint x: 1047, endPoint y: 317, distance: 228.7
click at [1047, 317] on div "Day Morning Afternoon Evening Sun Mon Tue Wed Thu Fri Sat" at bounding box center [899, 291] width 342 height 112
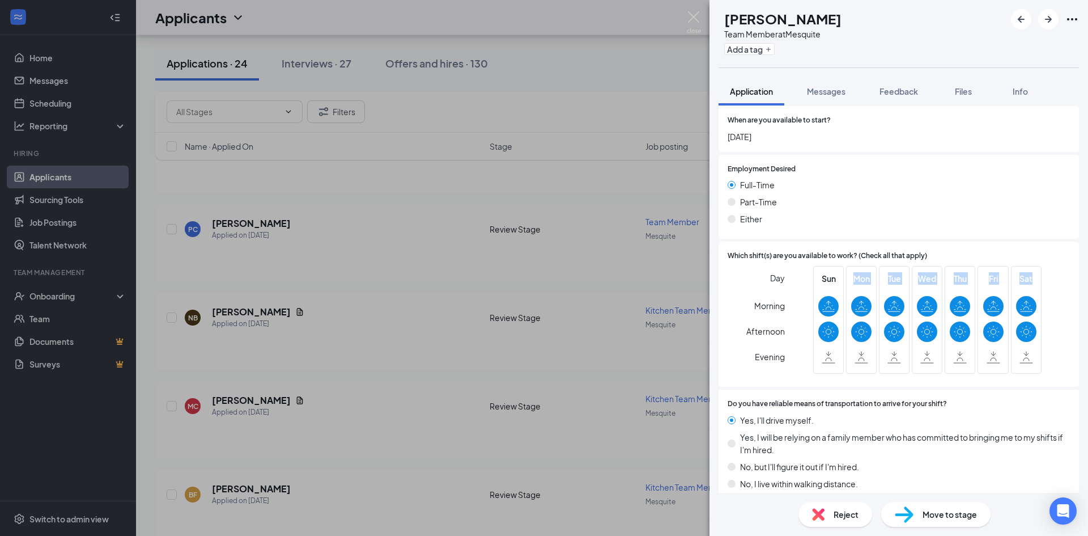
scroll to position [1473, 0]
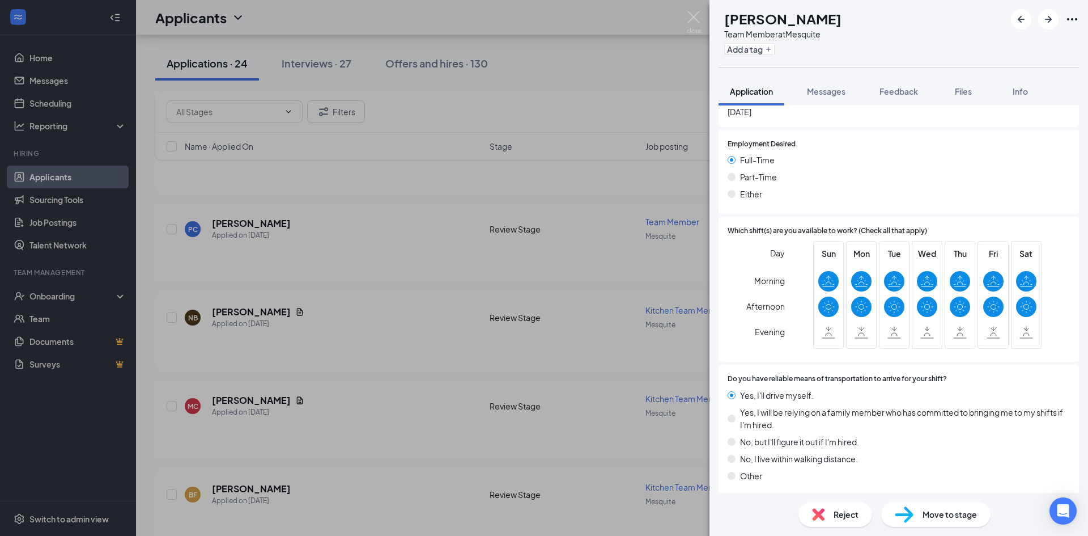
click at [933, 515] on span "Move to stage" at bounding box center [950, 514] width 54 height 12
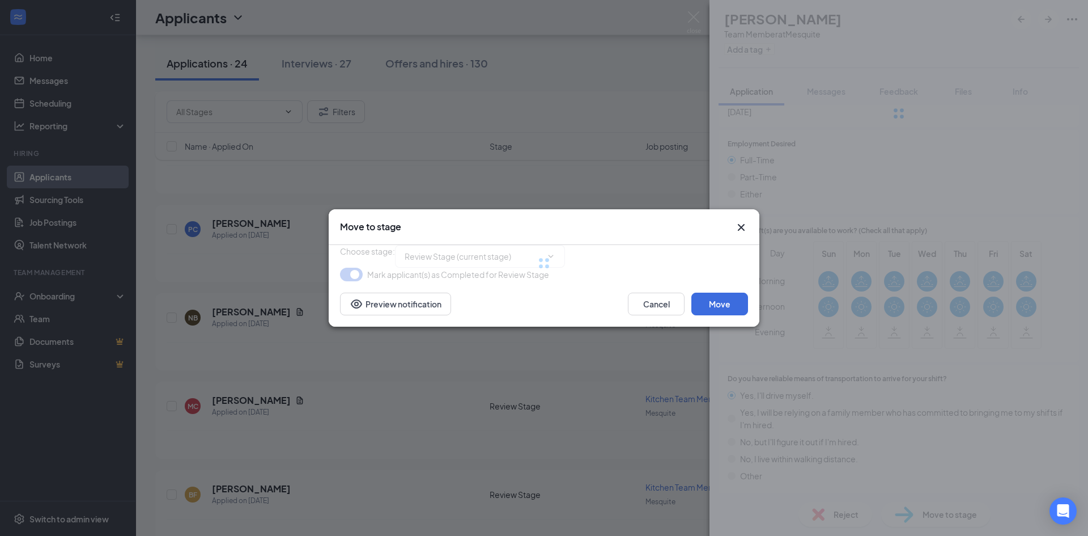
type input "Meet & Greet (next stage)"
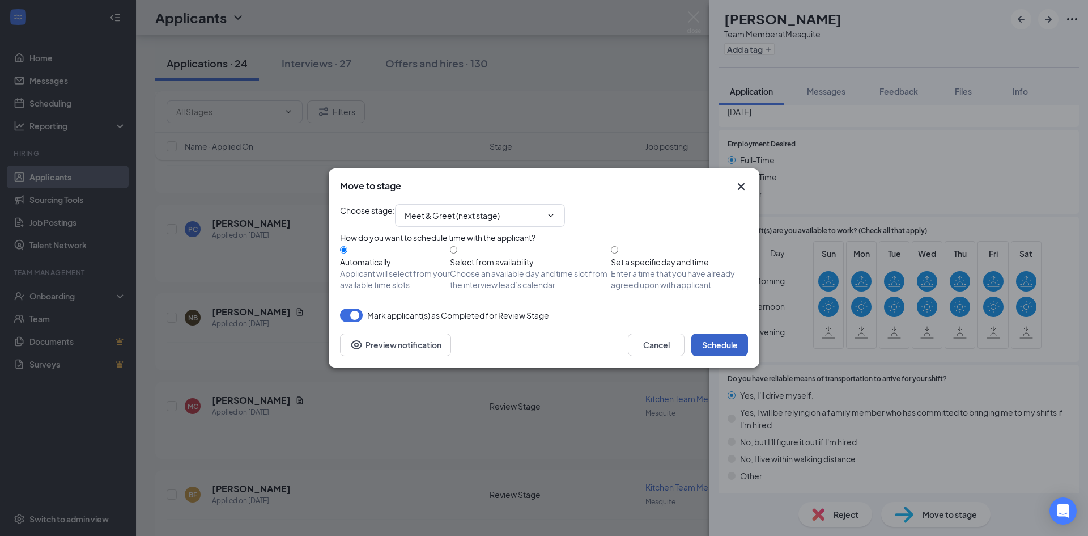
click at [727, 356] on button "Schedule" at bounding box center [719, 344] width 57 height 23
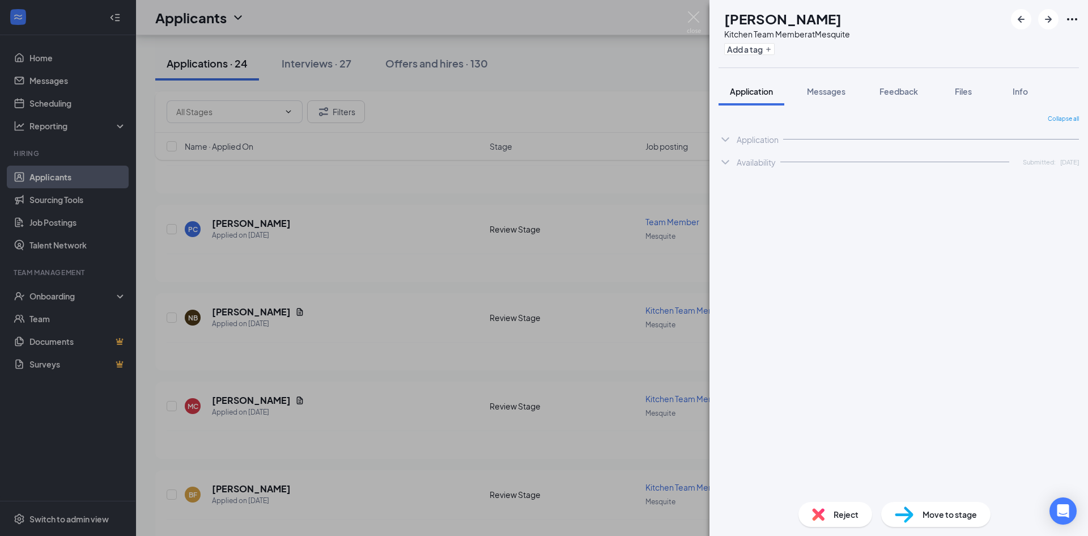
click at [382, 363] on div "NB [PERSON_NAME] Kitchen Team Member at Mesquite Add a tag Application Messages…" at bounding box center [544, 268] width 1088 height 536
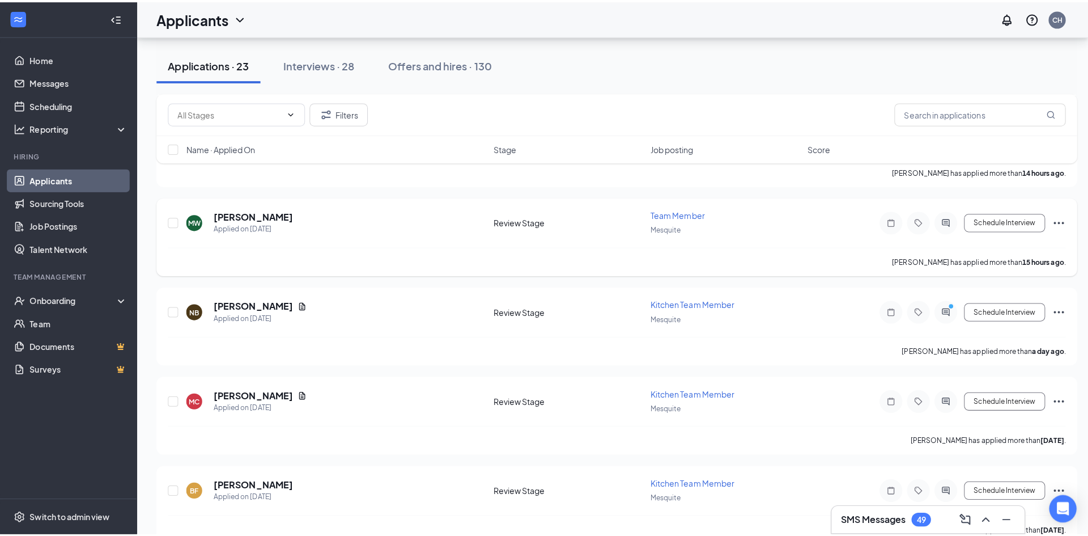
scroll to position [343, 0]
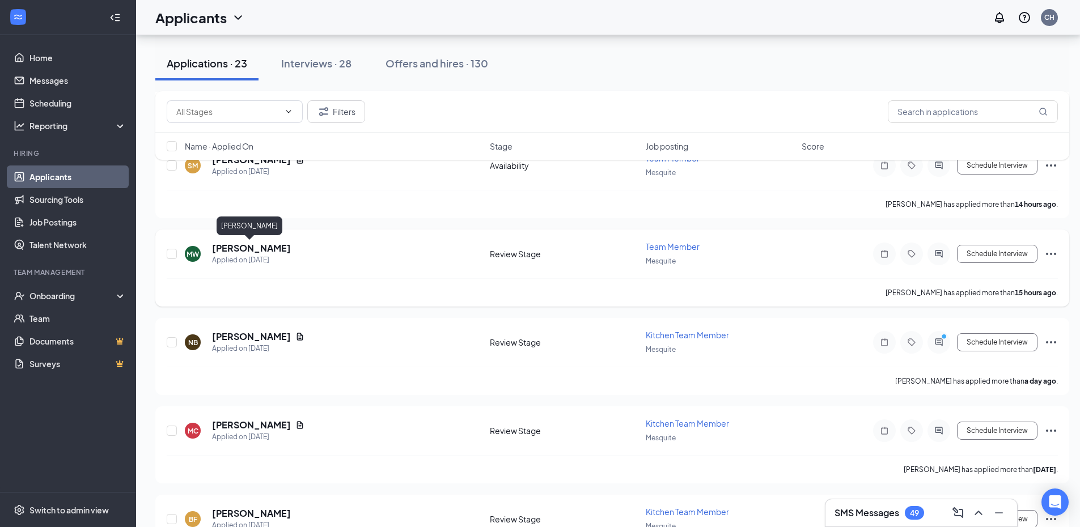
click at [272, 252] on h5 "[PERSON_NAME]" at bounding box center [251, 248] width 79 height 12
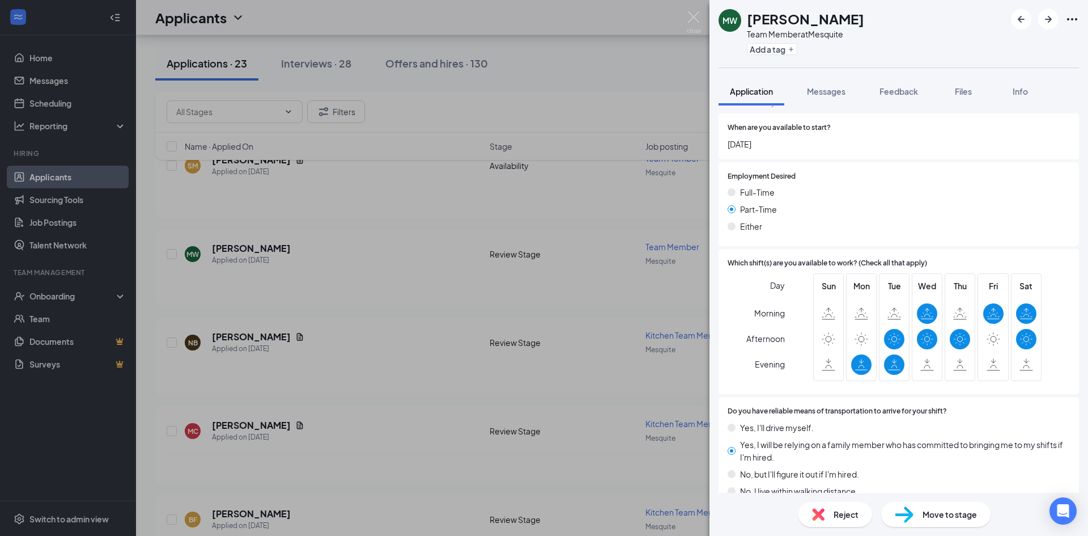
scroll to position [1376, 0]
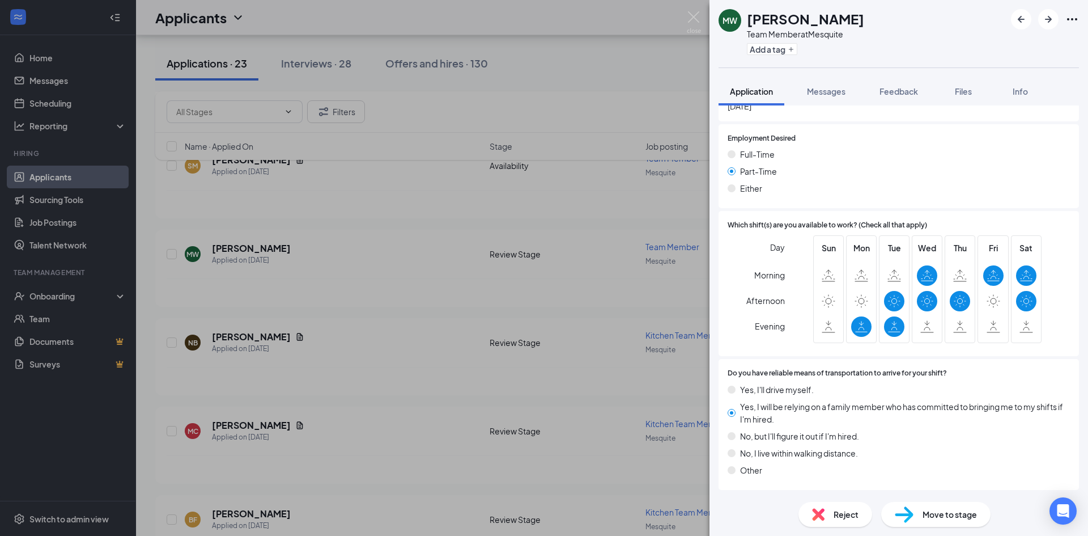
click at [937, 515] on span "Move to stage" at bounding box center [950, 514] width 54 height 12
type input "Meet & Greet (next stage)"
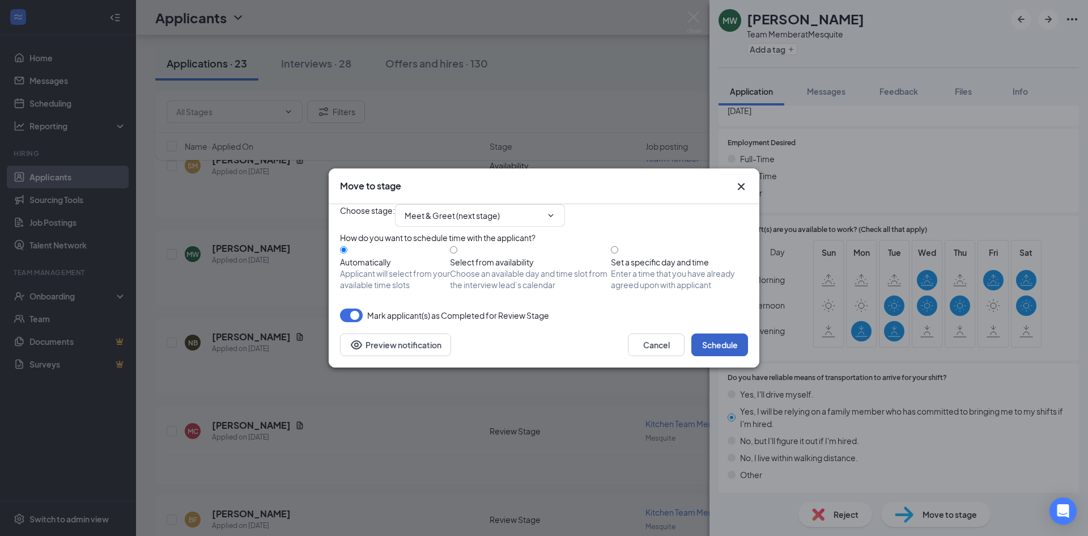
click at [708, 356] on button "Schedule" at bounding box center [719, 344] width 57 height 23
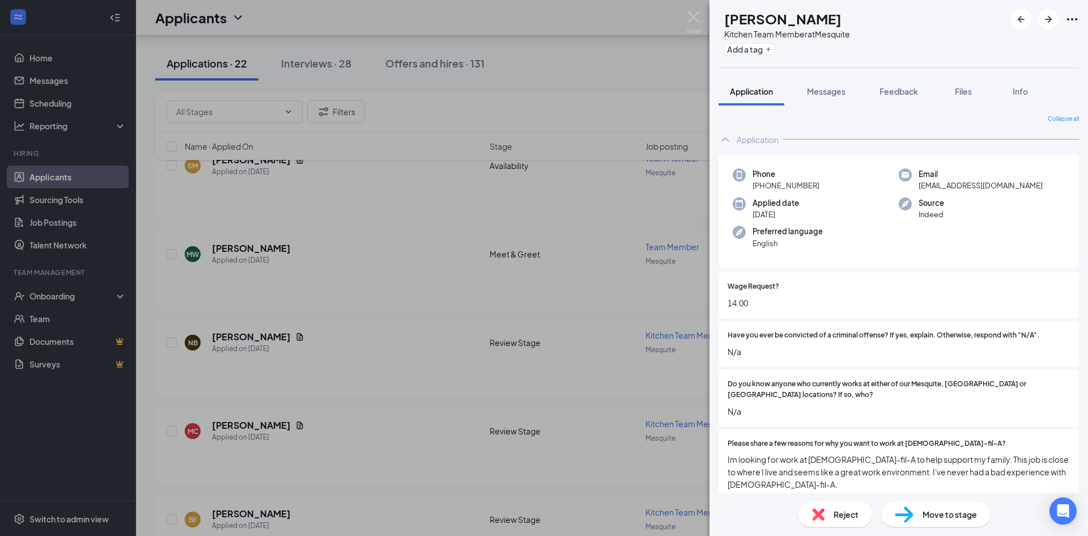
click at [587, 85] on div "NB [PERSON_NAME] Kitchen Team Member at Mesquite Add a tag Application Messages…" at bounding box center [544, 268] width 1088 height 536
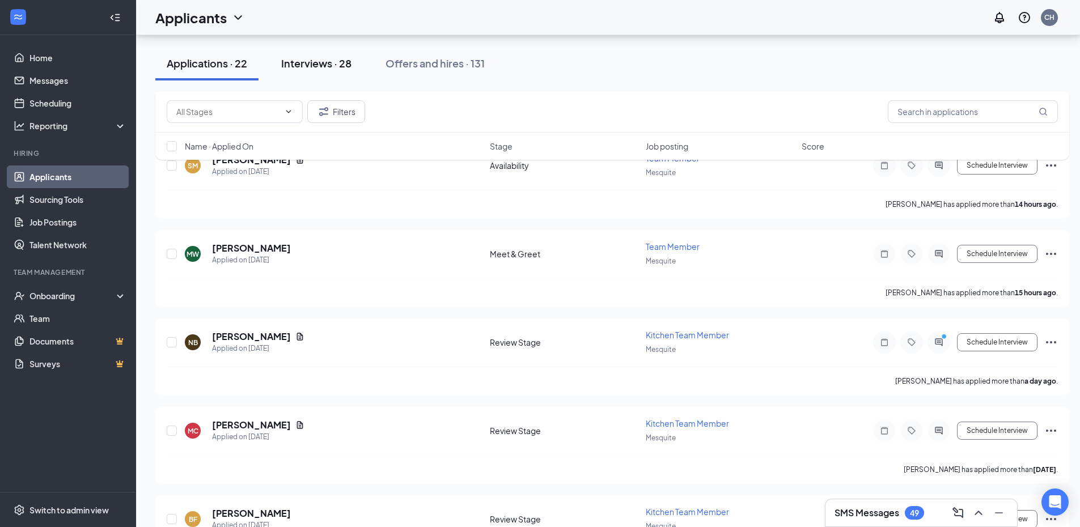
click at [337, 67] on div "Interviews · 28" at bounding box center [316, 63] width 70 height 14
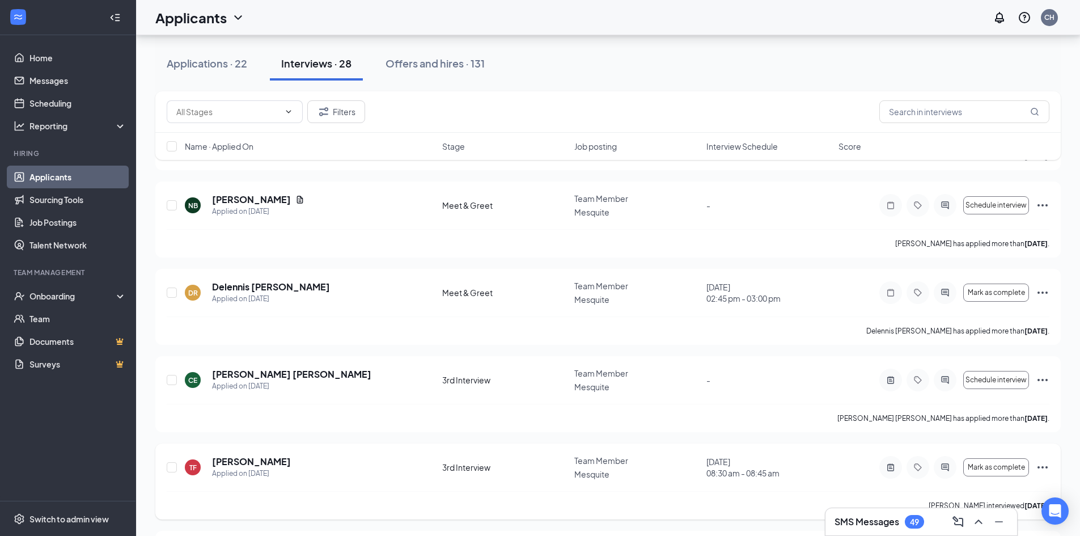
scroll to position [1237, 0]
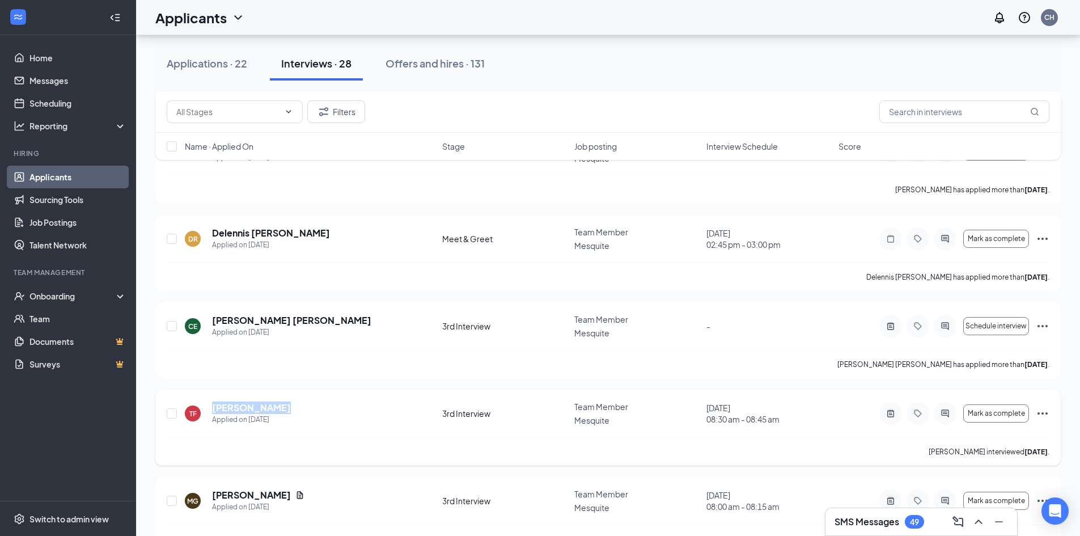
drag, startPoint x: 274, startPoint y: 393, endPoint x: 228, endPoint y: 402, distance: 46.2
click at [211, 401] on div "[PERSON_NAME] Applied on [DATE]" at bounding box center [310, 413] width 250 height 24
drag, startPoint x: 689, startPoint y: 392, endPoint x: 795, endPoint y: 402, distance: 106.0
click at [793, 402] on div "[PERSON_NAME] Applied on [DATE] 3rd Interview Team Member Mesquite [DATE] 08:30…" at bounding box center [608, 419] width 882 height 36
click at [795, 413] on span "08:30 am - 08:45 am" at bounding box center [768, 418] width 125 height 11
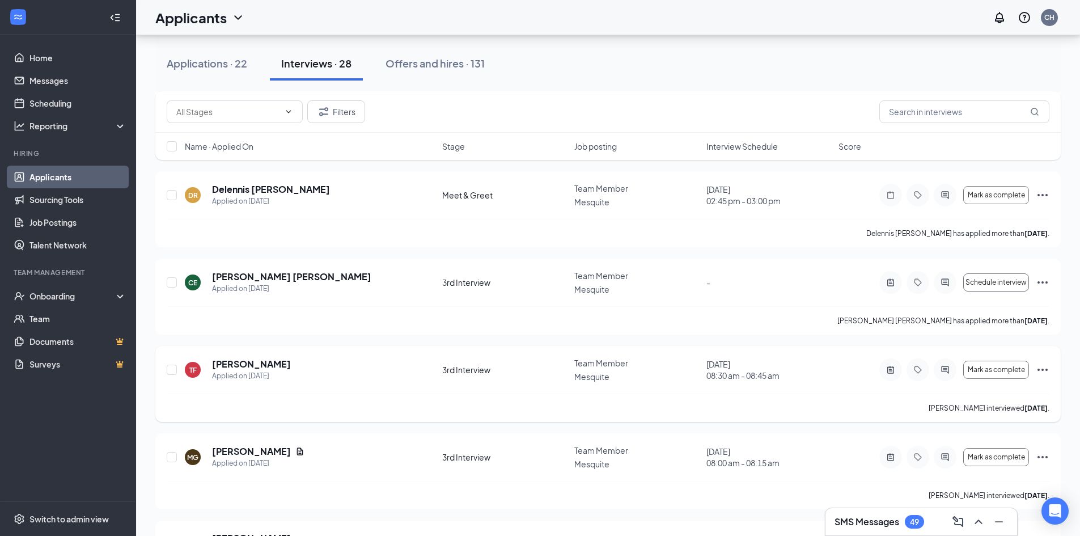
scroll to position [1293, 0]
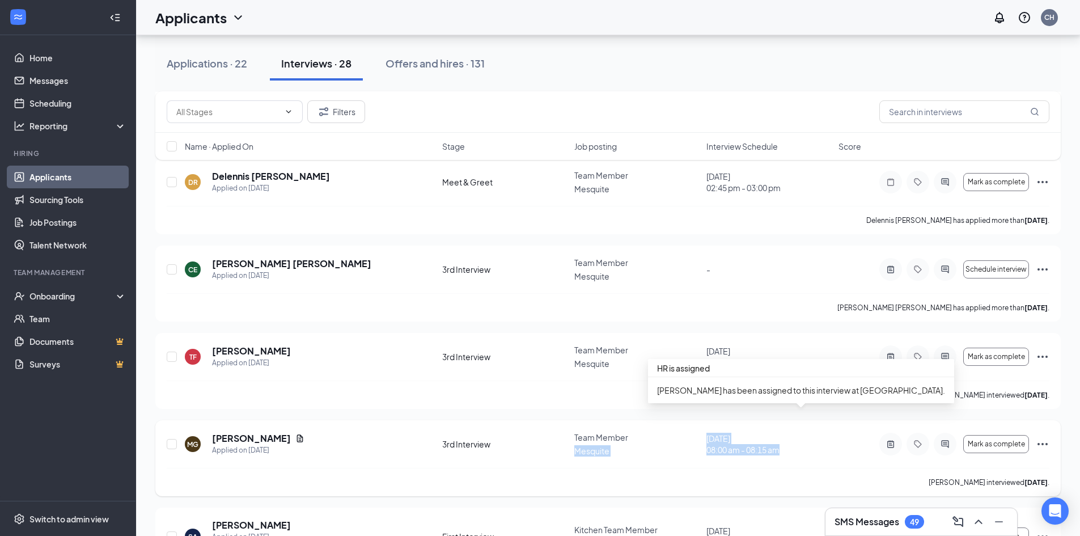
drag, startPoint x: 694, startPoint y: 418, endPoint x: 822, endPoint y: 428, distance: 128.5
click at [822, 431] on div "MG [PERSON_NAME] Applied on [DATE] 3rd Interview Team Member Mesquite [DATE] 08…" at bounding box center [608, 449] width 882 height 36
click at [817, 444] on span "08:00 am - 08:15 am" at bounding box center [768, 449] width 125 height 11
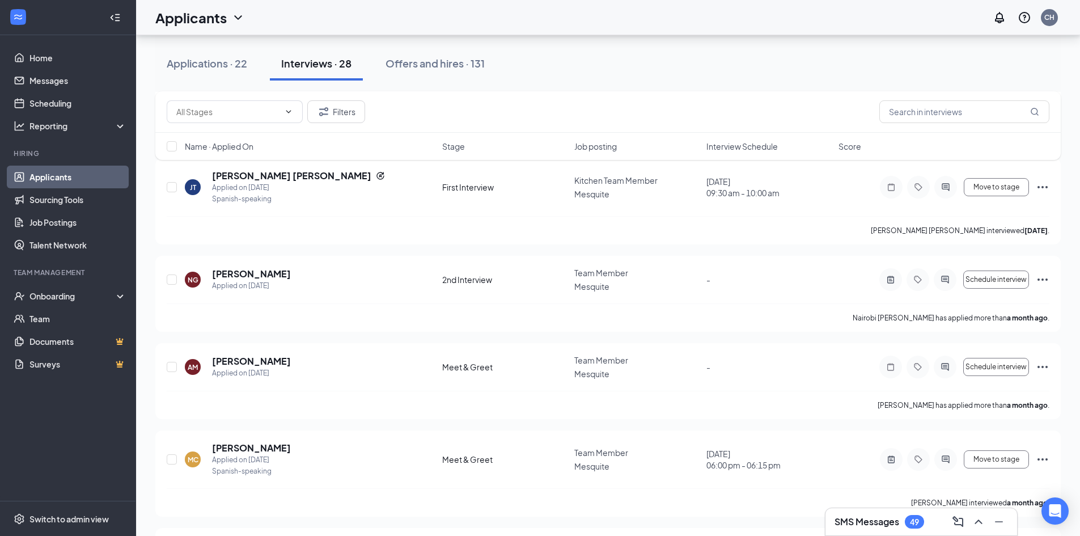
scroll to position [2143, 0]
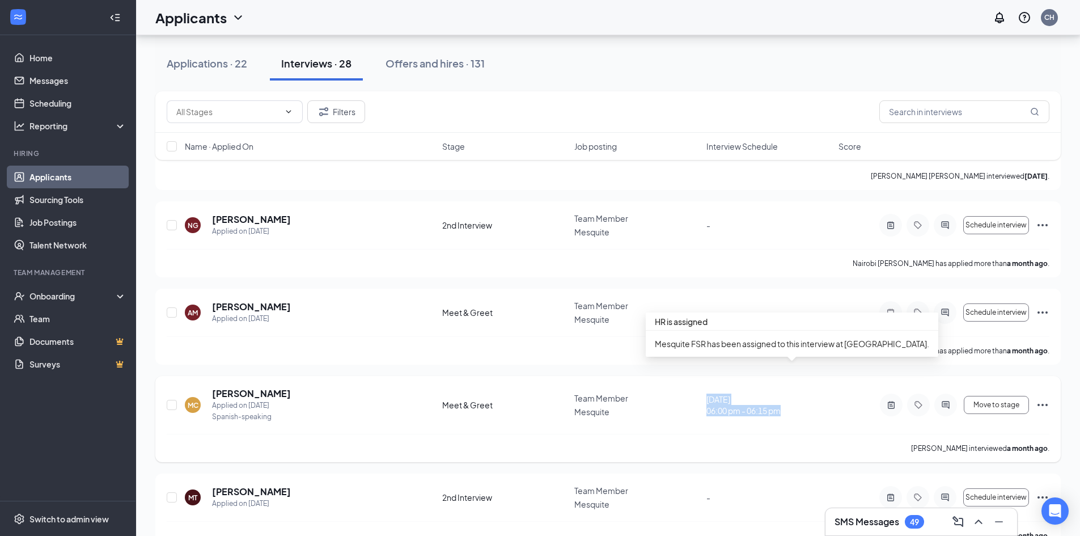
drag, startPoint x: 707, startPoint y: 375, endPoint x: 809, endPoint y: 384, distance: 102.4
click at [809, 387] on div "MC [PERSON_NAME] Applied on [DATE] Spanish-speaking Meet & Greet Team Member Me…" at bounding box center [608, 410] width 882 height 46
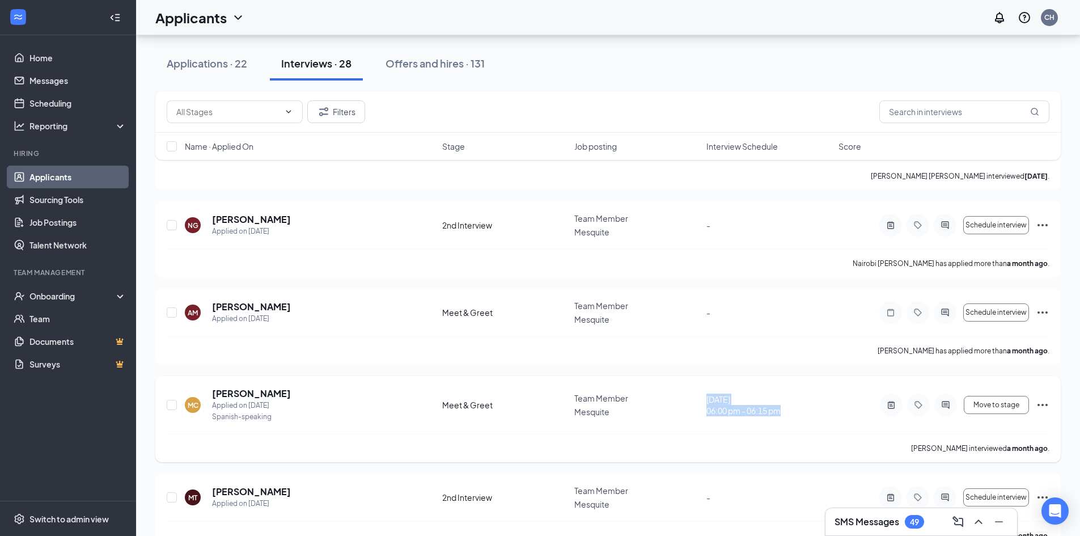
click at [715, 402] on div "MC [PERSON_NAME] Applied on [DATE] Spanish-speaking Meet & Greet Team Member Me…" at bounding box center [608, 410] width 882 height 46
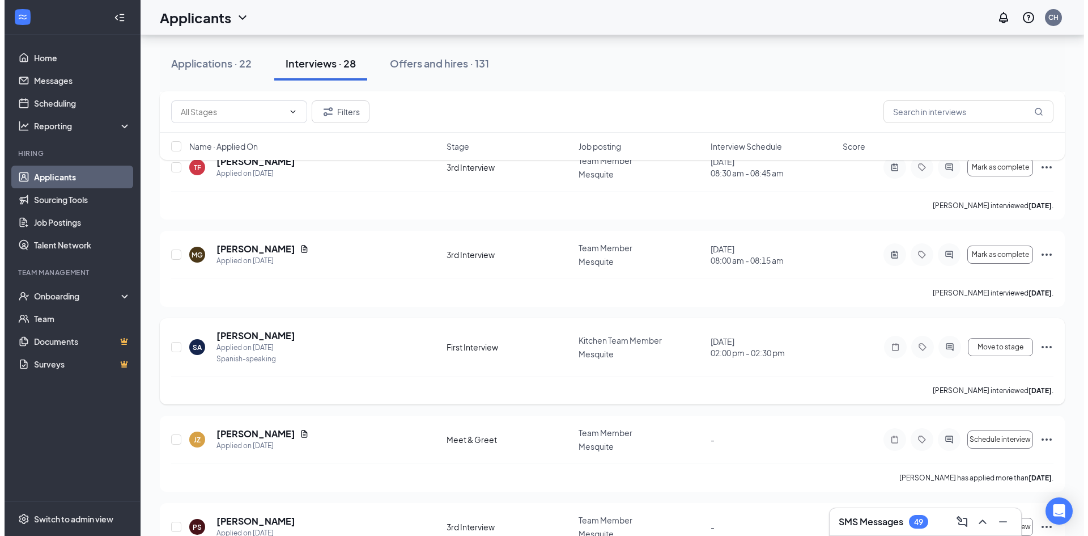
scroll to position [1463, 0]
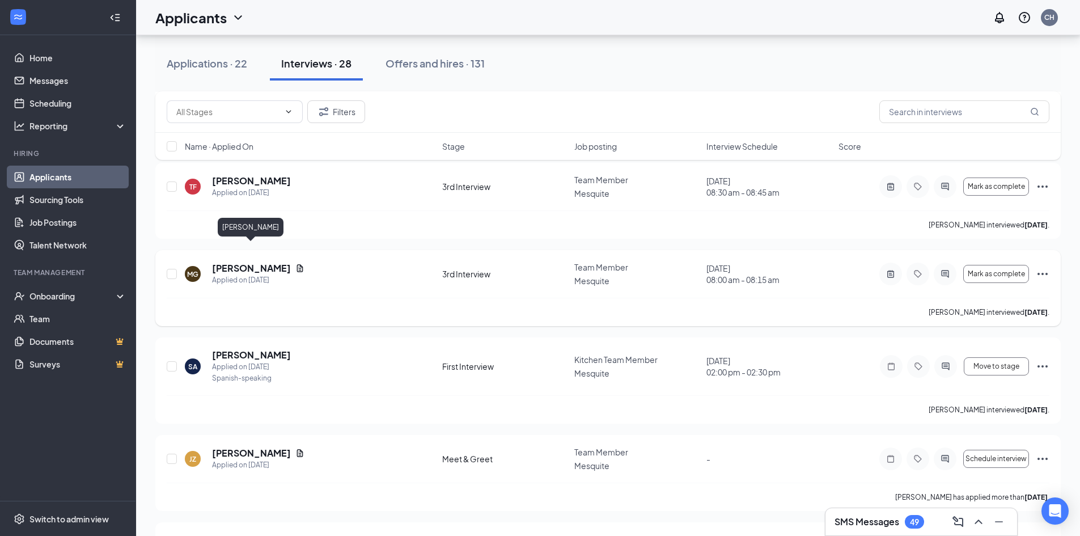
click at [263, 262] on h5 "[PERSON_NAME]" at bounding box center [251, 268] width 79 height 12
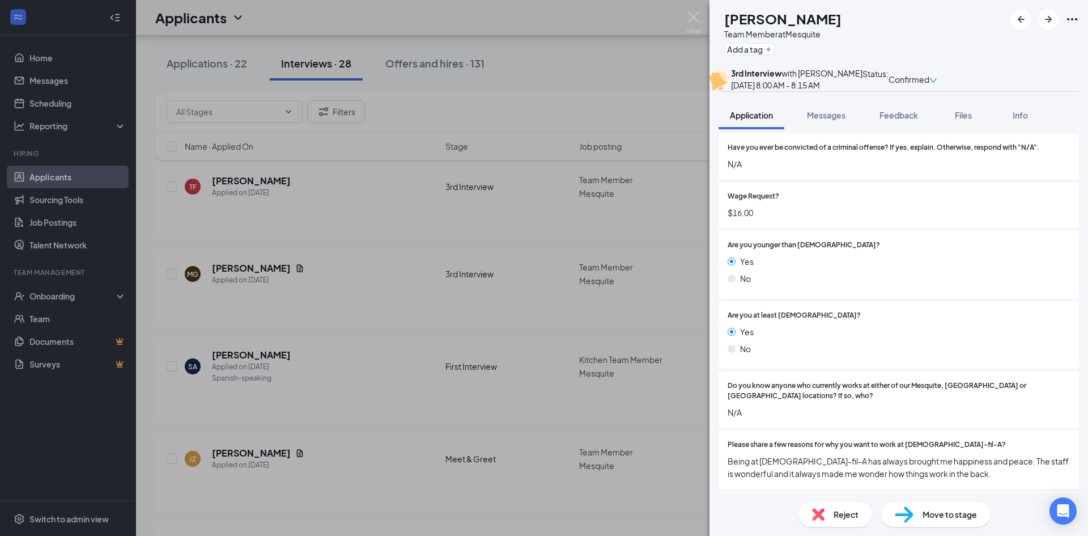
scroll to position [57, 0]
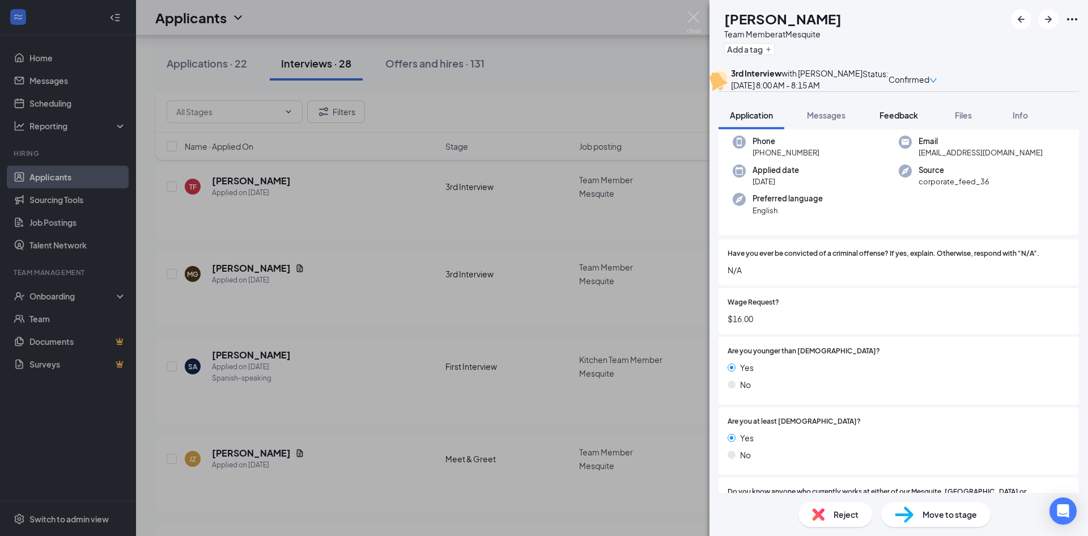
click at [891, 120] on span "Feedback" at bounding box center [899, 115] width 39 height 10
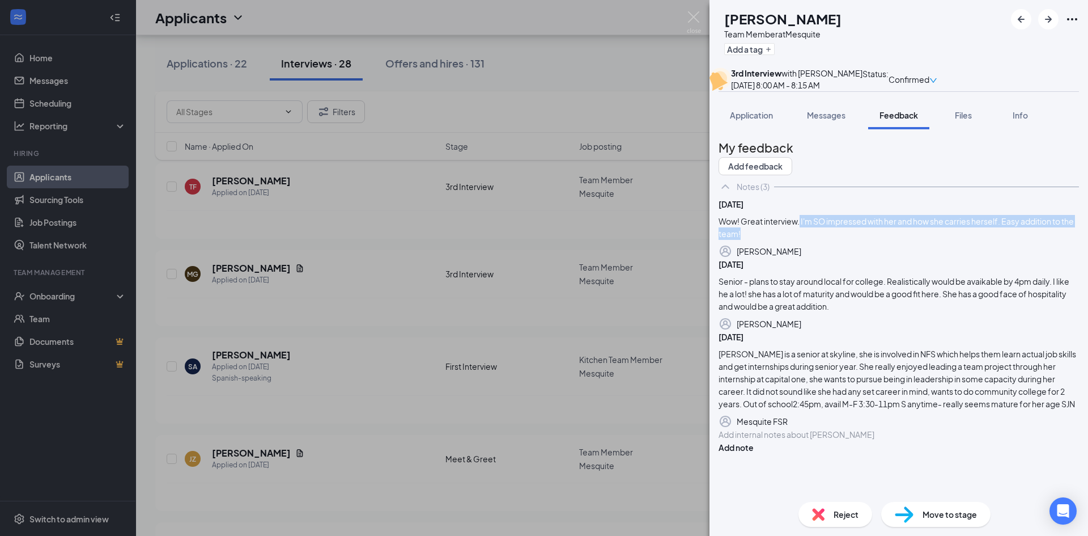
drag, startPoint x: 823, startPoint y: 279, endPoint x: 943, endPoint y: 286, distance: 120.3
click at [943, 240] on div "Wow! Great interview. I'm SO impressed with her and how she carries herself. Ea…" at bounding box center [899, 227] width 360 height 25
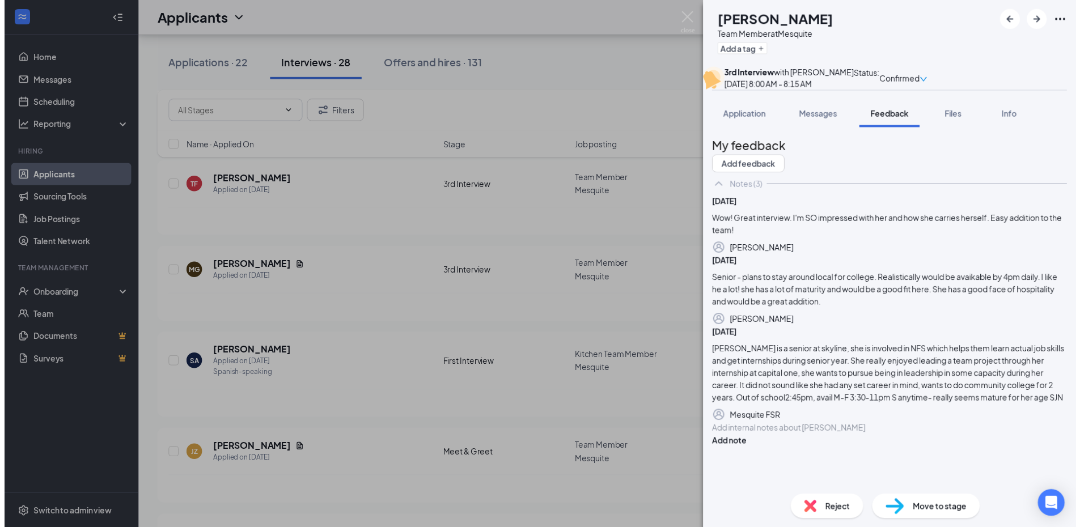
scroll to position [57, 0]
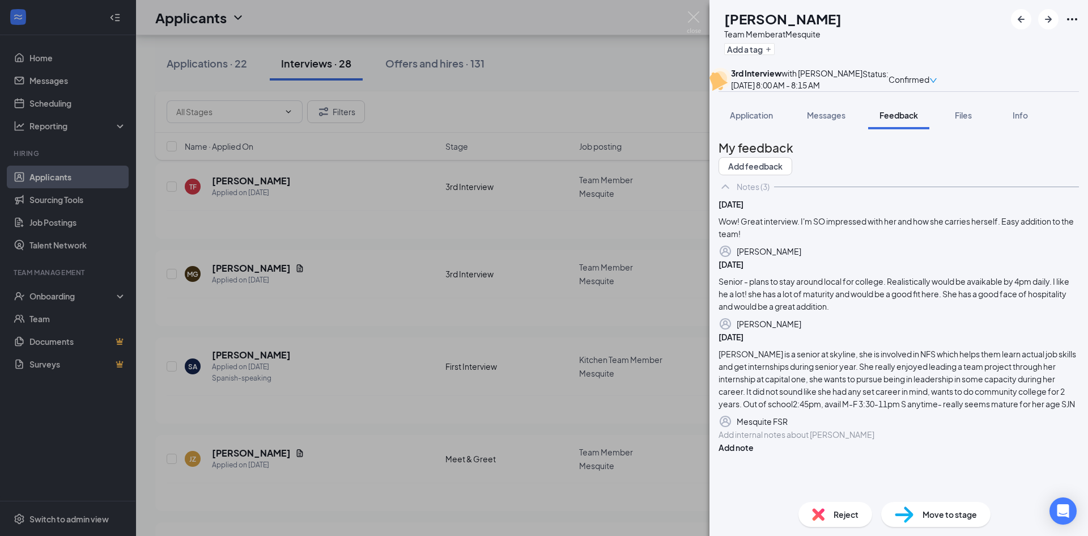
click at [413, 290] on div "MG [PERSON_NAME] Team Member at Mesquite Add a tag 3rd Interview with [PERSON_N…" at bounding box center [544, 268] width 1088 height 536
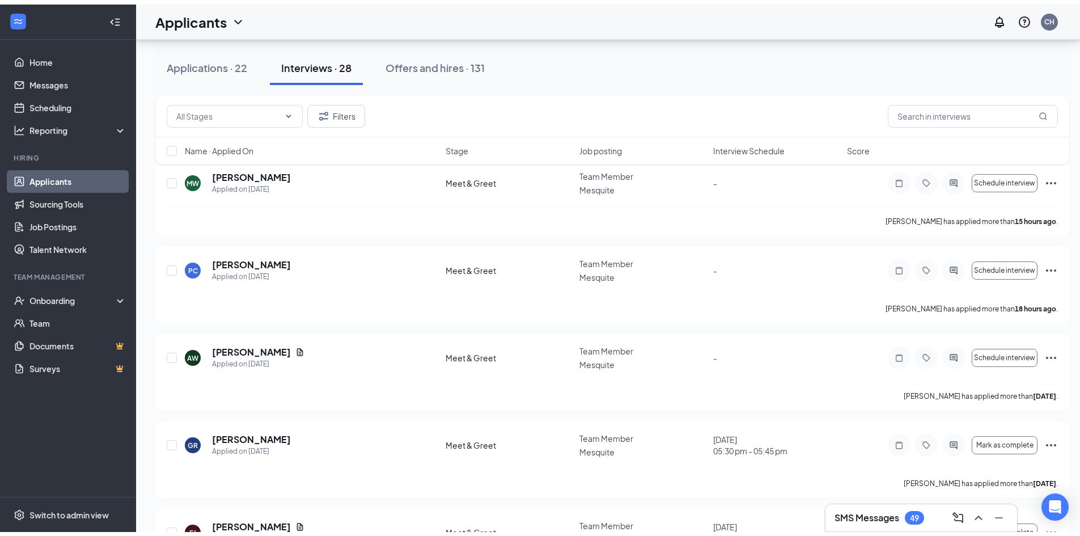
scroll to position [46, 0]
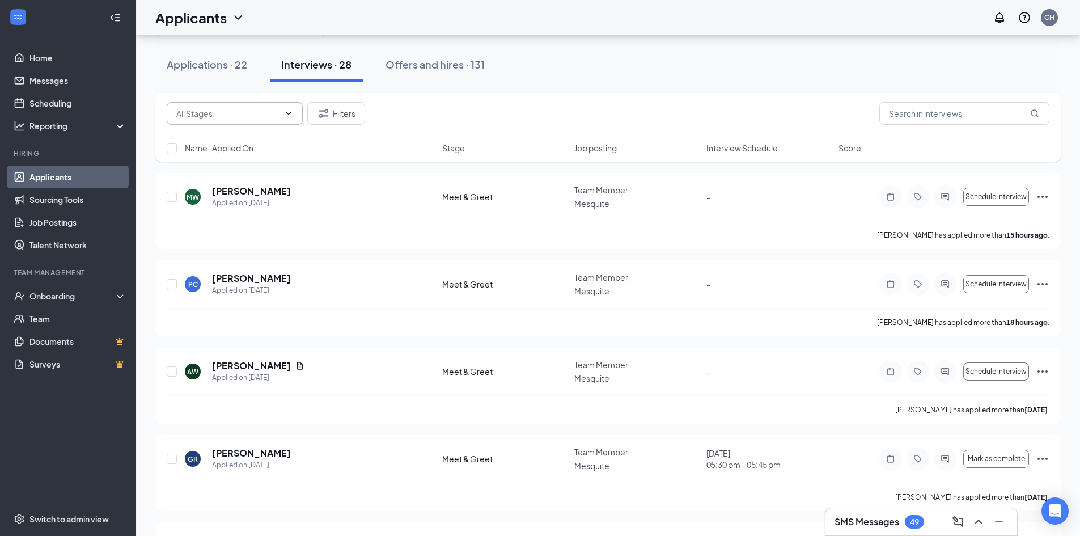
click at [278, 111] on input "text" at bounding box center [227, 113] width 103 height 12
click at [235, 147] on div "3rd Interview (8)" at bounding box center [205, 140] width 58 height 12
type input "3rd Interview (8)"
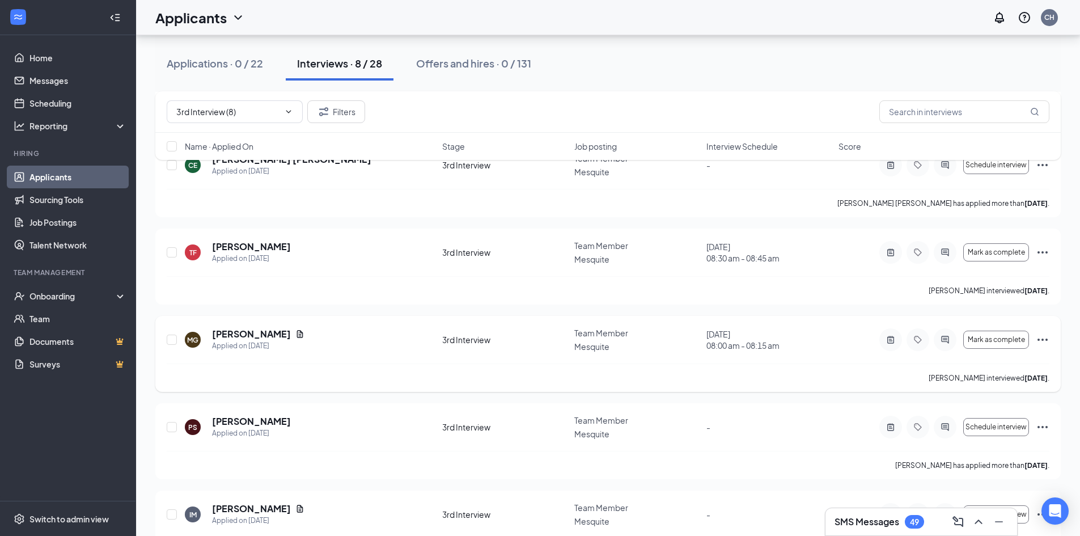
scroll to position [375, 0]
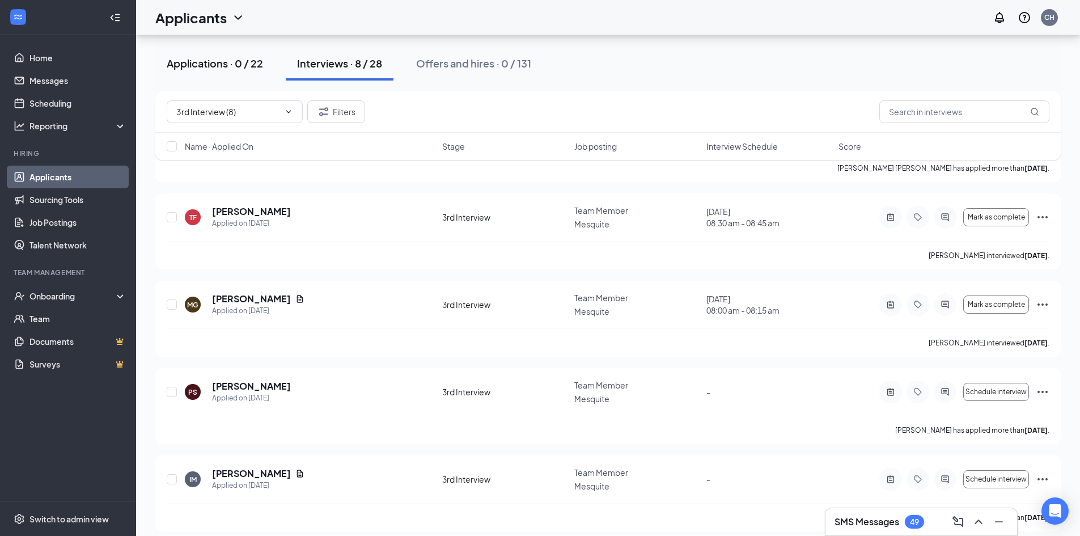
click at [235, 66] on div "Applications · 0 / 22" at bounding box center [215, 63] width 96 height 14
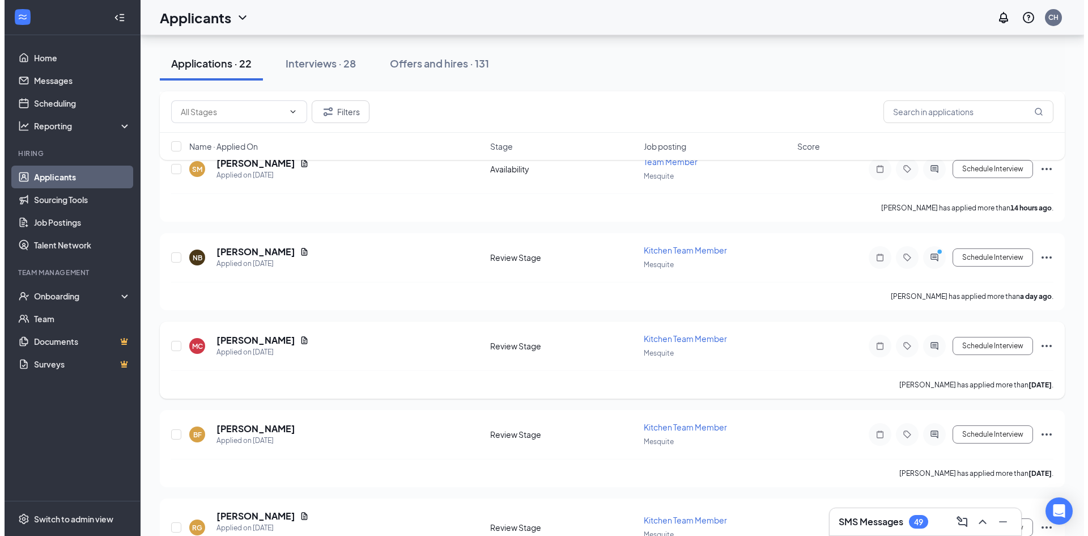
scroll to position [227, 0]
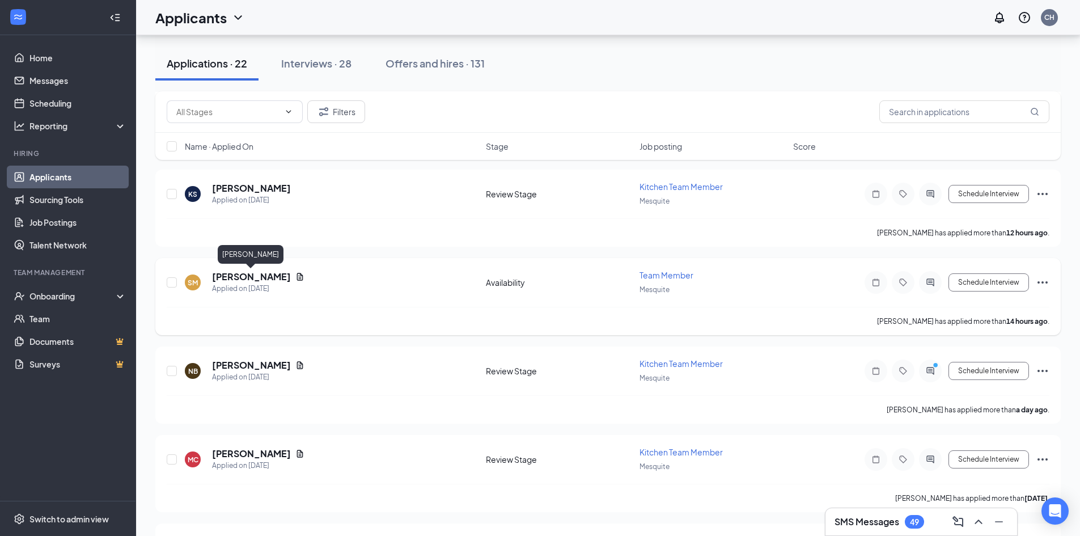
click at [279, 276] on h5 "[PERSON_NAME]" at bounding box center [251, 276] width 79 height 12
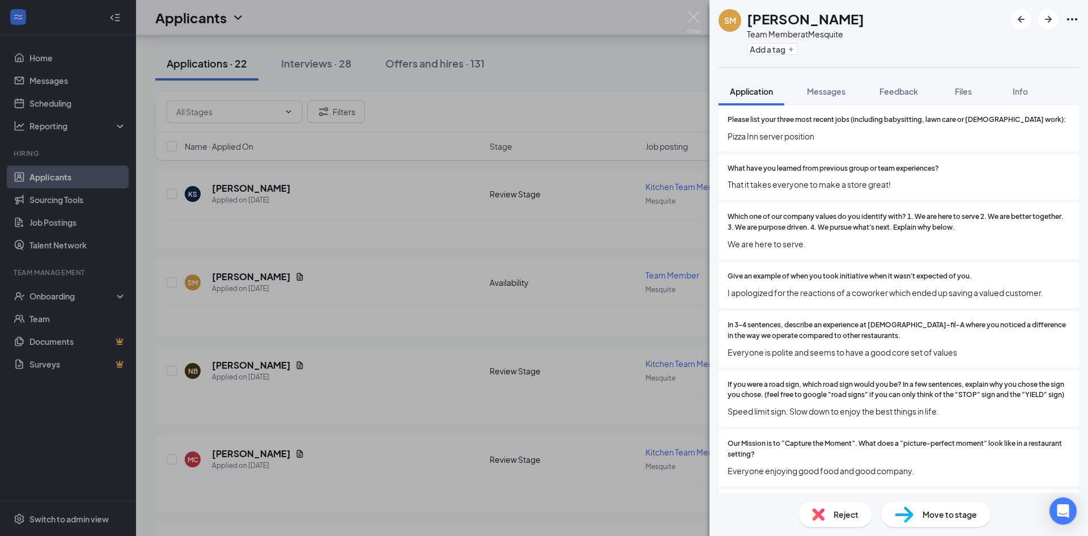
scroll to position [846, 0]
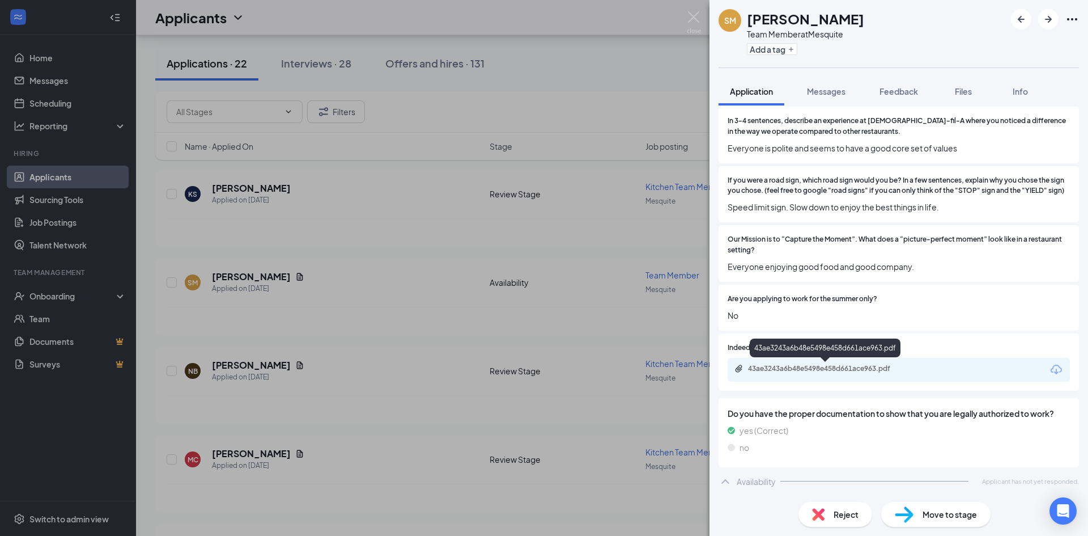
click at [850, 368] on div "43ae3243a6b48e5498e458d661ace963.pdf" at bounding box center [827, 368] width 159 height 9
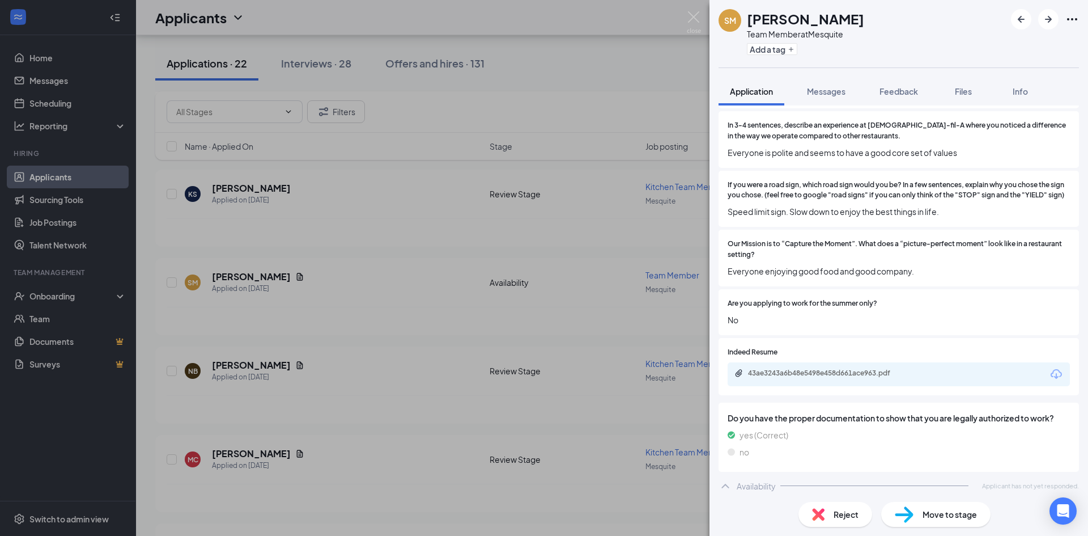
click at [846, 510] on span "Reject" at bounding box center [846, 514] width 25 height 12
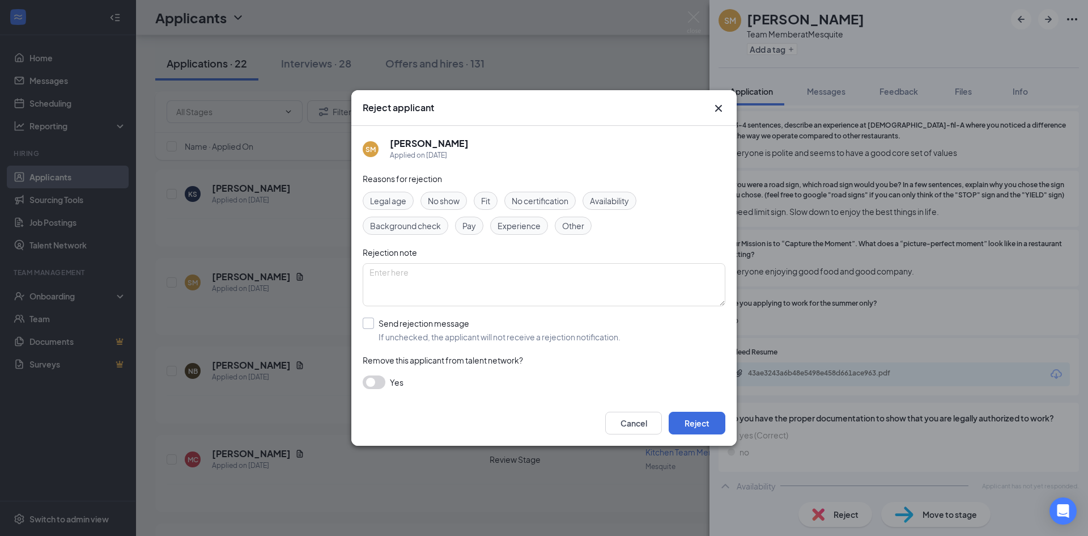
click at [373, 324] on input "Send rejection message If unchecked, the applicant will not receive a rejection…" at bounding box center [492, 329] width 258 height 25
checkbox input "true"
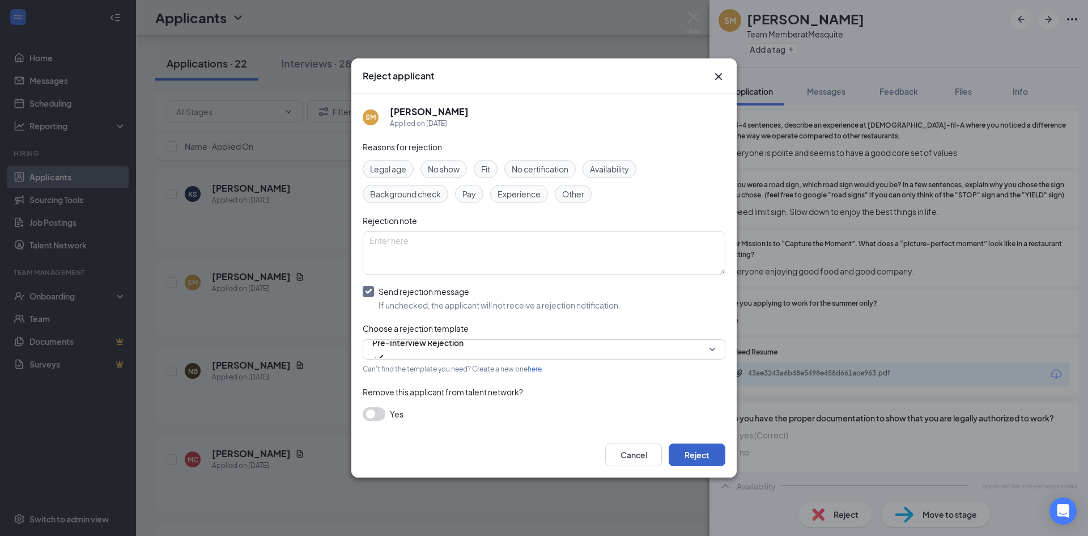
click at [701, 454] on button "Reject" at bounding box center [697, 454] width 57 height 23
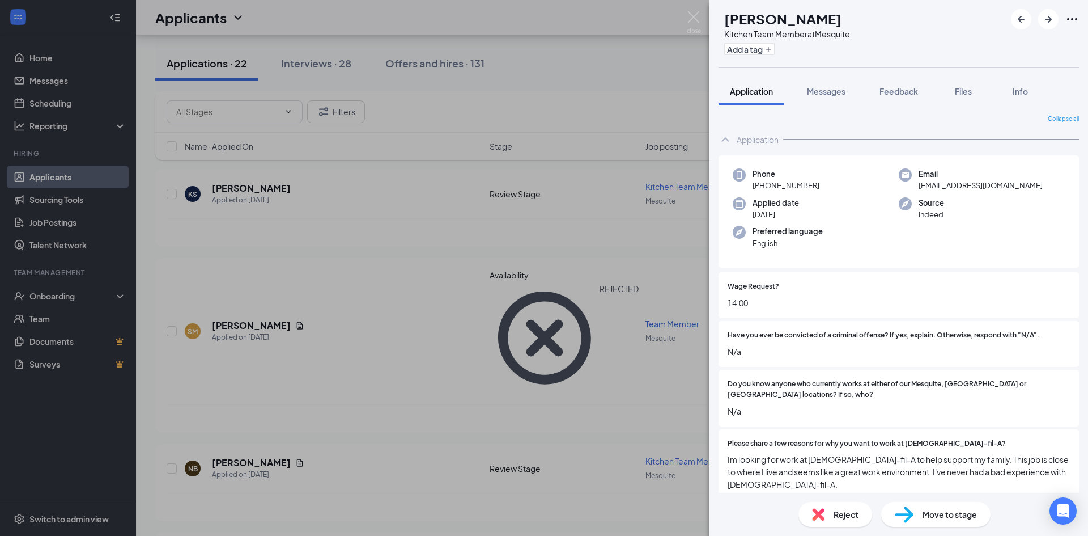
click at [373, 281] on div "NB [PERSON_NAME] Kitchen Team Member at Mesquite Add a tag Application Messages…" at bounding box center [544, 268] width 1088 height 536
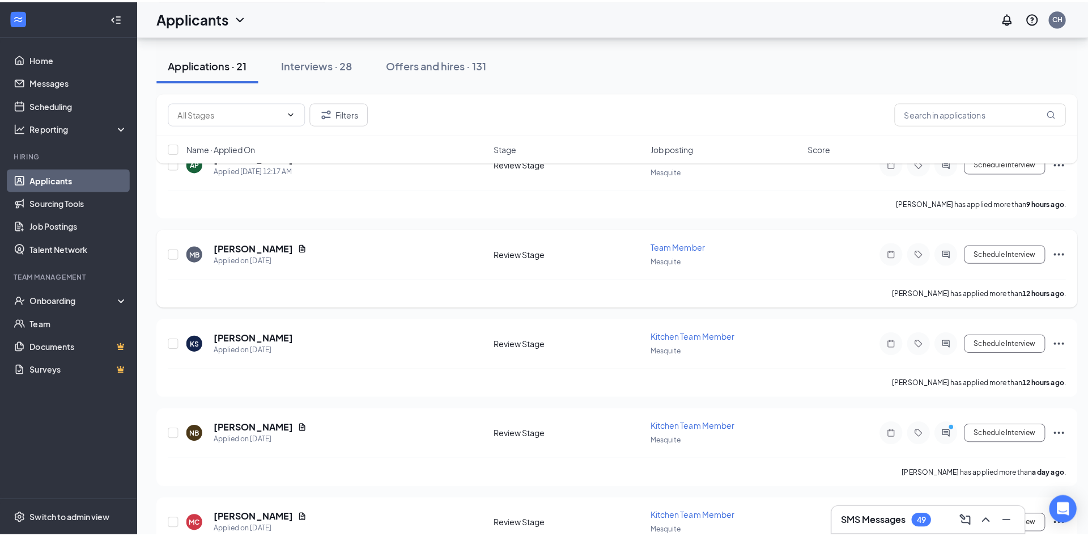
scroll to position [57, 0]
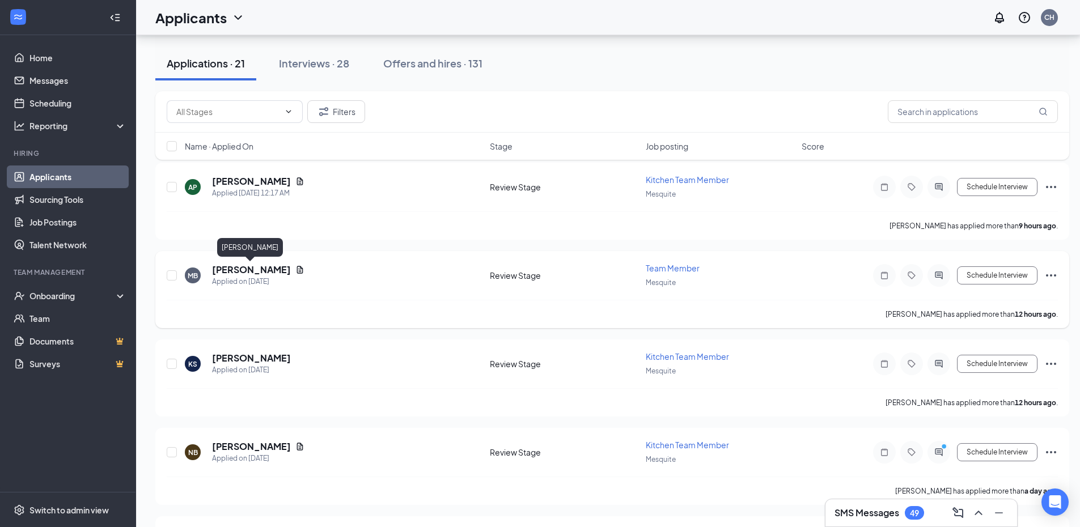
click at [277, 267] on h5 "[PERSON_NAME]" at bounding box center [251, 270] width 79 height 12
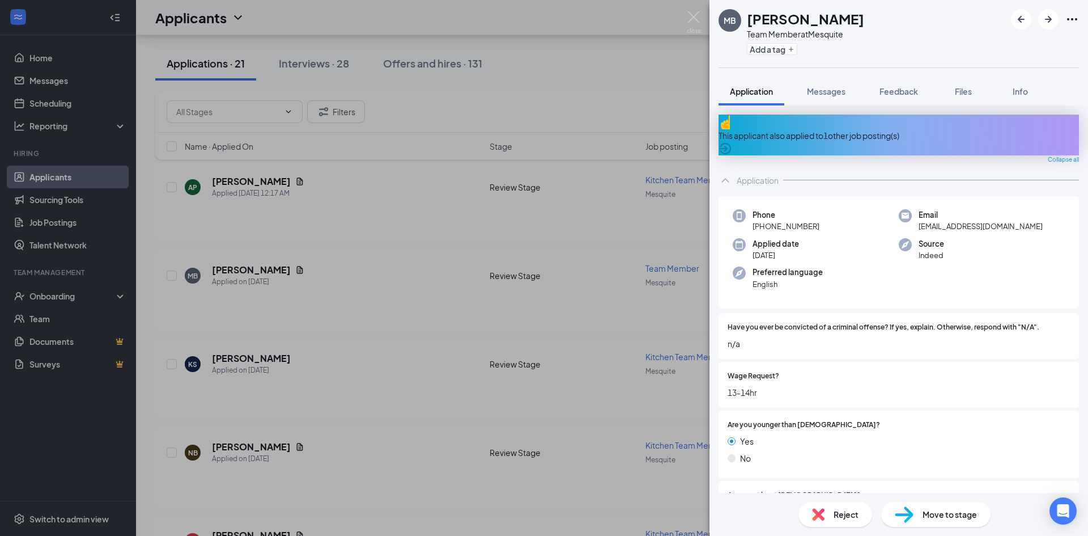
click at [872, 134] on div "This applicant also applied to 1 other job posting(s)" at bounding box center [899, 134] width 360 height 41
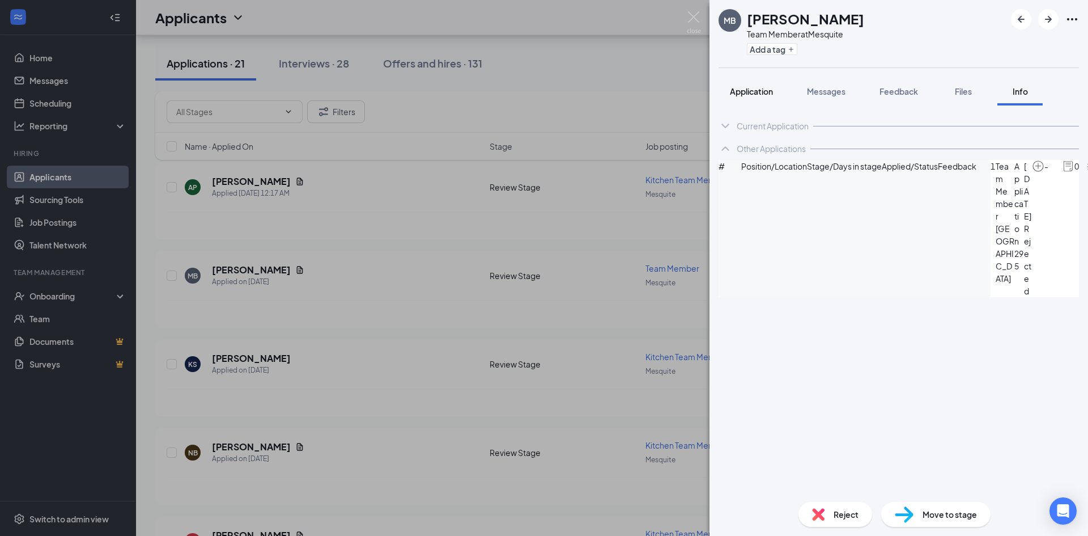
click at [752, 98] on button "Application" at bounding box center [752, 91] width 66 height 28
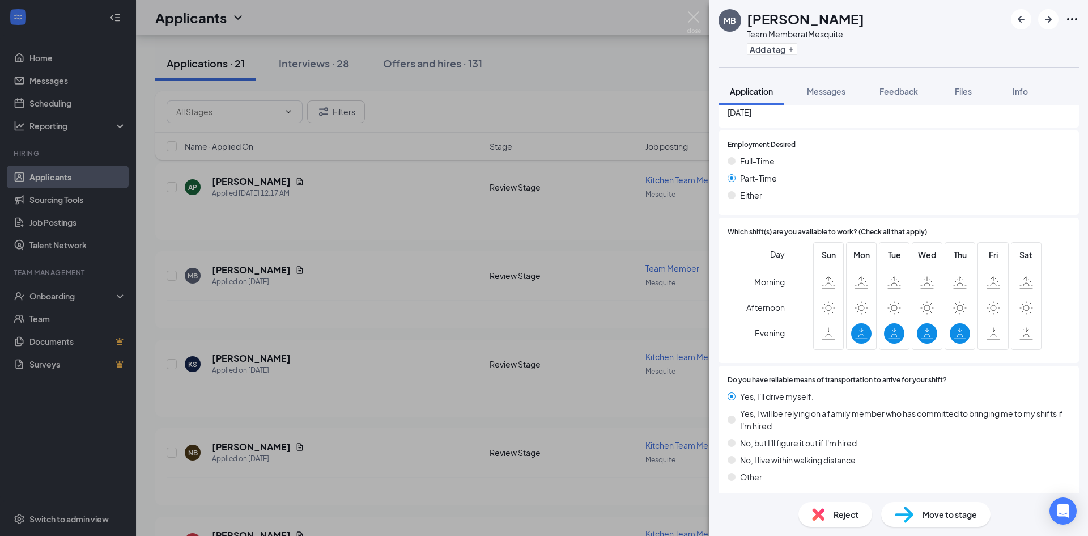
scroll to position [1494, 0]
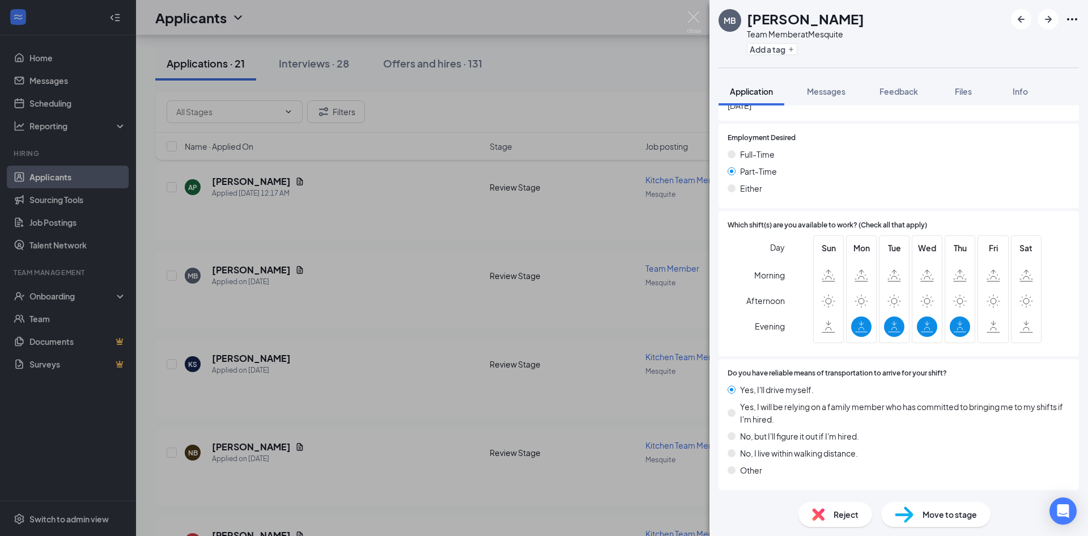
click at [840, 516] on span "Reject" at bounding box center [846, 514] width 25 height 12
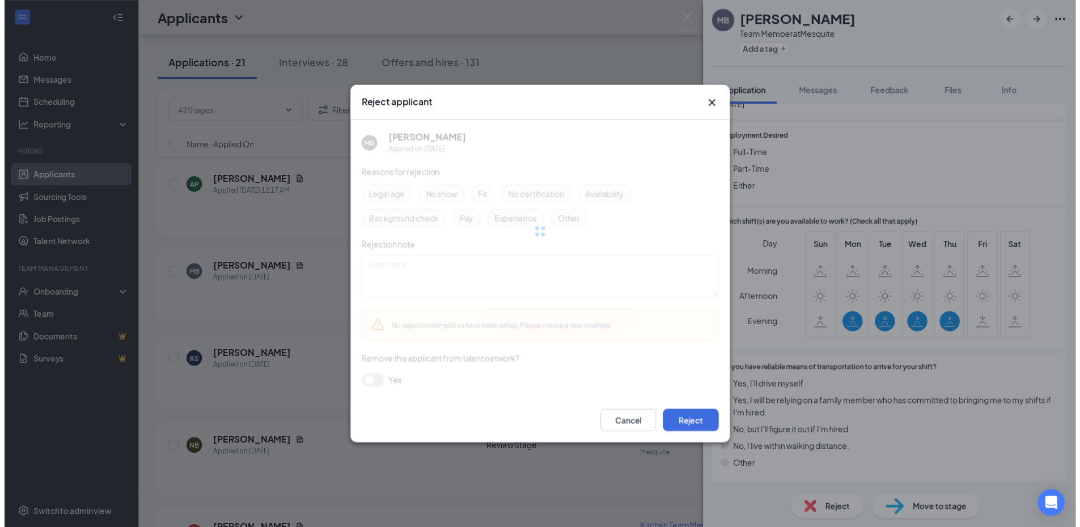
scroll to position [1490, 0]
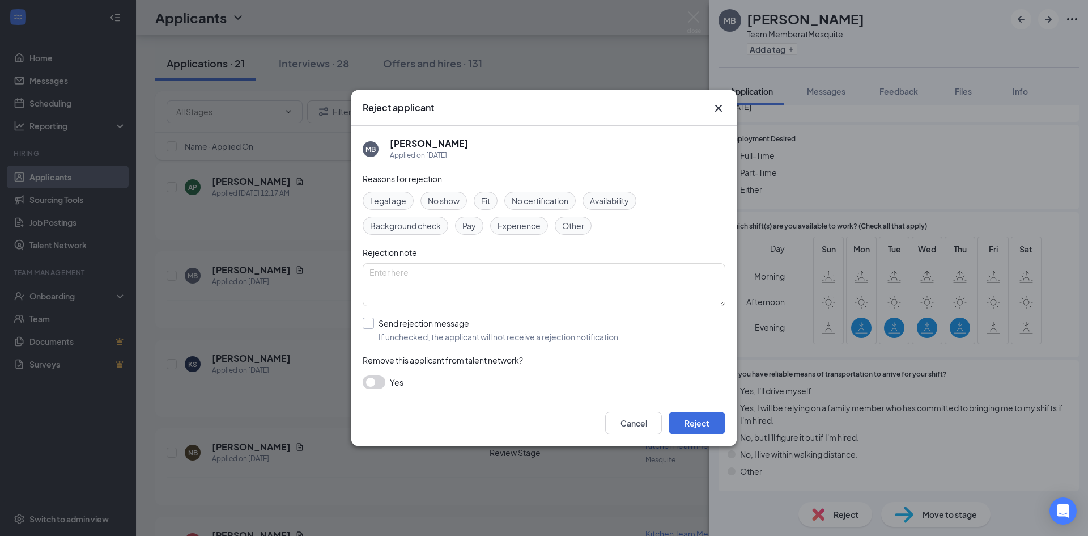
click at [381, 328] on input "Send rejection message If unchecked, the applicant will not receive a rejection…" at bounding box center [492, 329] width 258 height 25
checkbox input "true"
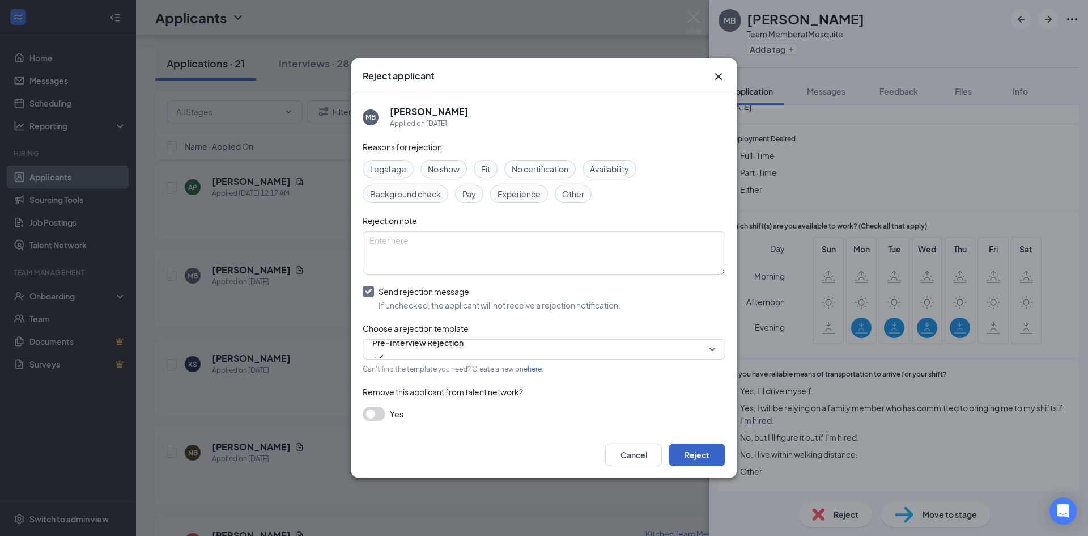
click at [682, 446] on button "Reject" at bounding box center [697, 454] width 57 height 23
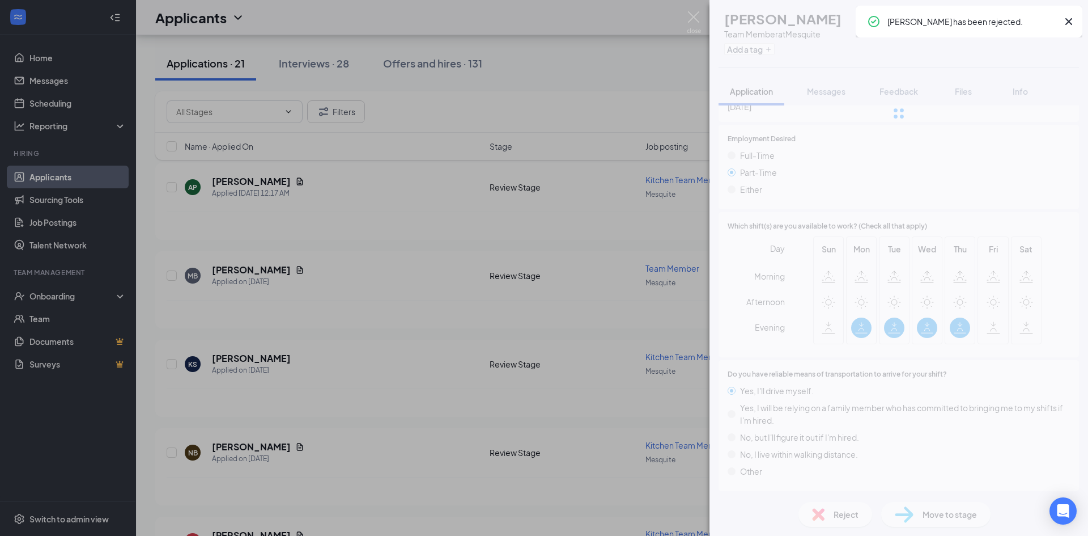
click at [325, 242] on div "MB [PERSON_NAME] Team Member at Mesquite Add a tag Application Messages Feedbac…" at bounding box center [544, 268] width 1088 height 536
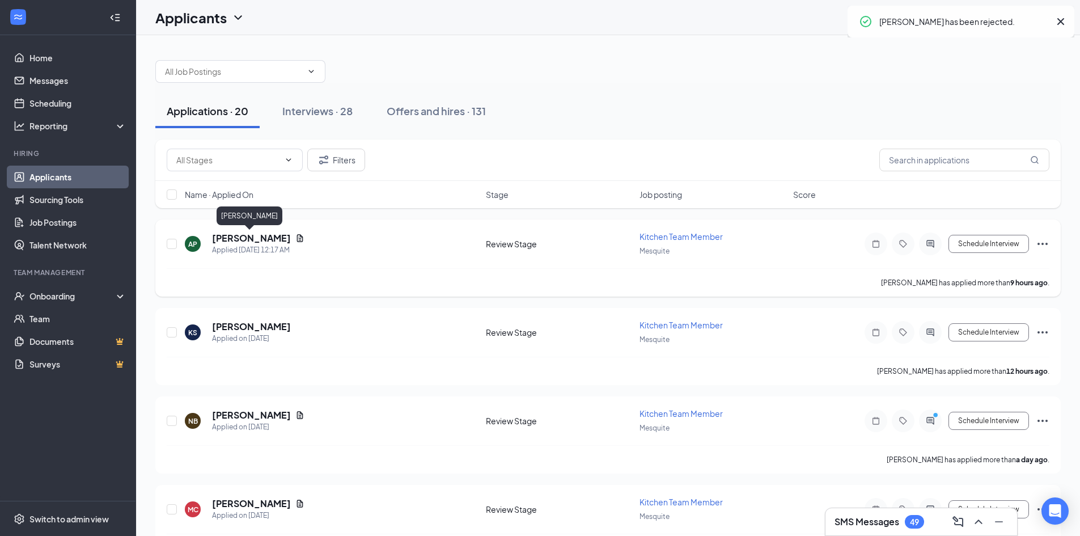
click at [266, 240] on h5 "[PERSON_NAME]" at bounding box center [251, 238] width 79 height 12
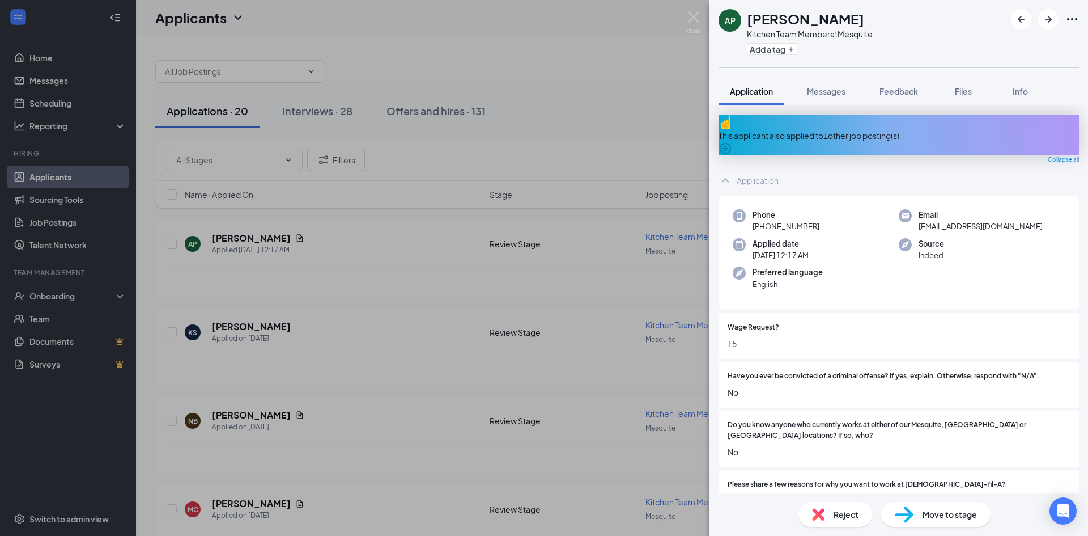
click at [851, 137] on div "This applicant also applied to 1 other job posting(s)" at bounding box center [899, 134] width 360 height 41
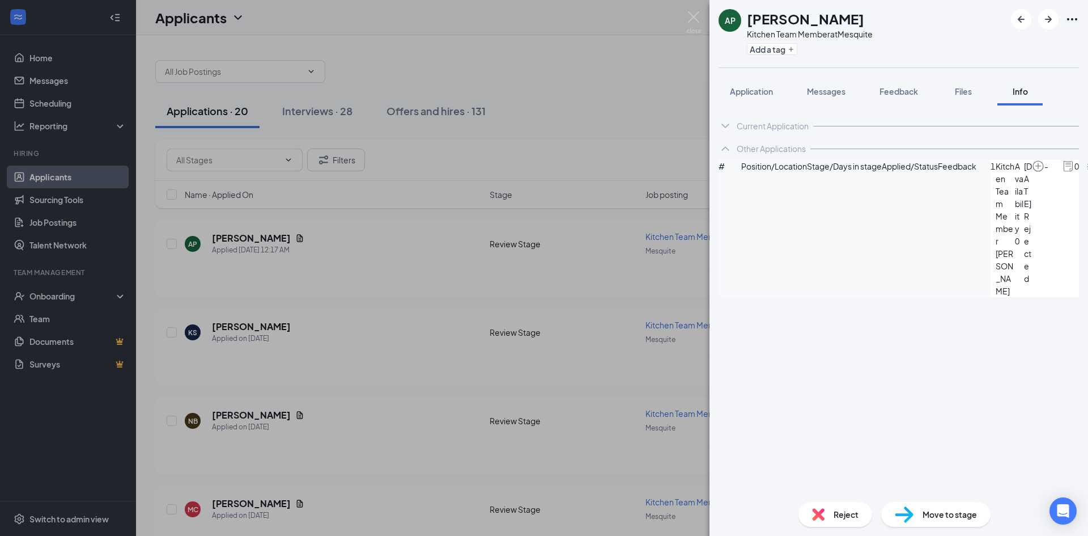
click at [826, 292] on div "Current Application Phone [PHONE_NUMBER] Email [EMAIL_ADDRESS][DOMAIN_NAME] App…" at bounding box center [899, 298] width 379 height 387
click at [761, 96] on div "Application" at bounding box center [751, 91] width 43 height 11
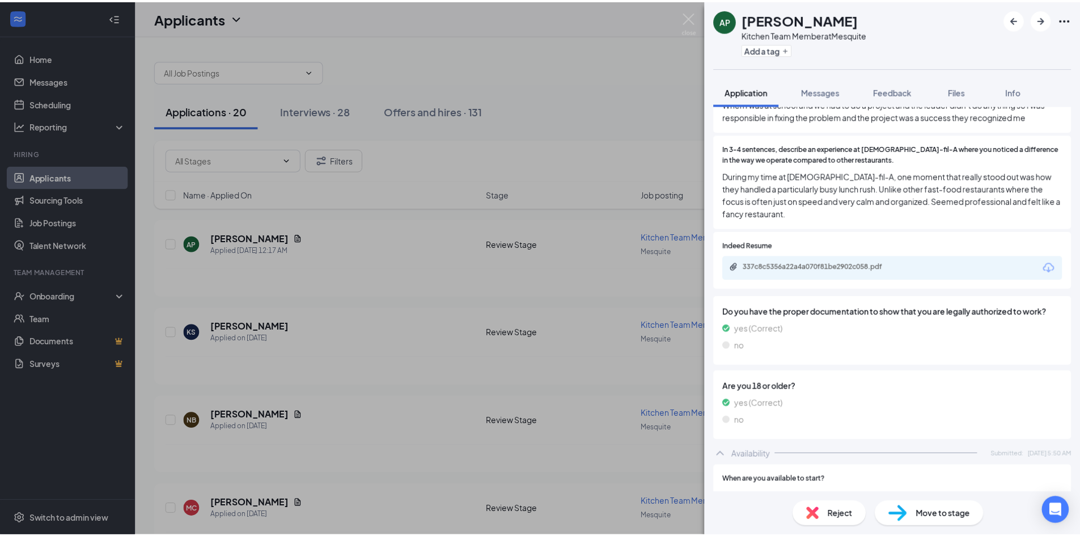
scroll to position [793, 0]
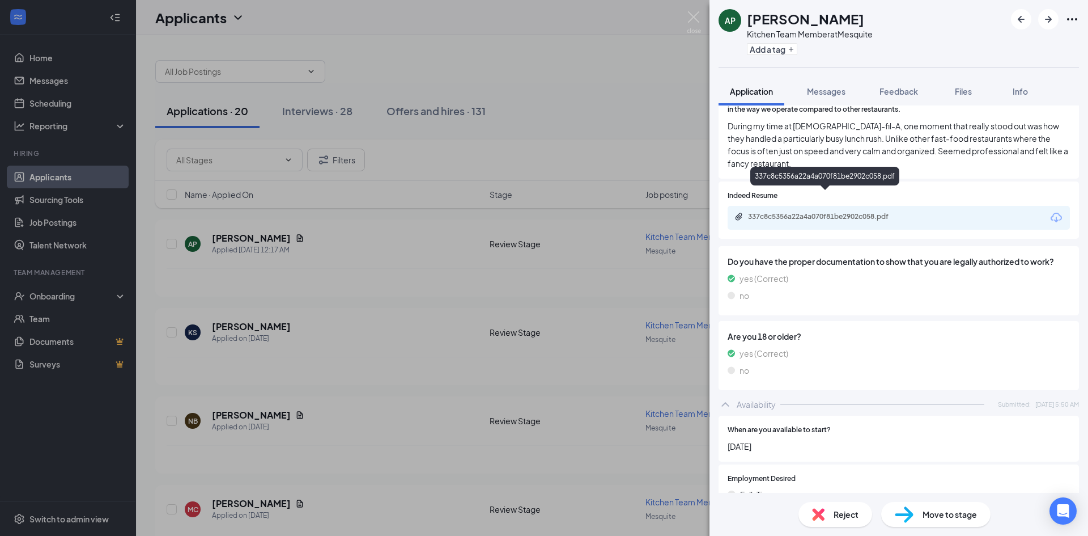
click at [850, 212] on div "337c8c5356a22a4a070f81be2902c058.pdf" at bounding box center [827, 216] width 159 height 9
click at [568, 270] on div "AP [PERSON_NAME] Kitchen Team Member at Mesquite Add a tag Application Messages…" at bounding box center [544, 268] width 1088 height 536
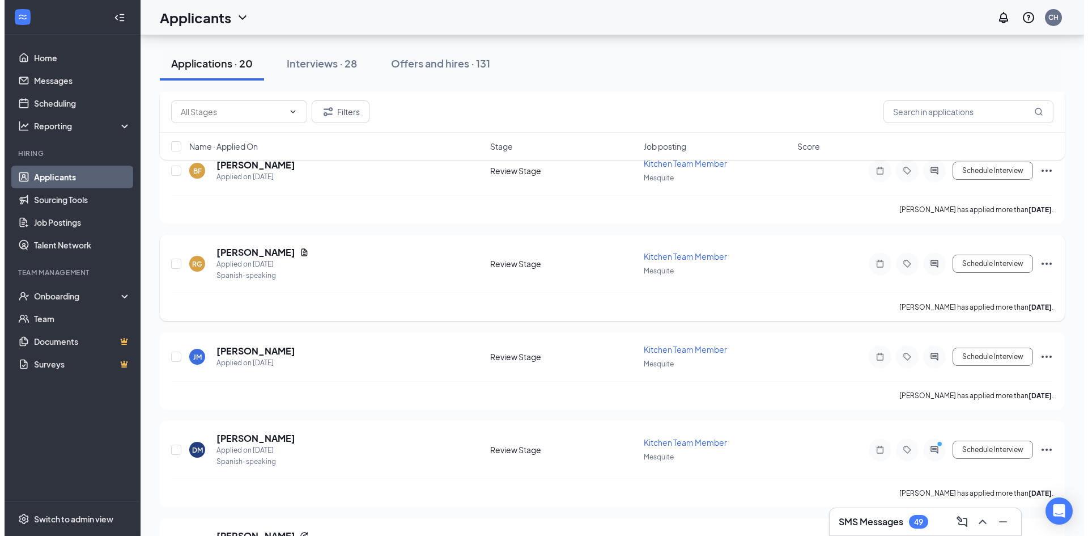
scroll to position [453, 0]
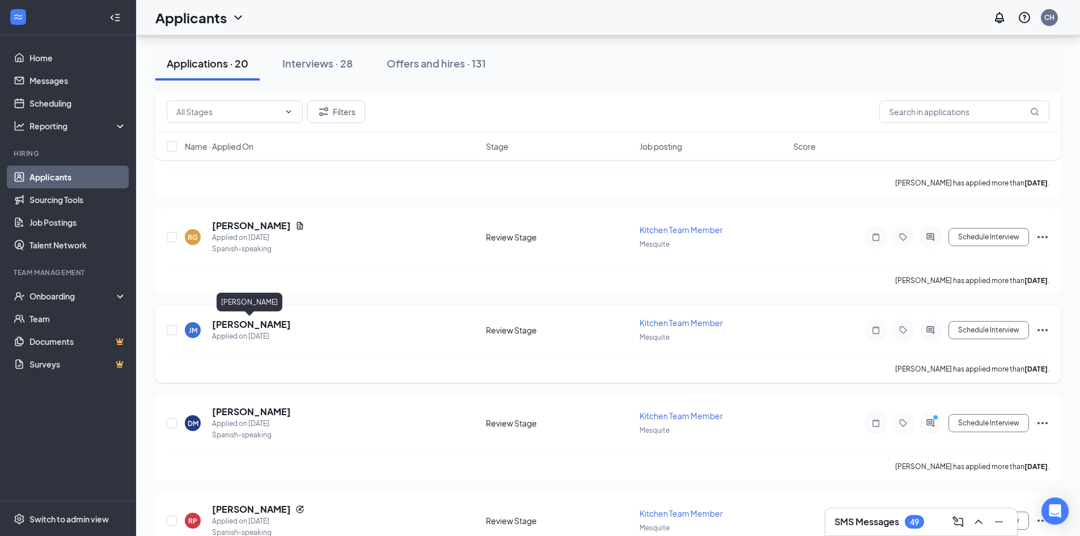
drag, startPoint x: 266, startPoint y: 327, endPoint x: 271, endPoint y: 321, distance: 8.1
click at [266, 326] on h5 "[PERSON_NAME]" at bounding box center [251, 324] width 79 height 12
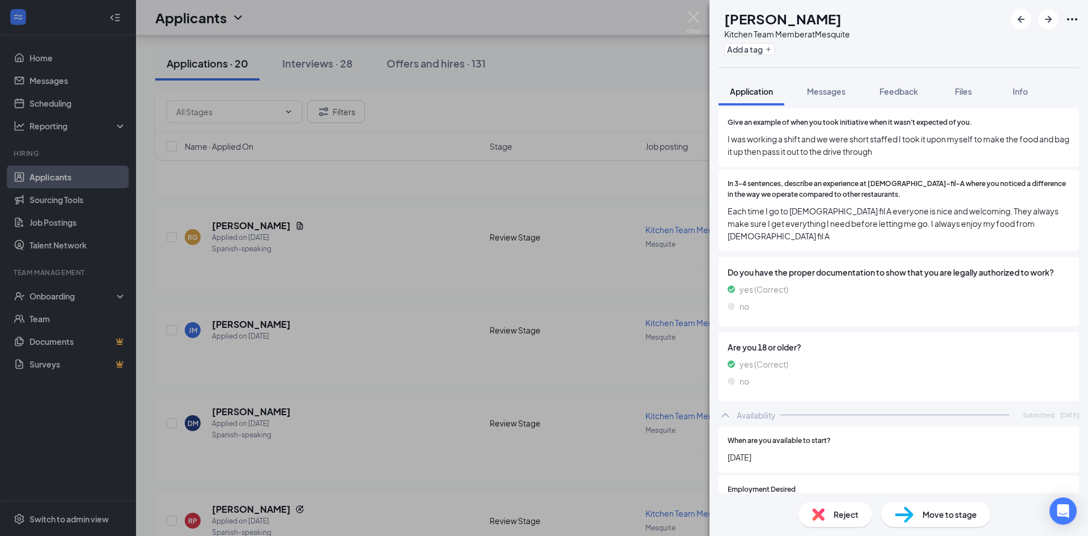
scroll to position [737, 0]
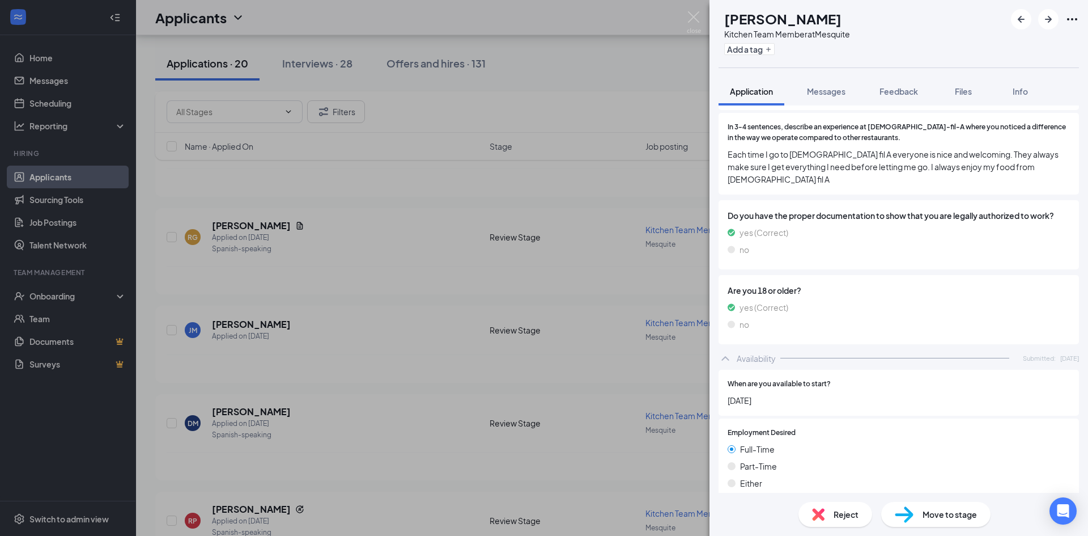
click at [426, 338] on div "[PERSON_NAME] [PERSON_NAME] Kitchen Team Member at Mesquite Add a tag Applicati…" at bounding box center [544, 268] width 1088 height 536
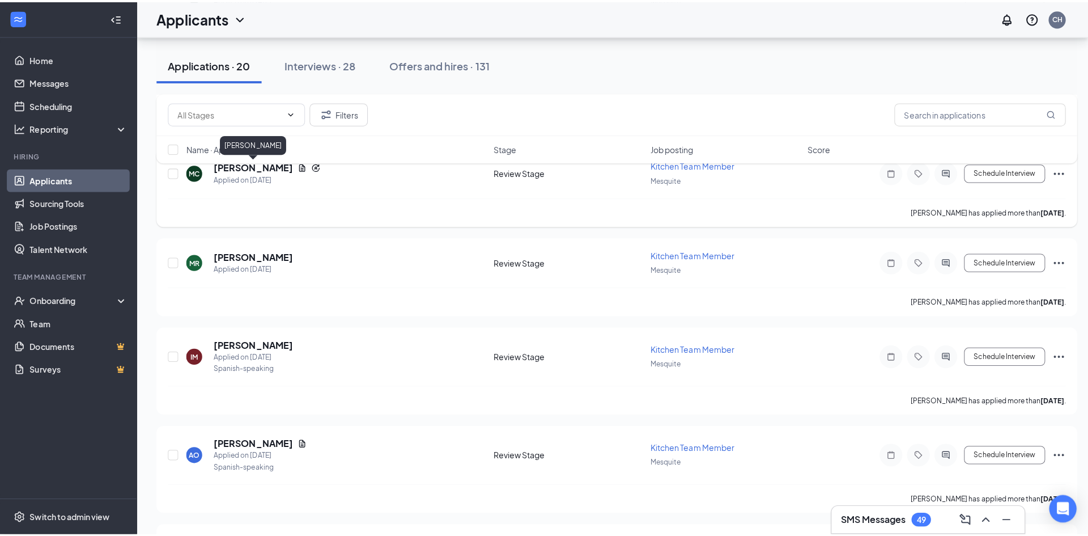
scroll to position [1473, 0]
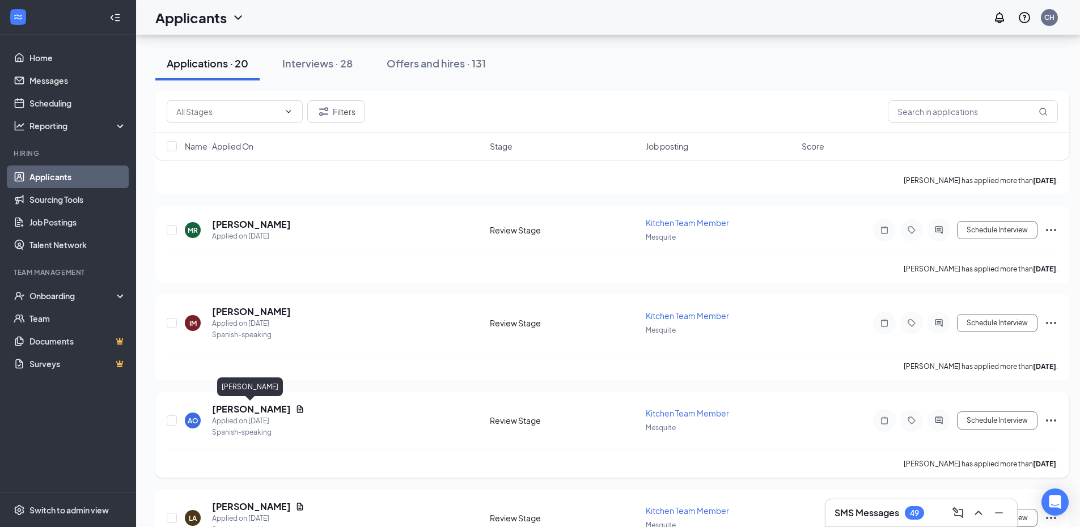
click at [268, 407] on h5 "[PERSON_NAME]" at bounding box center [251, 409] width 79 height 12
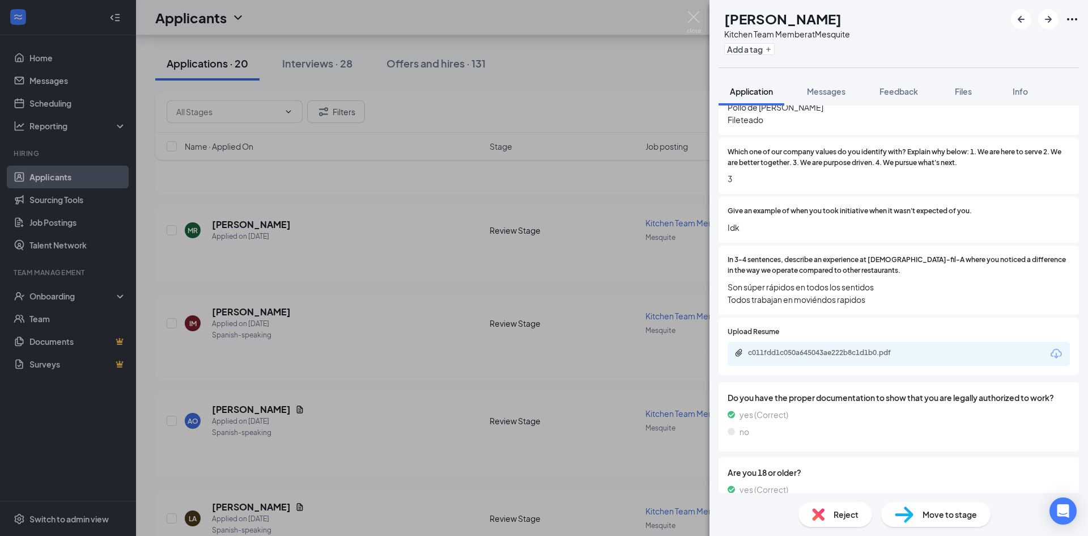
scroll to position [621, 0]
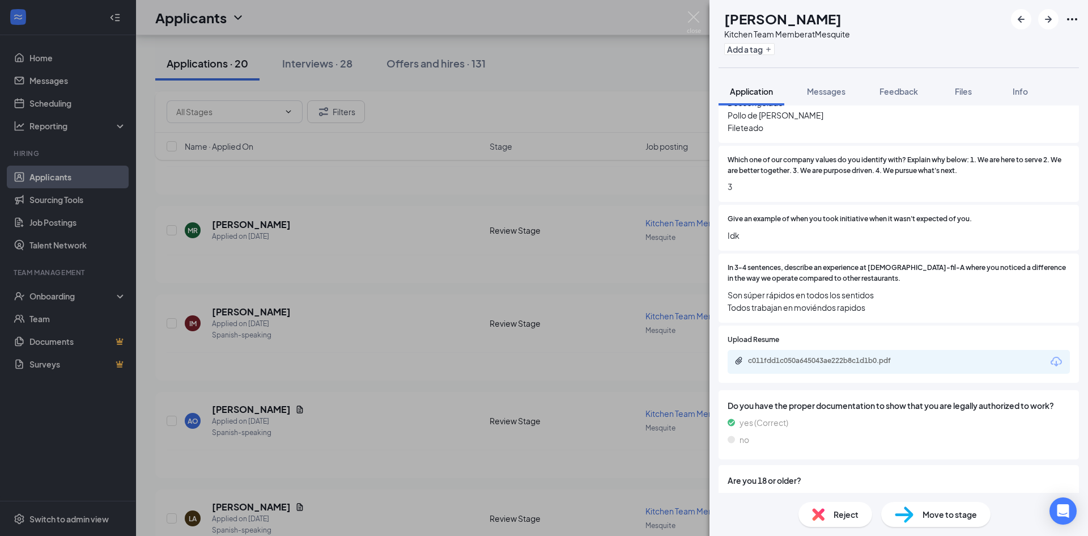
click at [439, 328] on div "AO [PERSON_NAME] Kitchen Team Member at Mesquite Add a tag Application Messages…" at bounding box center [544, 268] width 1088 height 536
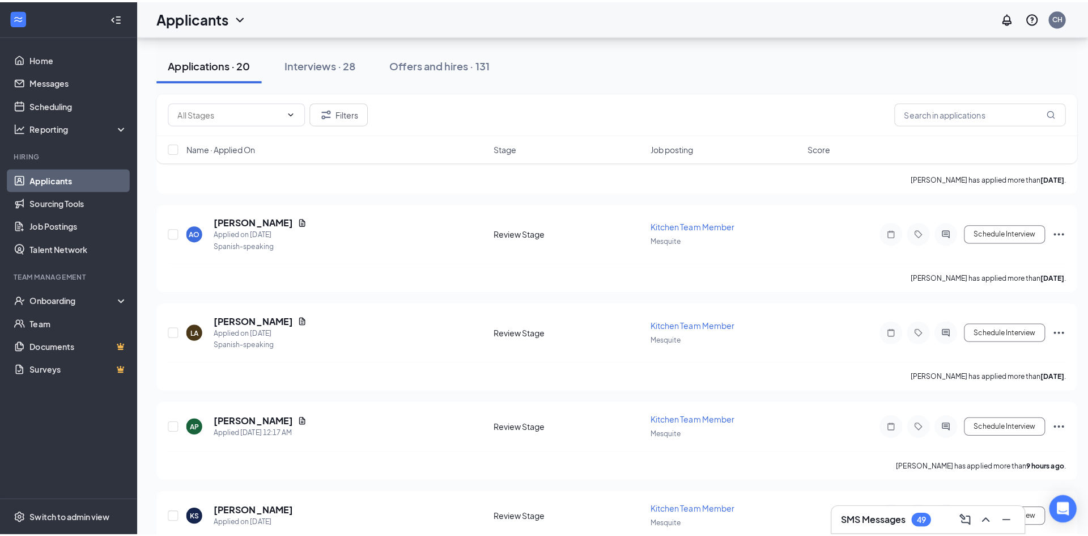
scroll to position [1700, 0]
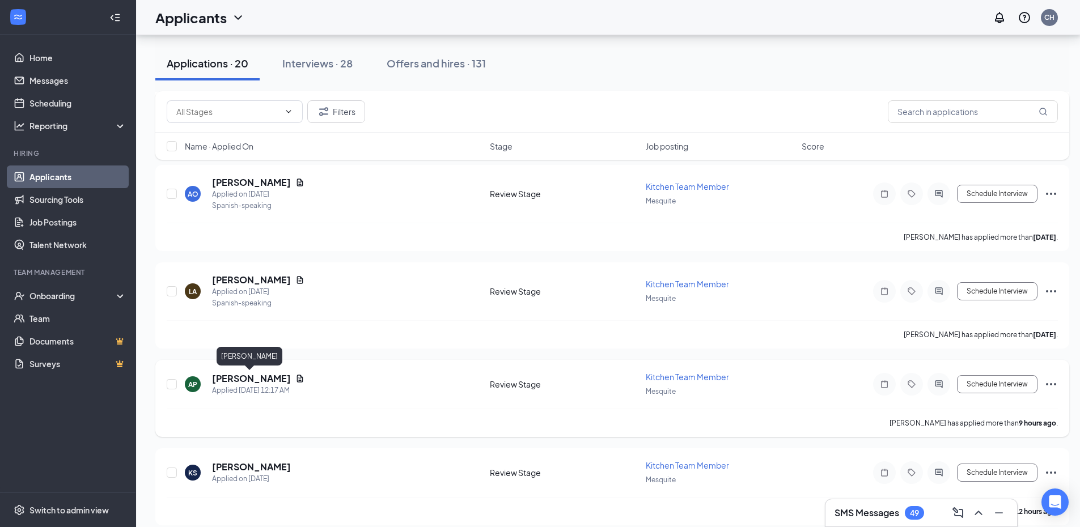
click at [271, 376] on h5 "[PERSON_NAME]" at bounding box center [251, 378] width 79 height 12
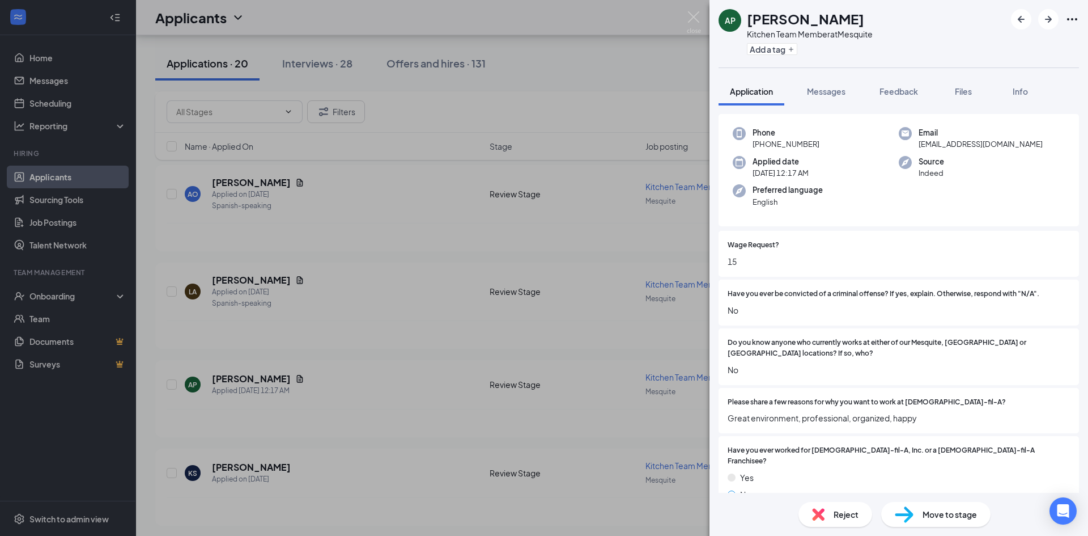
scroll to position [340, 0]
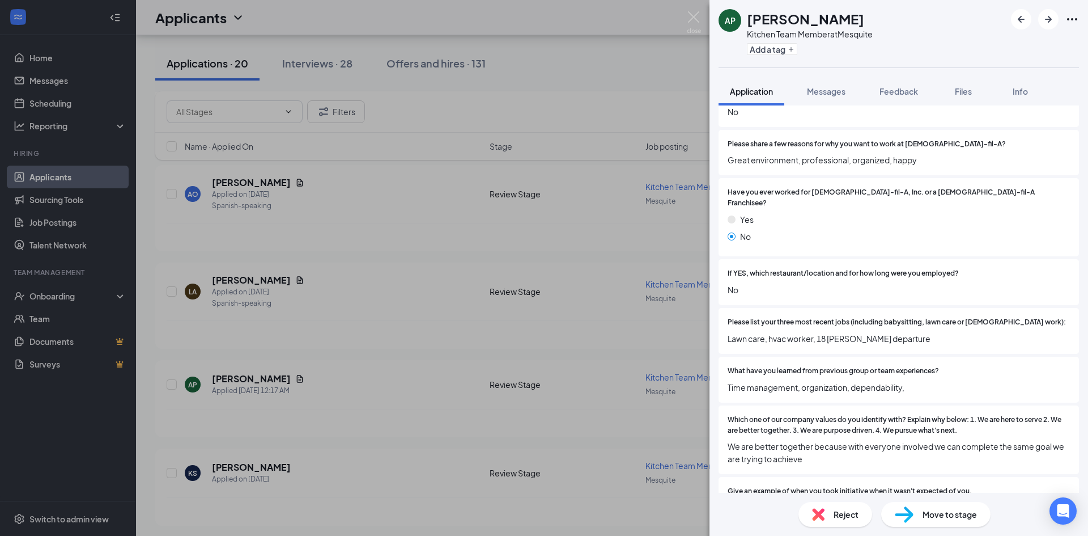
click at [410, 404] on div "AP [PERSON_NAME] Kitchen Team Member at Mesquite Add a tag Application Messages…" at bounding box center [544, 268] width 1088 height 536
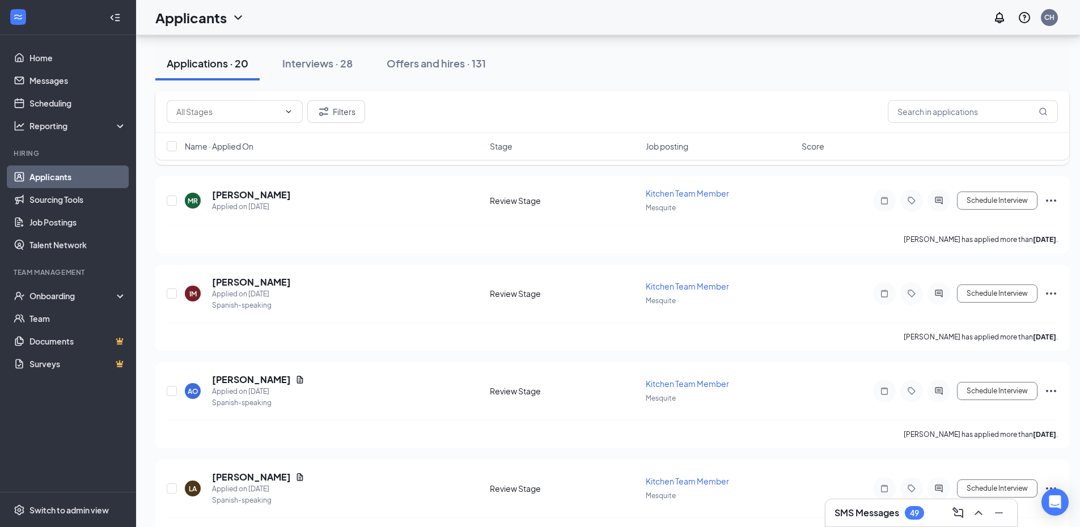
scroll to position [3376, 0]
